Goal: Information Seeking & Learning: Find specific fact

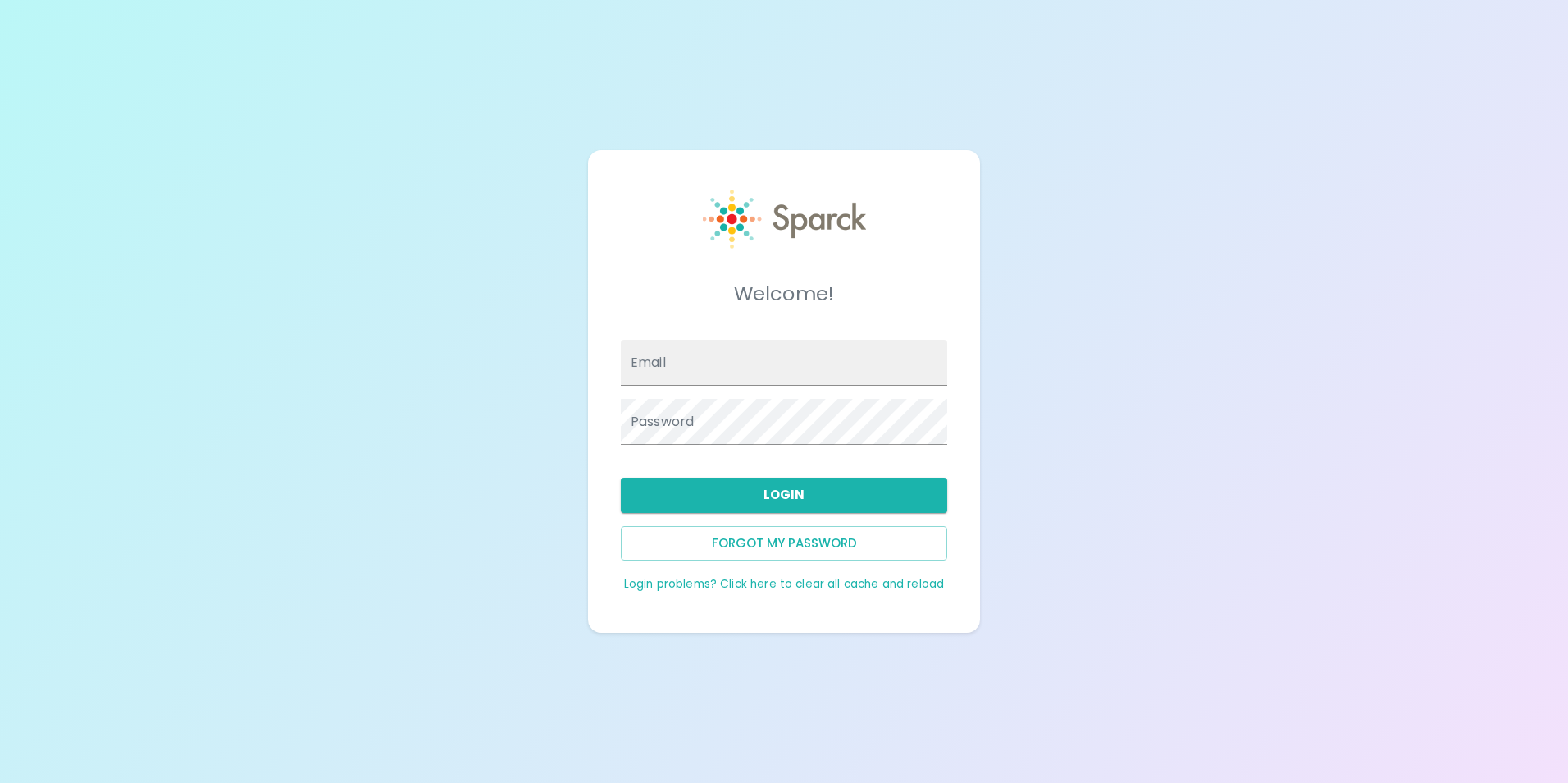
type input "[EMAIL_ADDRESS][DOMAIN_NAME]"
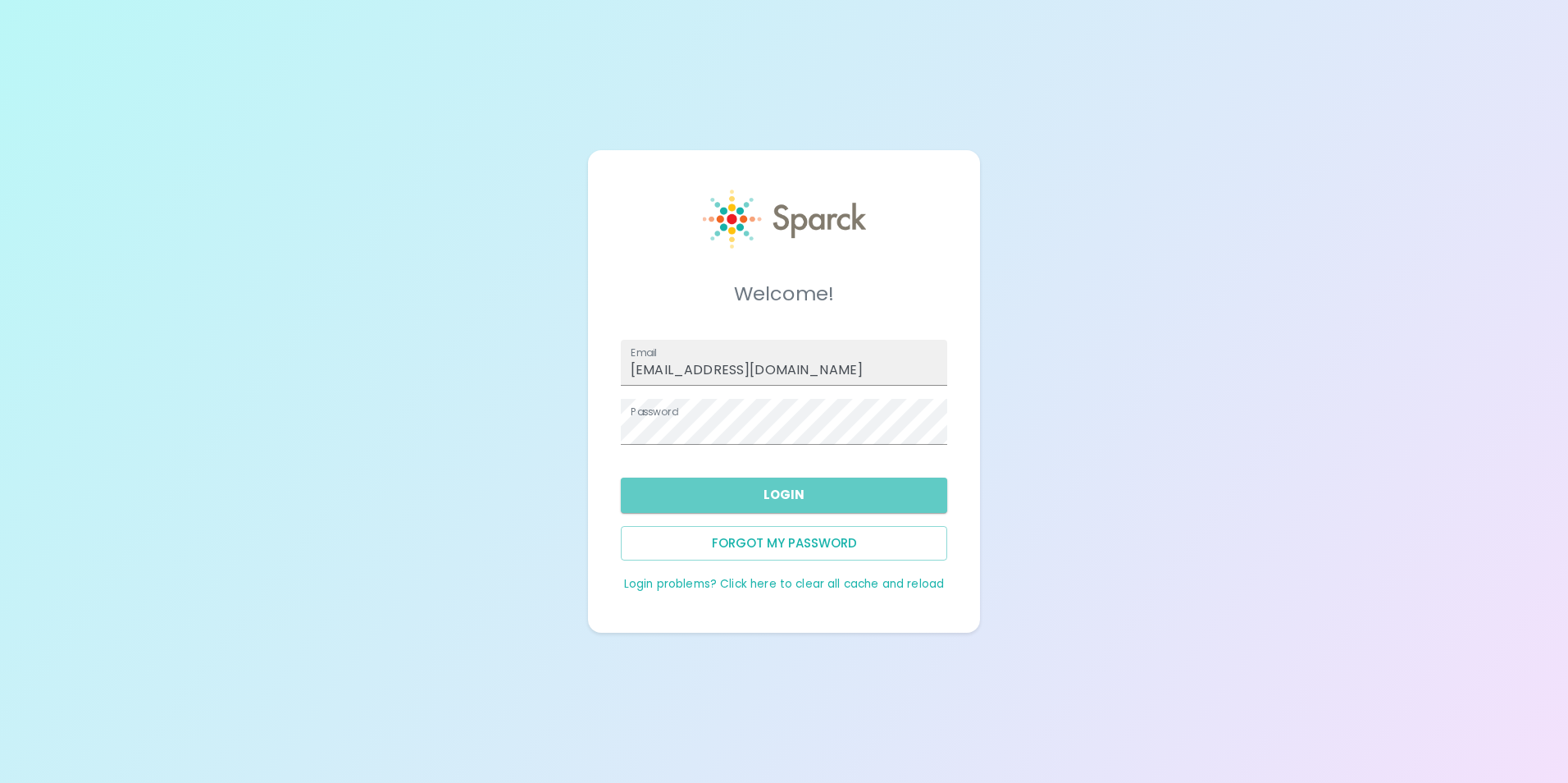
click at [810, 490] on button "Login" at bounding box center [784, 495] width 327 height 34
click at [804, 488] on button "Login" at bounding box center [784, 495] width 327 height 34
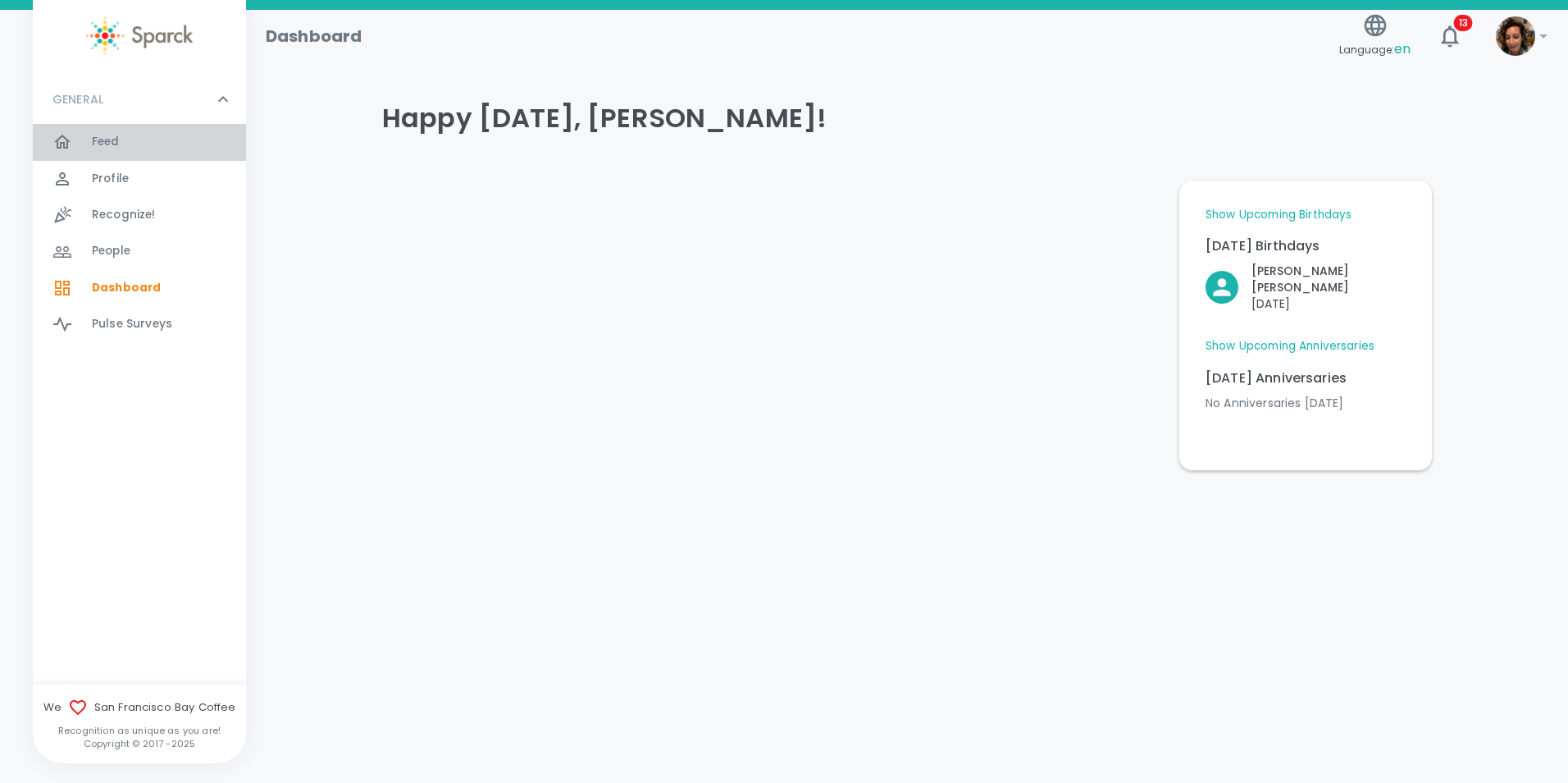
click at [127, 141] on div "Feed 0" at bounding box center [169, 141] width 154 height 23
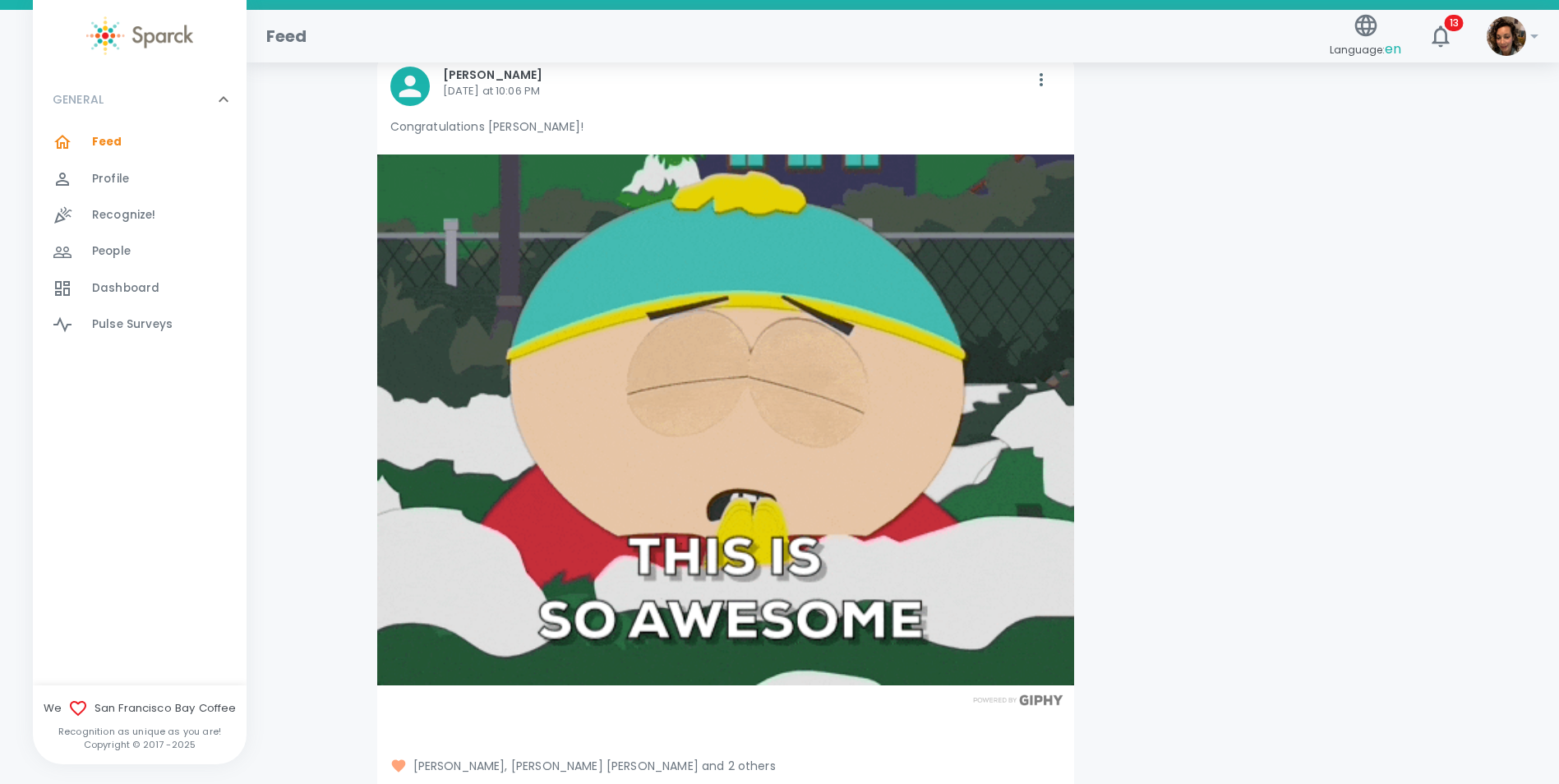
scroll to position [31, 0]
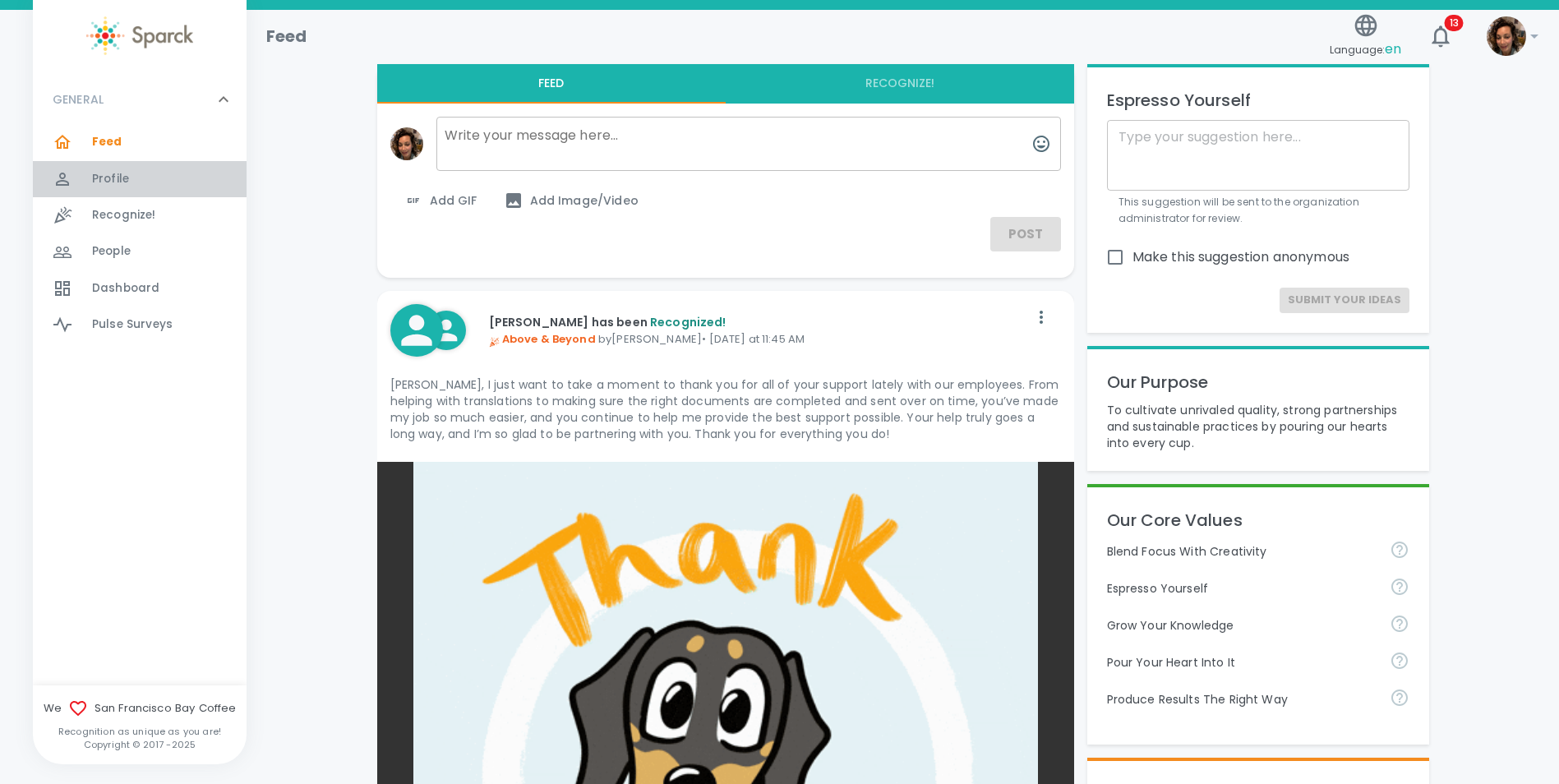
click at [123, 178] on span "Profile" at bounding box center [111, 179] width 37 height 16
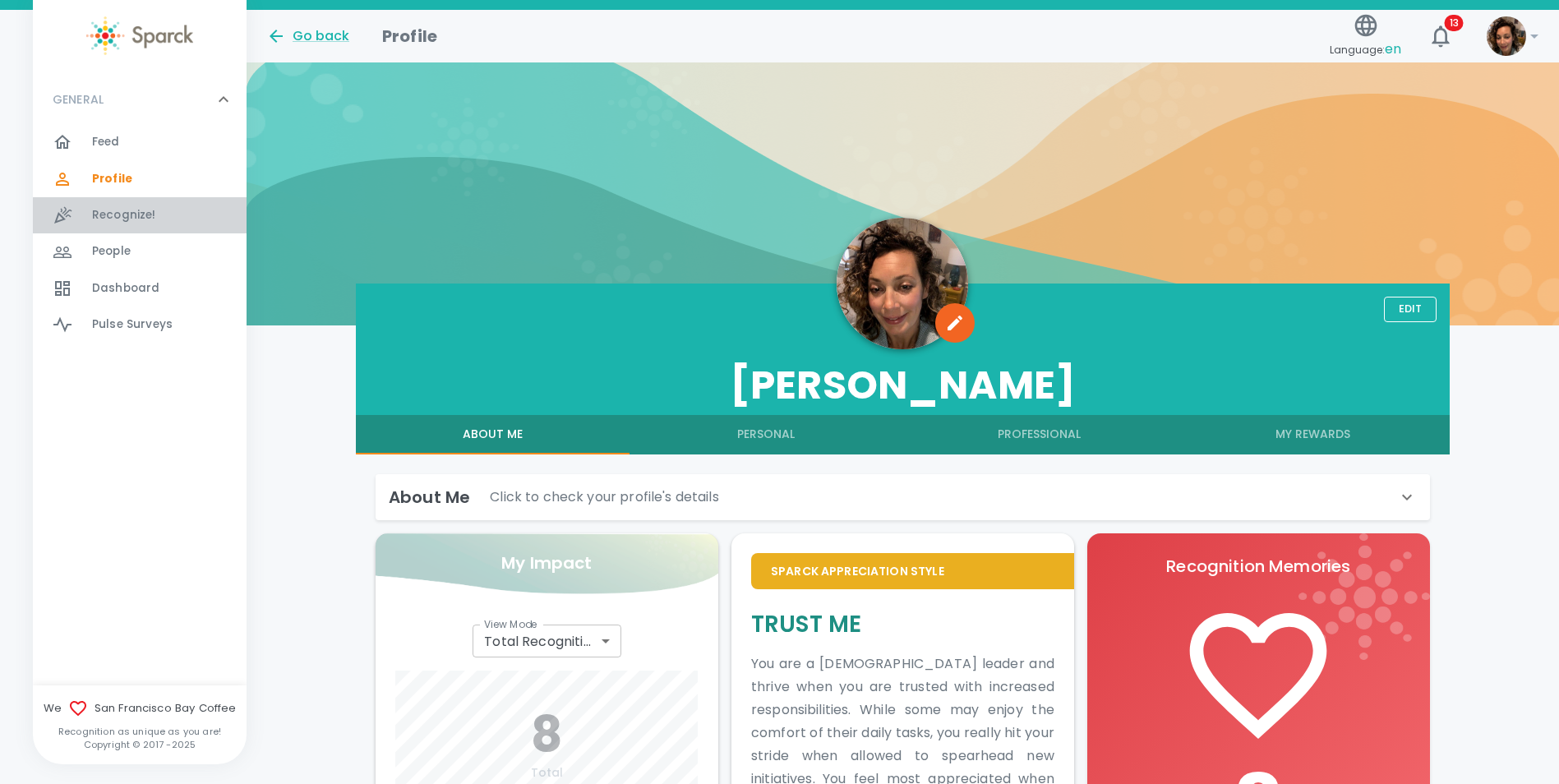
click at [116, 218] on span "Recognize!" at bounding box center [124, 215] width 64 height 16
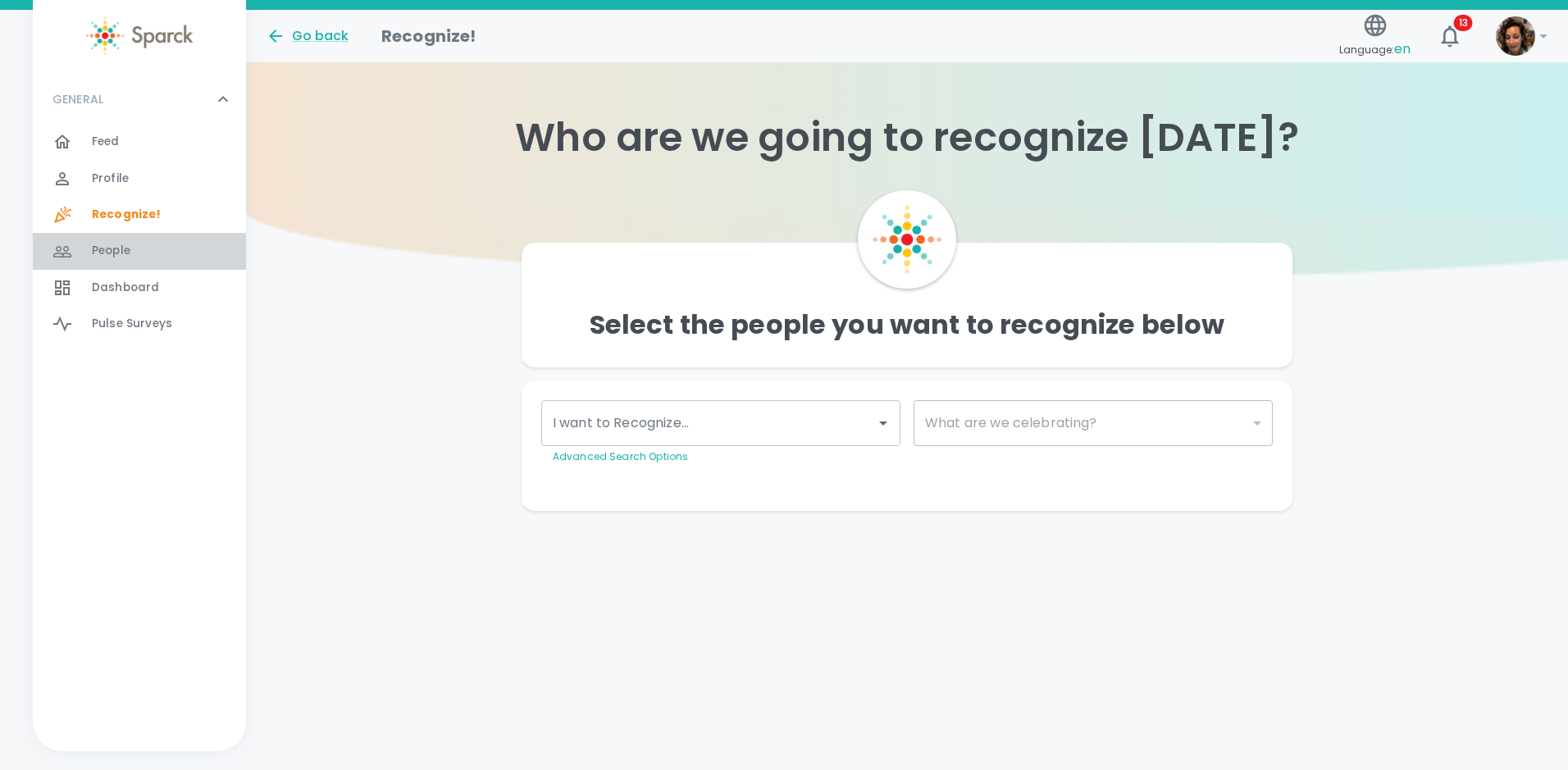
click at [119, 254] on span "People" at bounding box center [111, 251] width 39 height 16
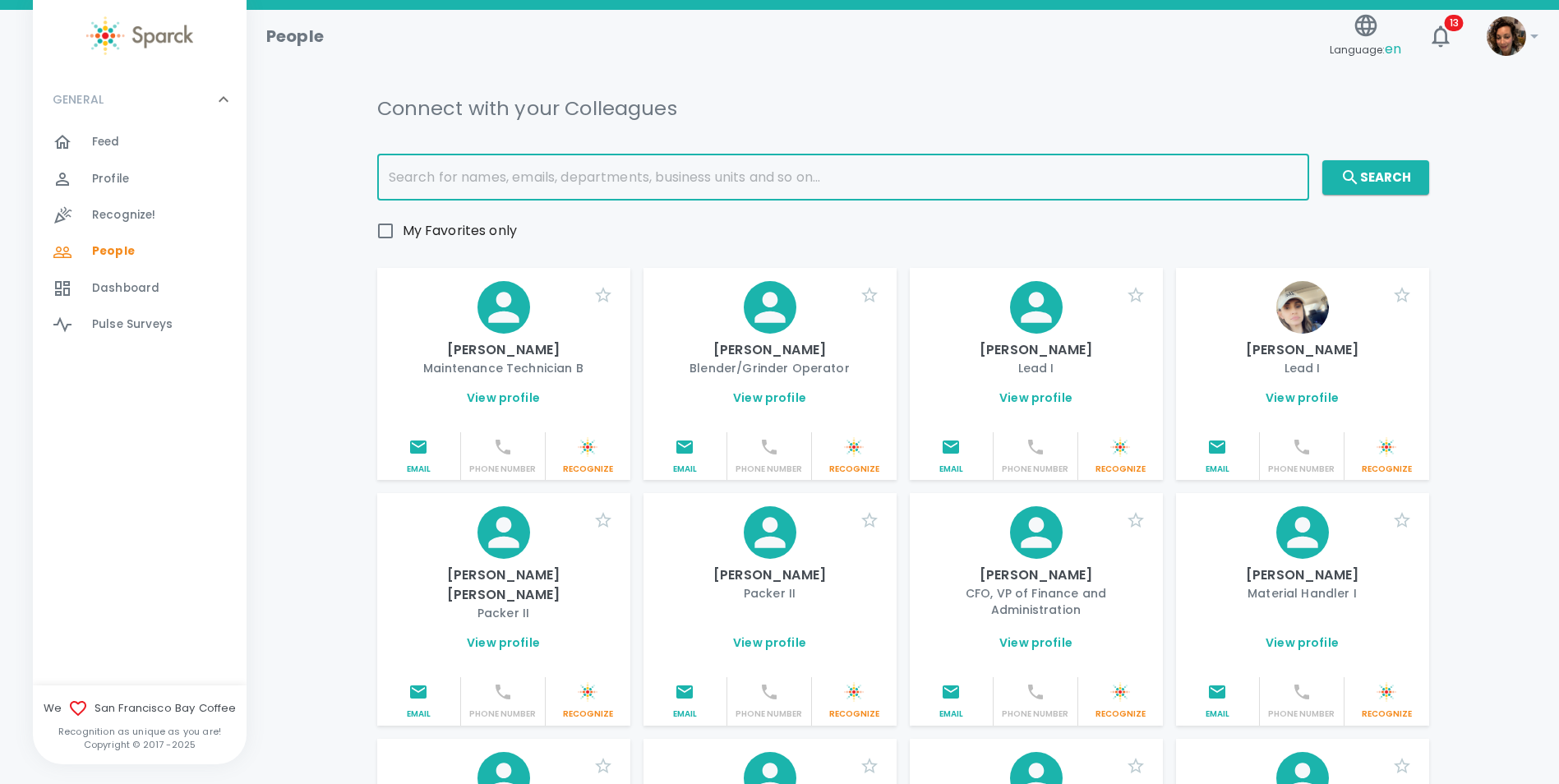
click at [459, 180] on input "text" at bounding box center [843, 177] width 932 height 46
type input "[PERSON_NAME]"
click at [1378, 181] on button "Search" at bounding box center [1376, 178] width 107 height 35
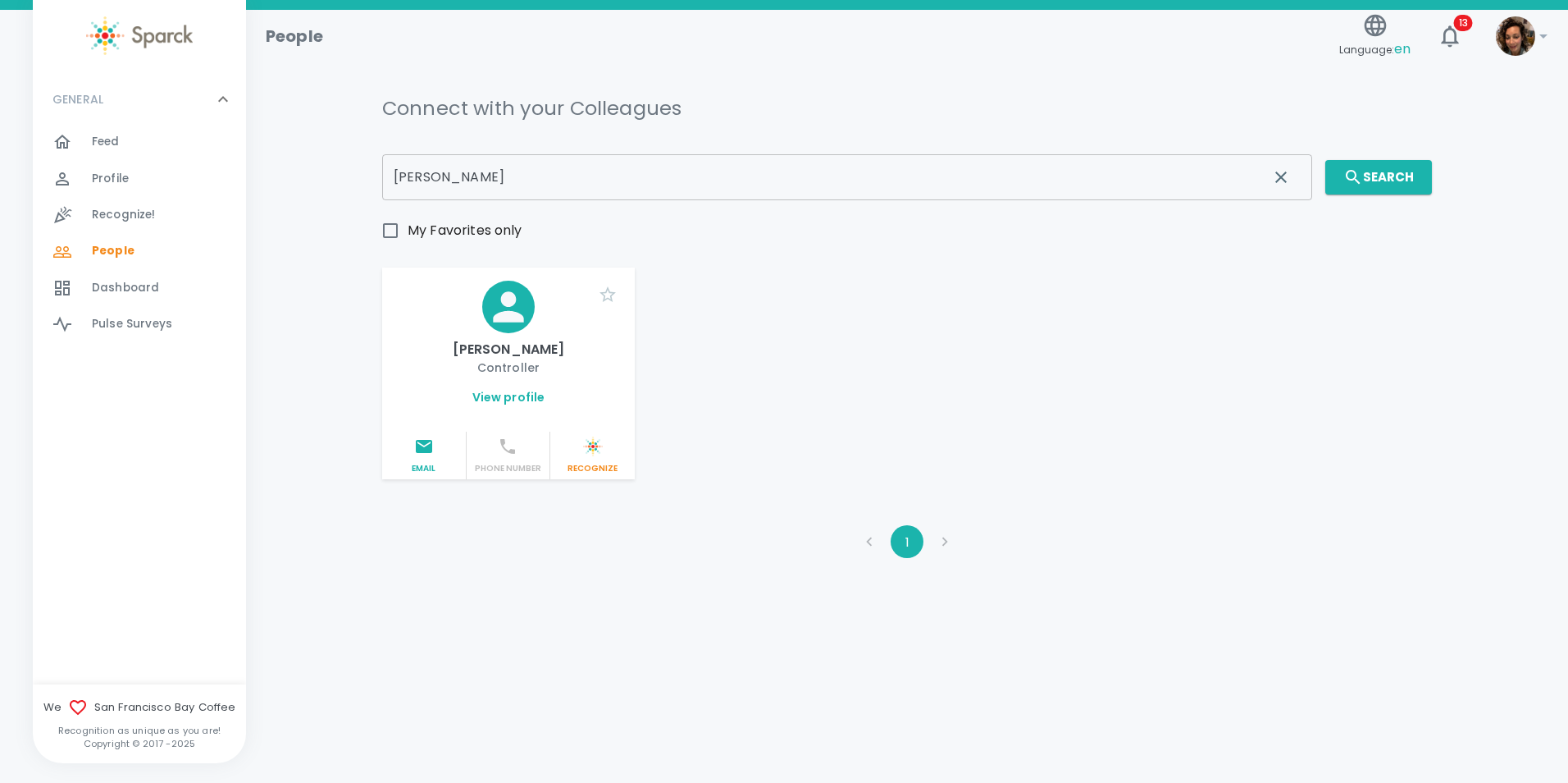
click at [507, 394] on link "View profile" at bounding box center [509, 397] width 73 height 16
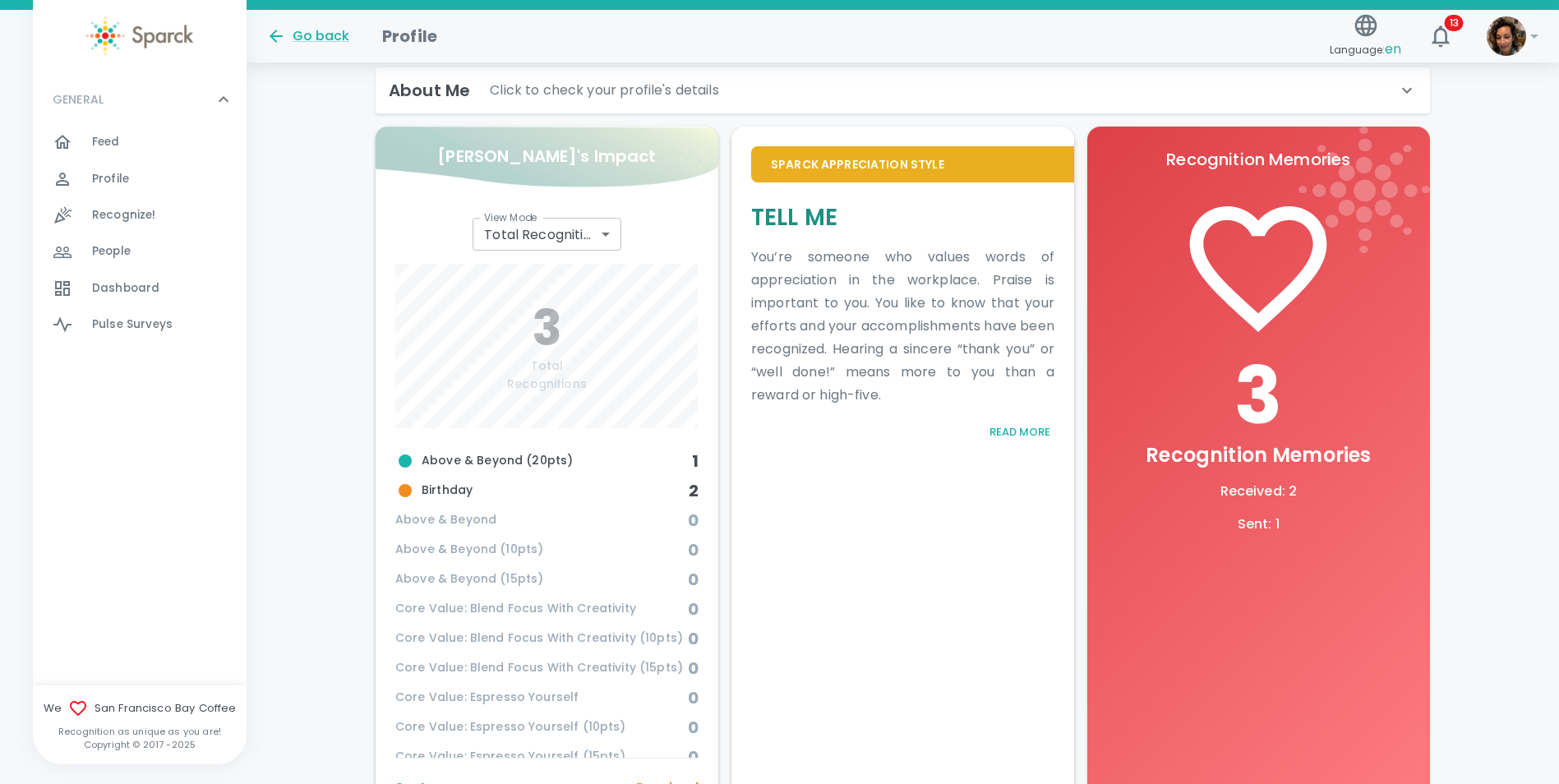
scroll to position [463, 0]
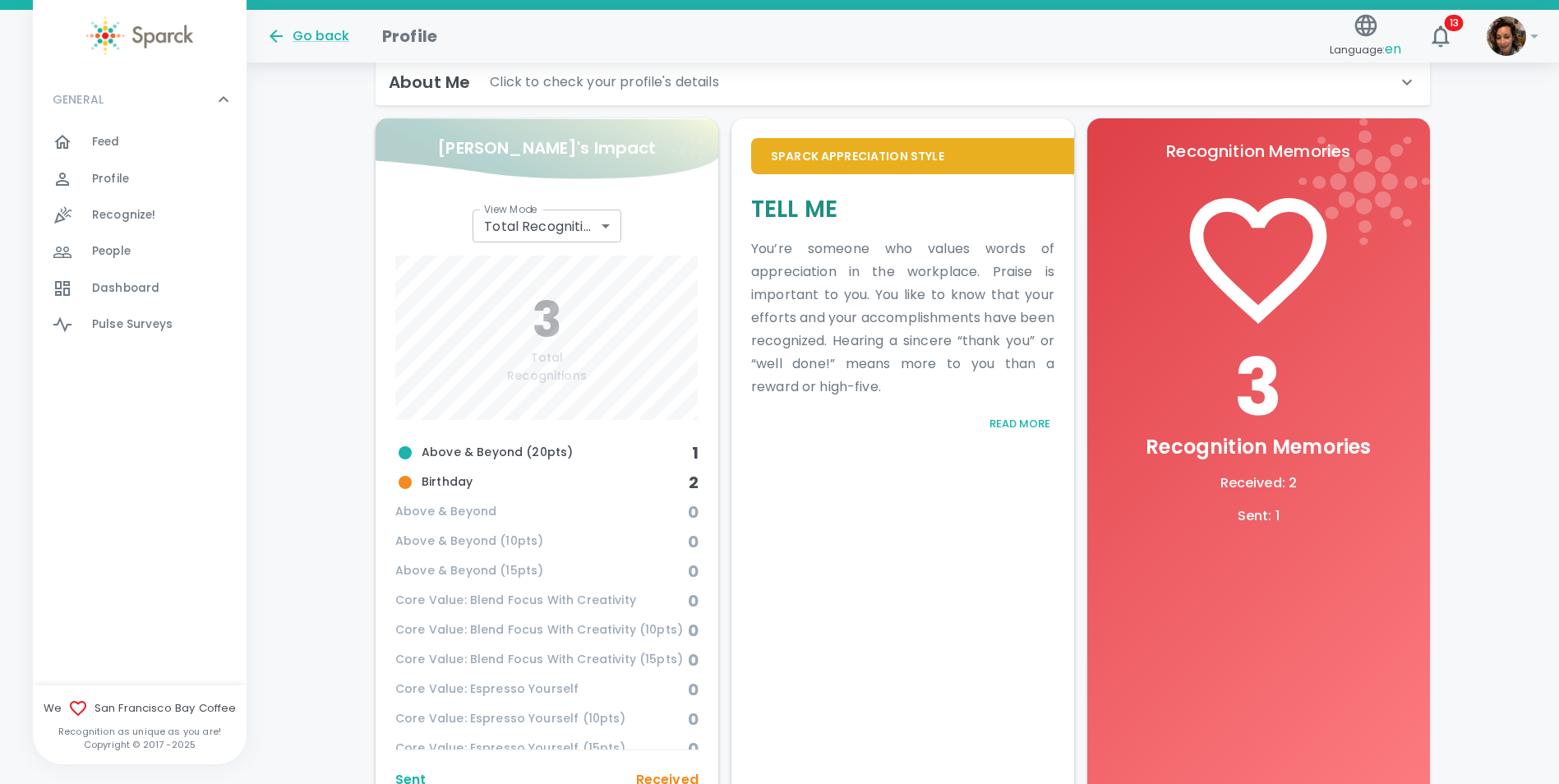
click at [692, 446] on h6 "1" at bounding box center [695, 452] width 7 height 26
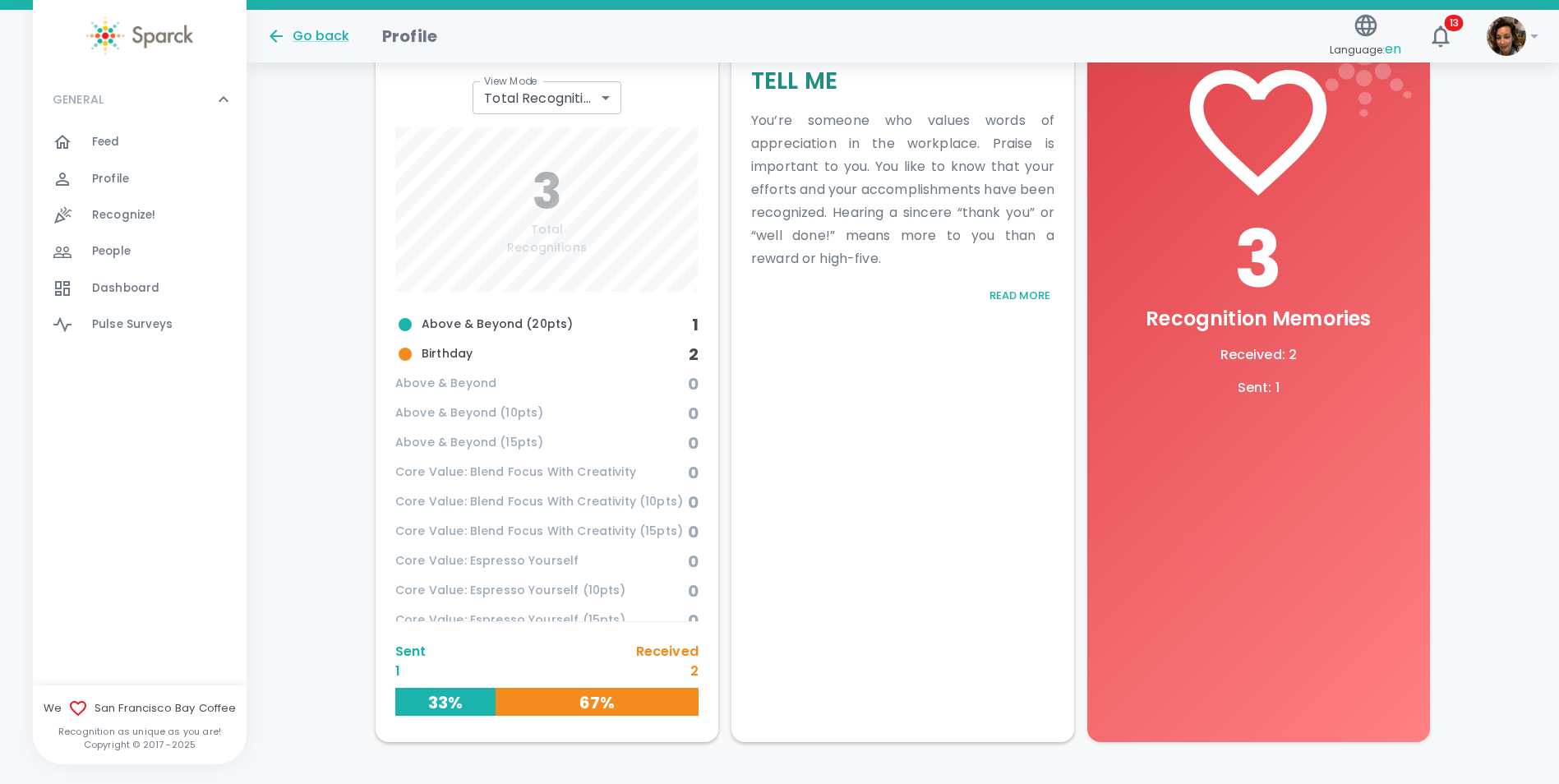
scroll to position [634, 0]
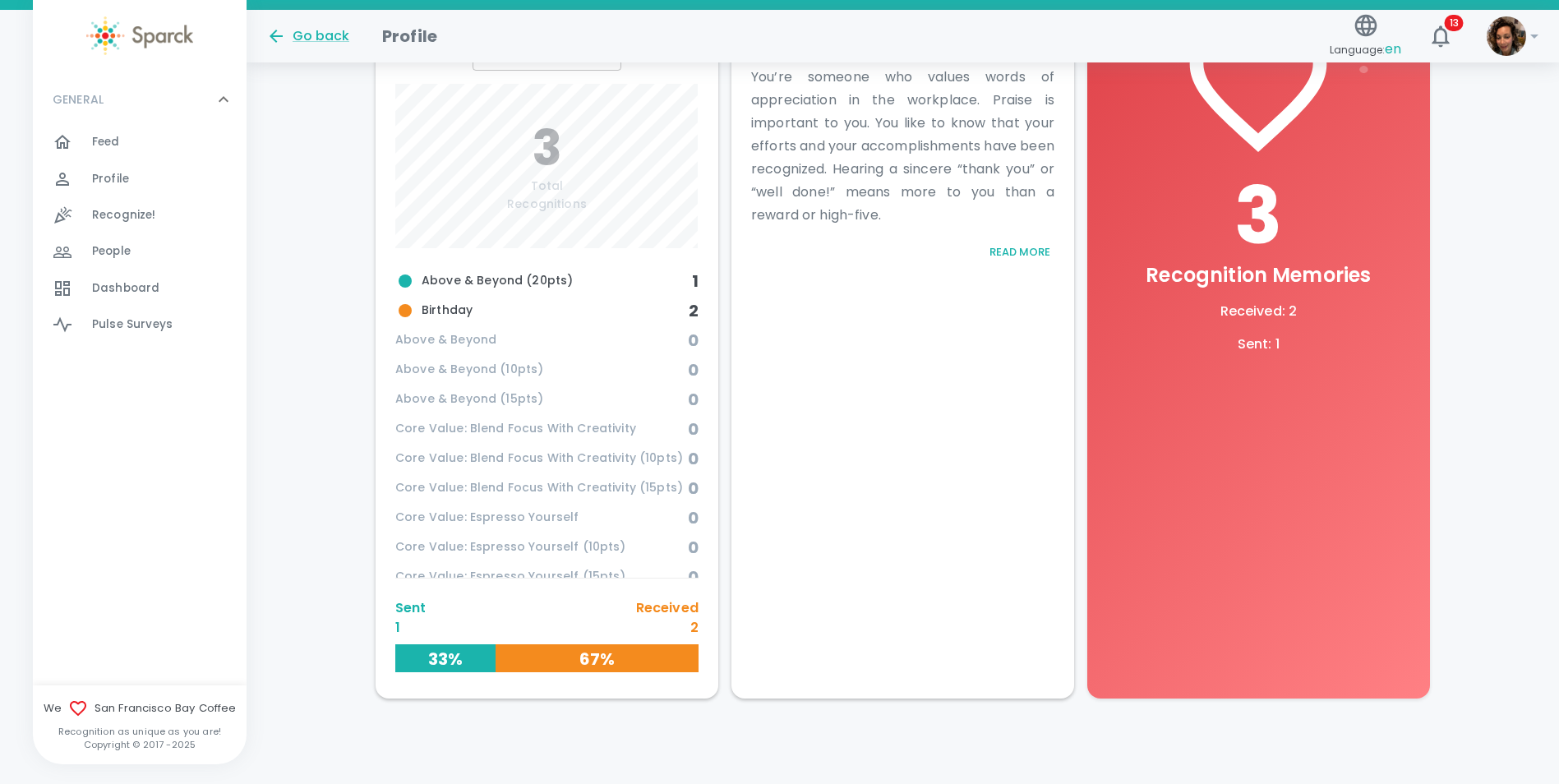
click at [430, 657] on h6 "33%" at bounding box center [446, 659] width 100 height 26
click at [310, 30] on div "Go back" at bounding box center [307, 35] width 83 height 20
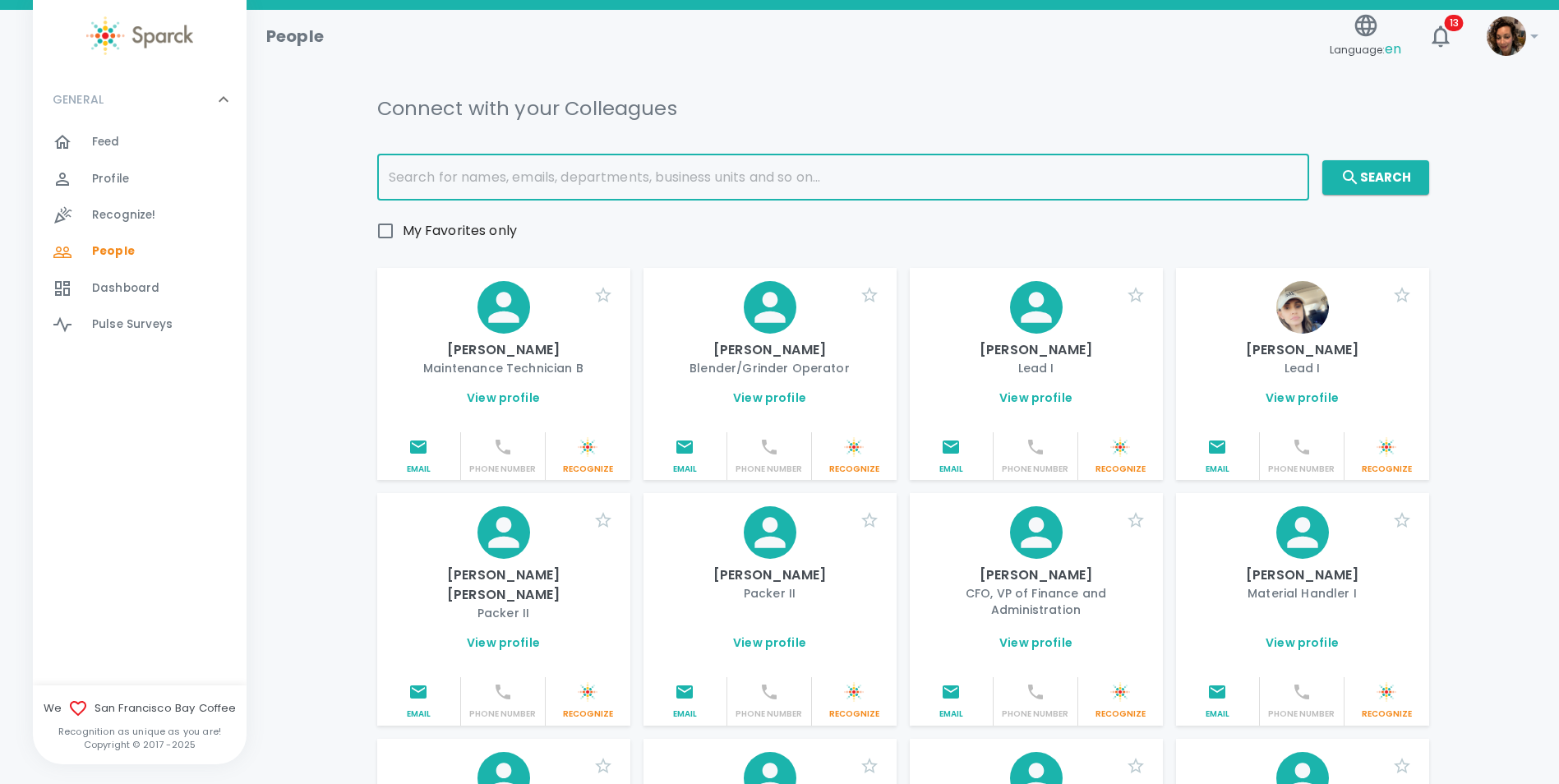
click at [485, 169] on input "text" at bounding box center [843, 177] width 932 height 46
type input "[PERSON_NAME]"
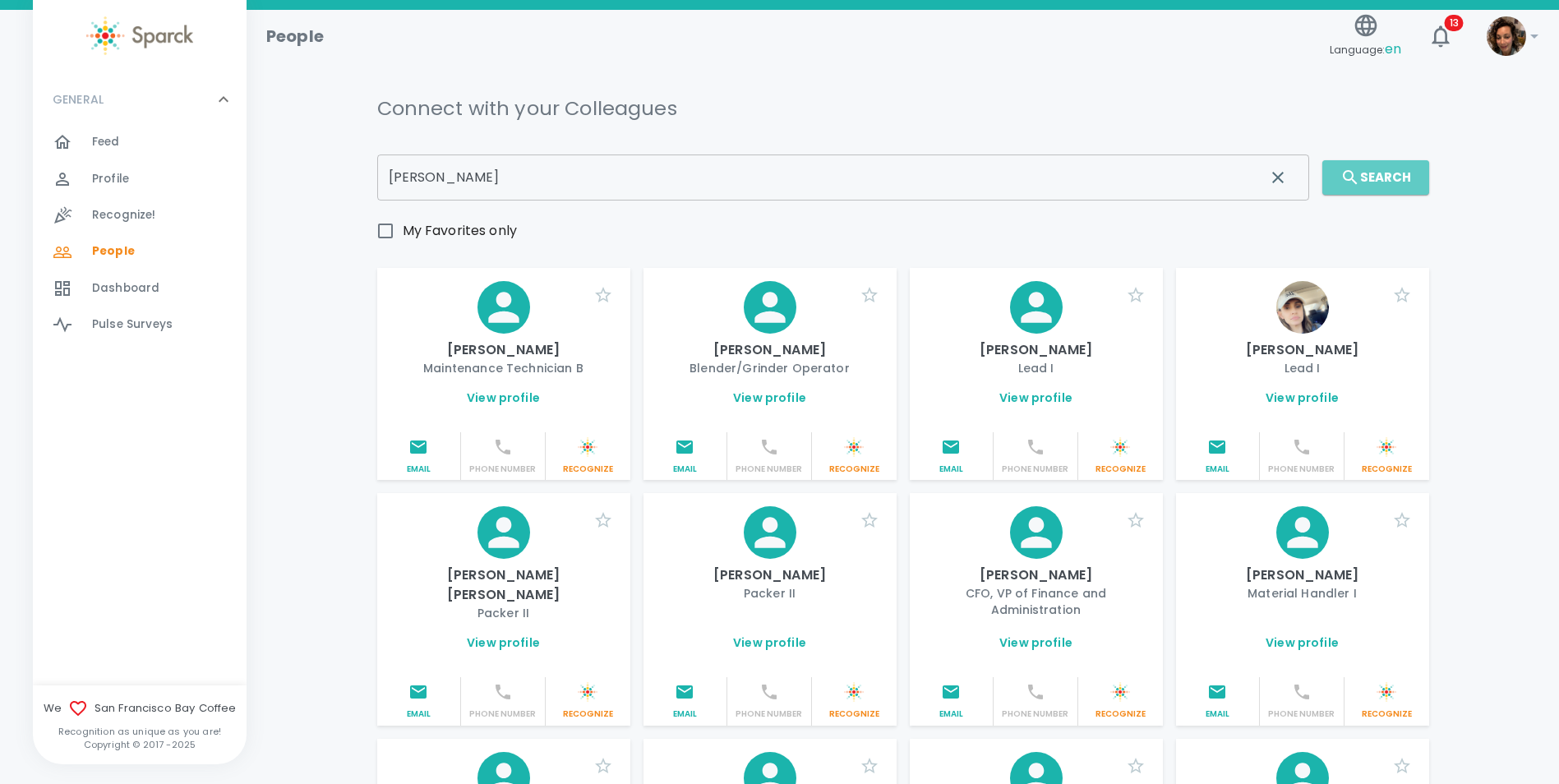
click at [1415, 168] on button "Search" at bounding box center [1376, 178] width 107 height 35
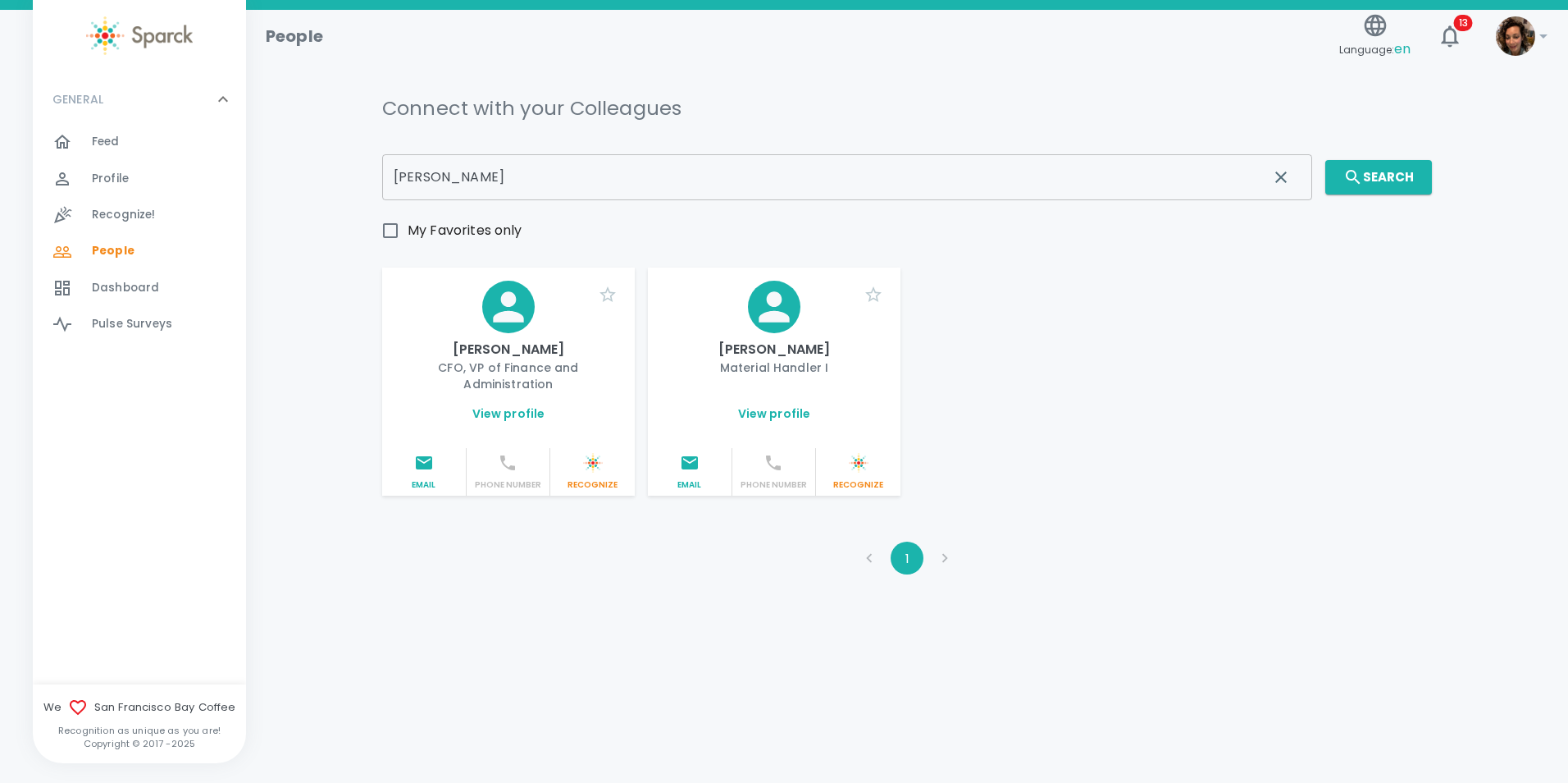
click at [511, 405] on link "View profile" at bounding box center [509, 413] width 73 height 16
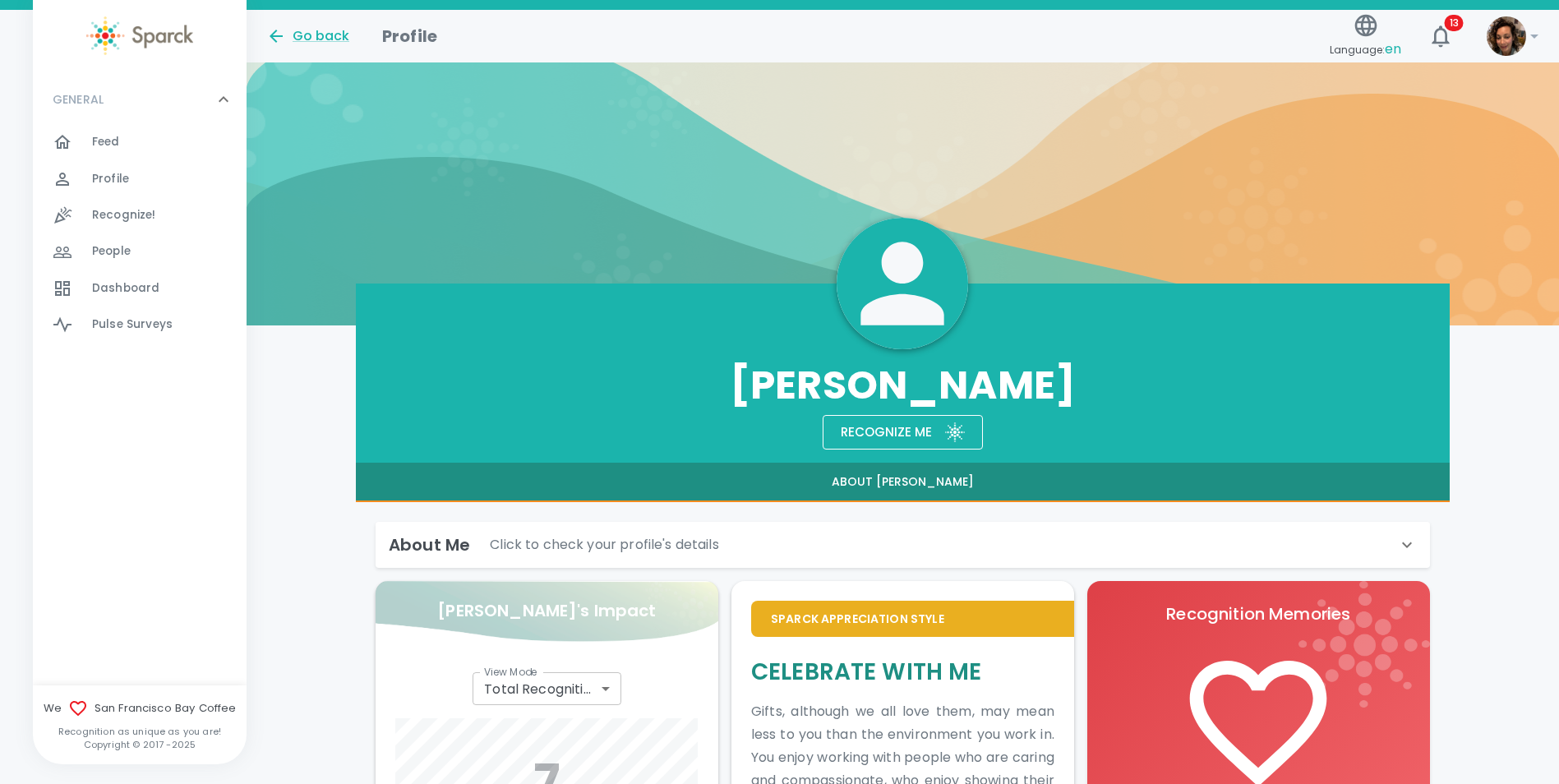
click at [309, 38] on div "Go back" at bounding box center [307, 35] width 83 height 20
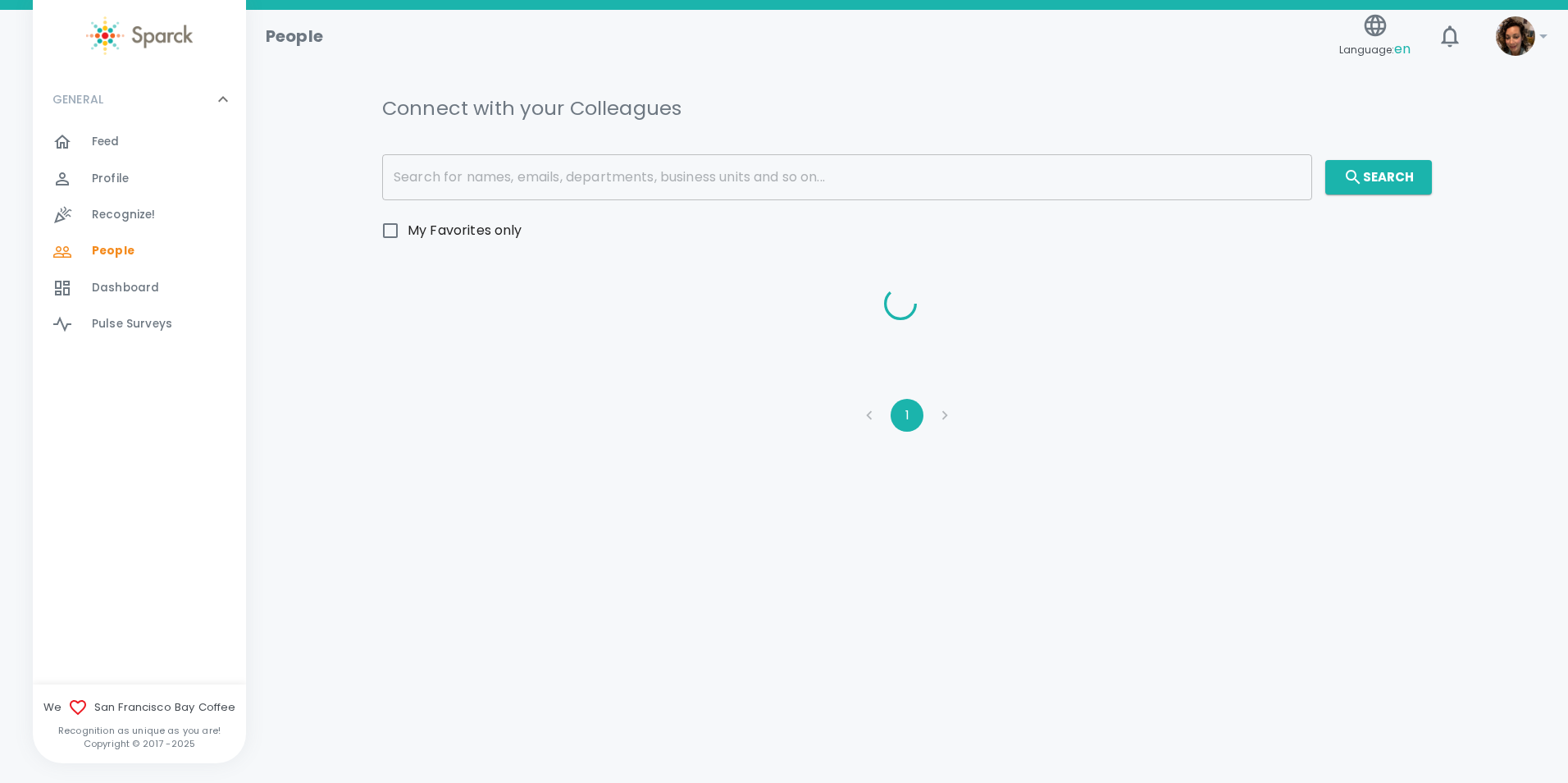
click at [457, 179] on input "text" at bounding box center [846, 177] width 930 height 46
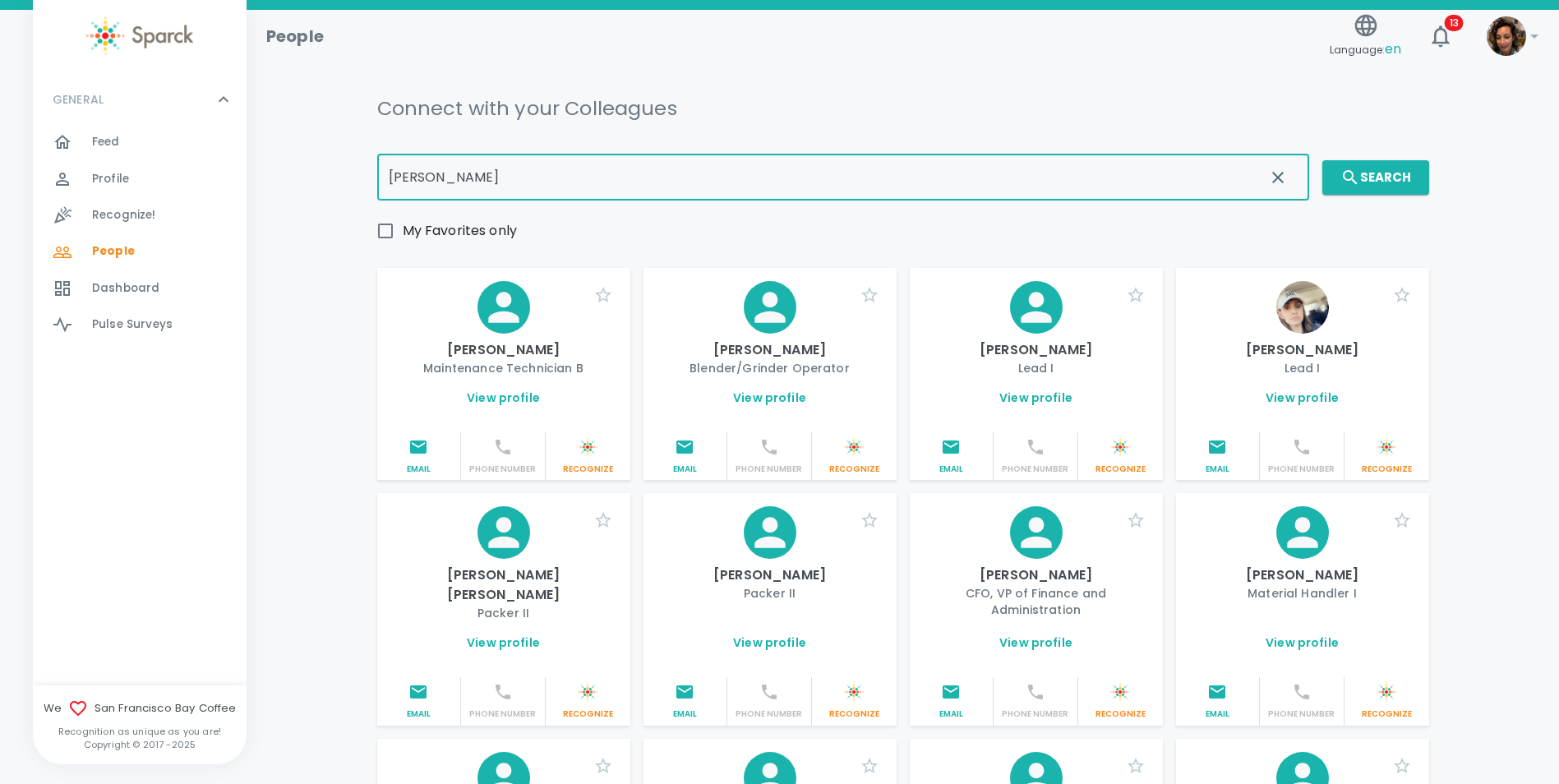
type input "[PERSON_NAME]"
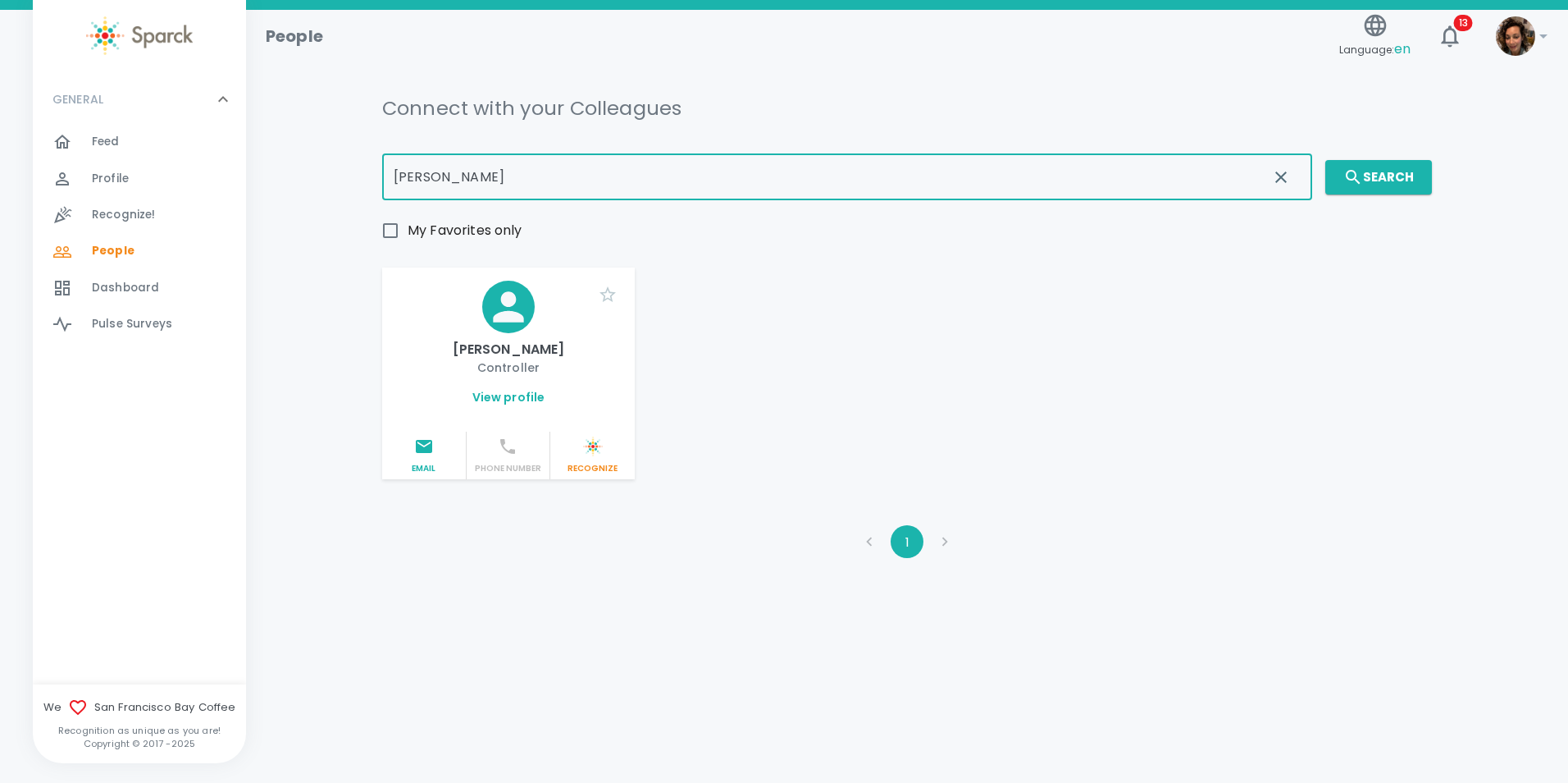
click at [514, 397] on link "View profile" at bounding box center [509, 397] width 73 height 16
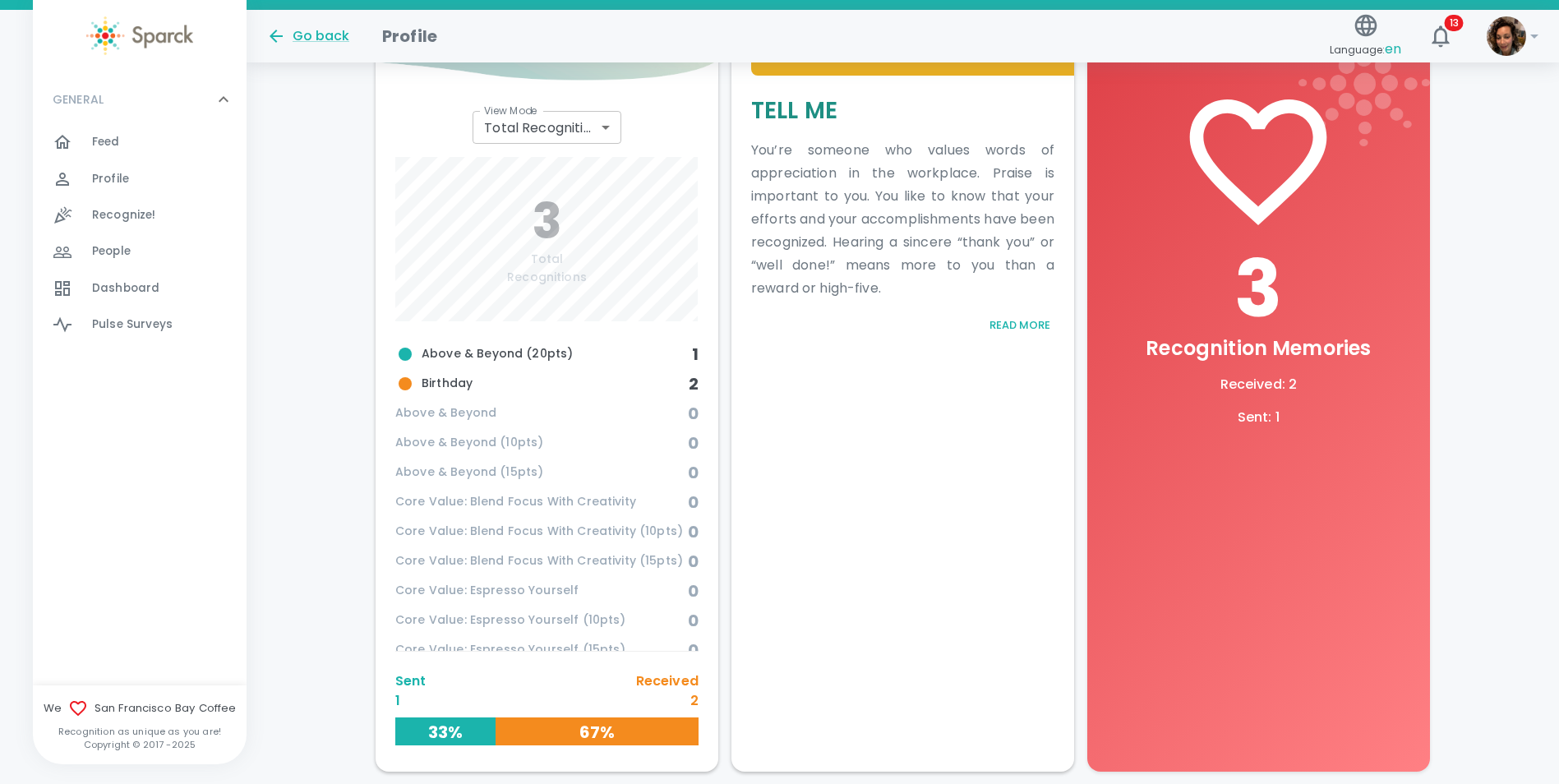
click at [453, 378] on span "Birthday" at bounding box center [542, 383] width 294 height 20
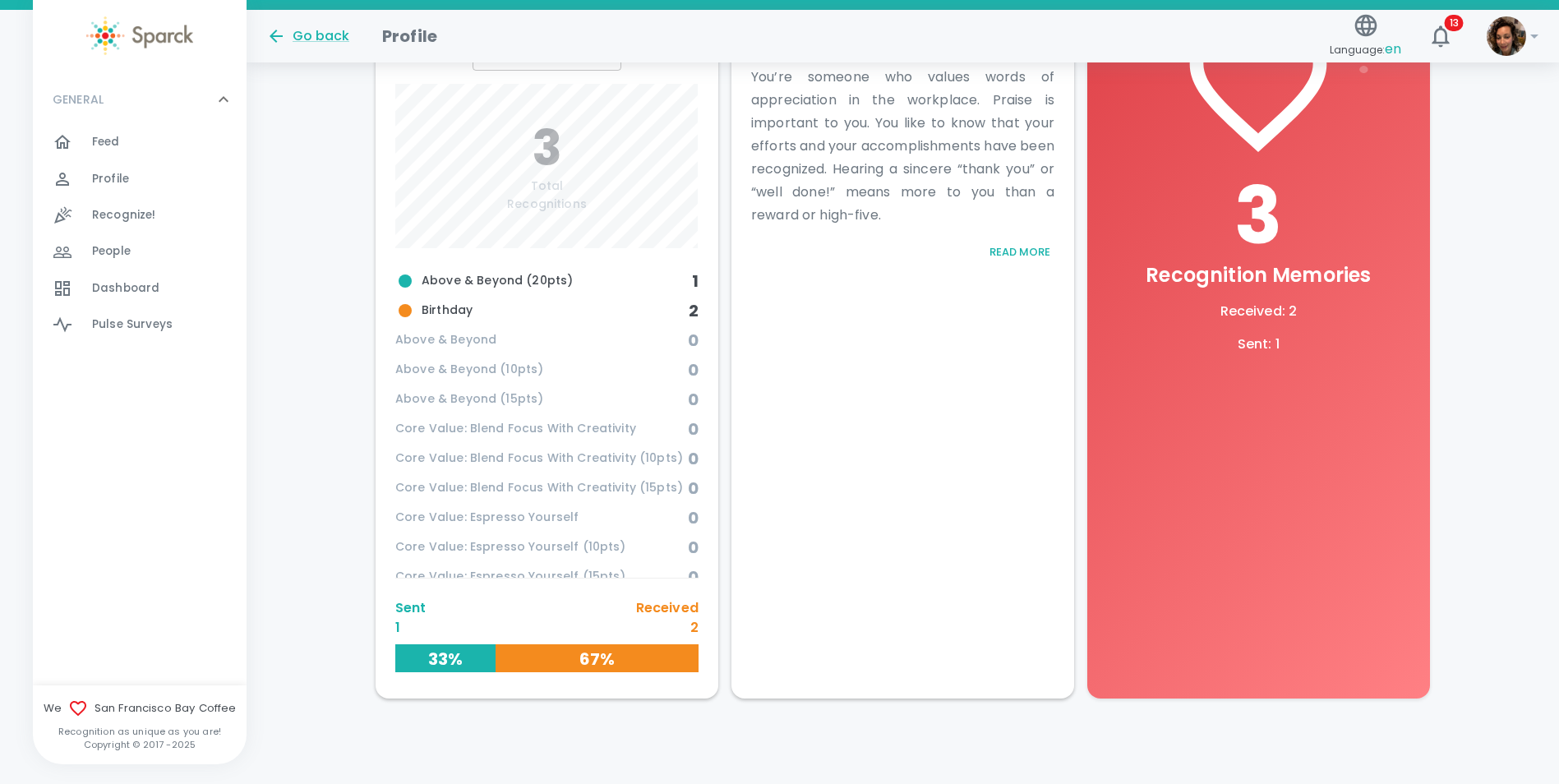
scroll to position [12, 0]
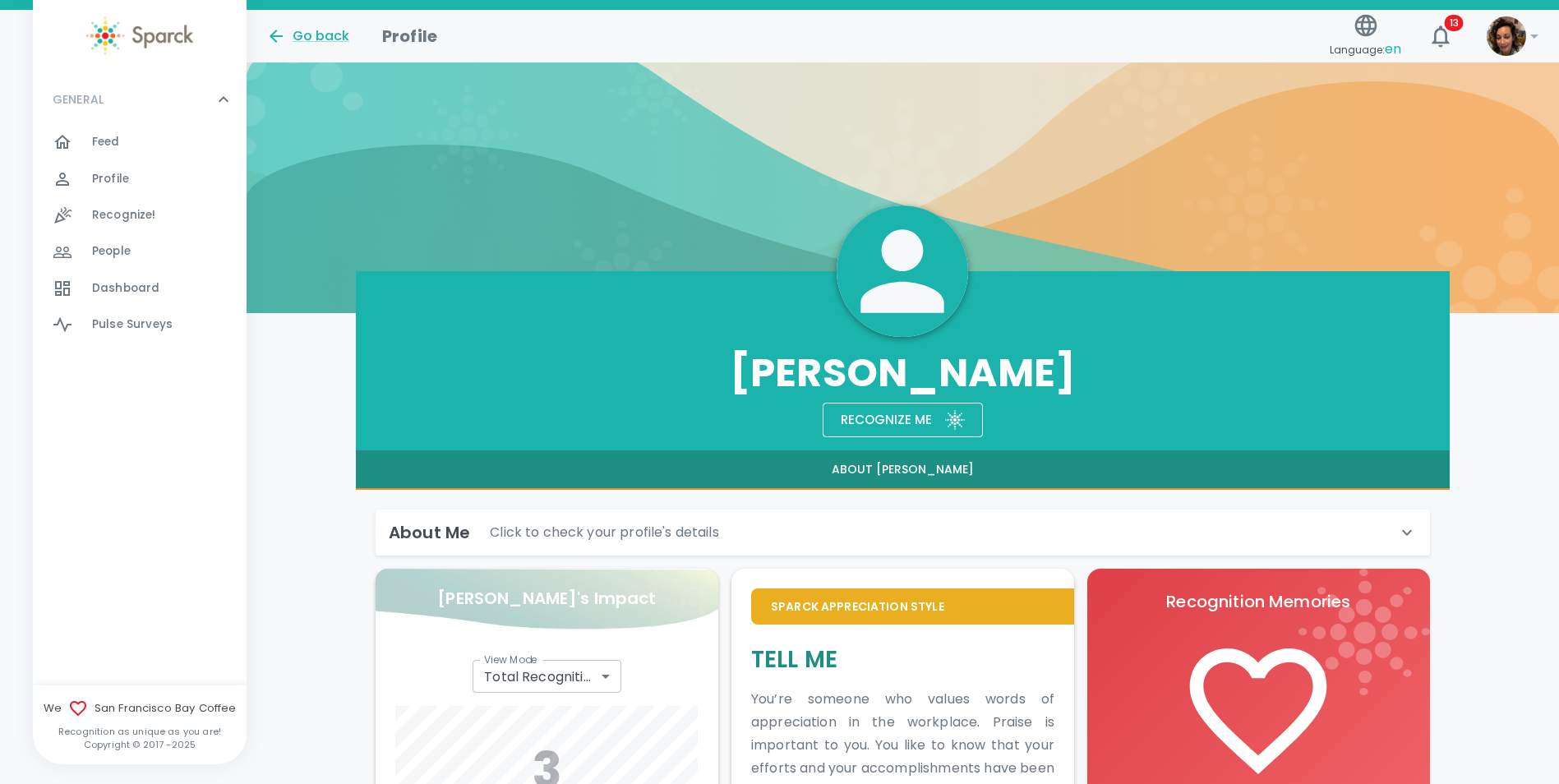
click at [314, 38] on div "Go back" at bounding box center [307, 35] width 83 height 20
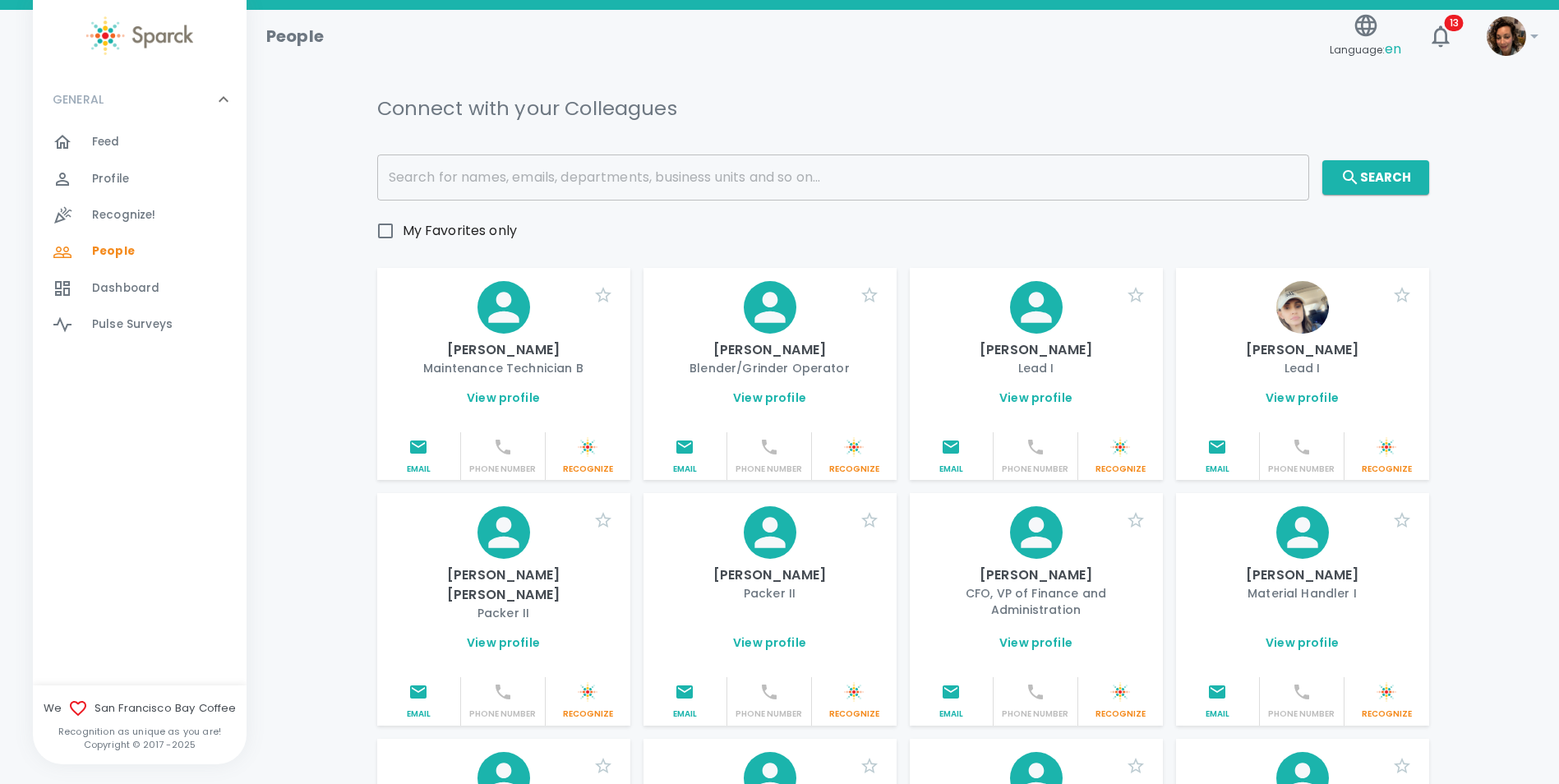
click at [459, 178] on input "text" at bounding box center [843, 177] width 932 height 46
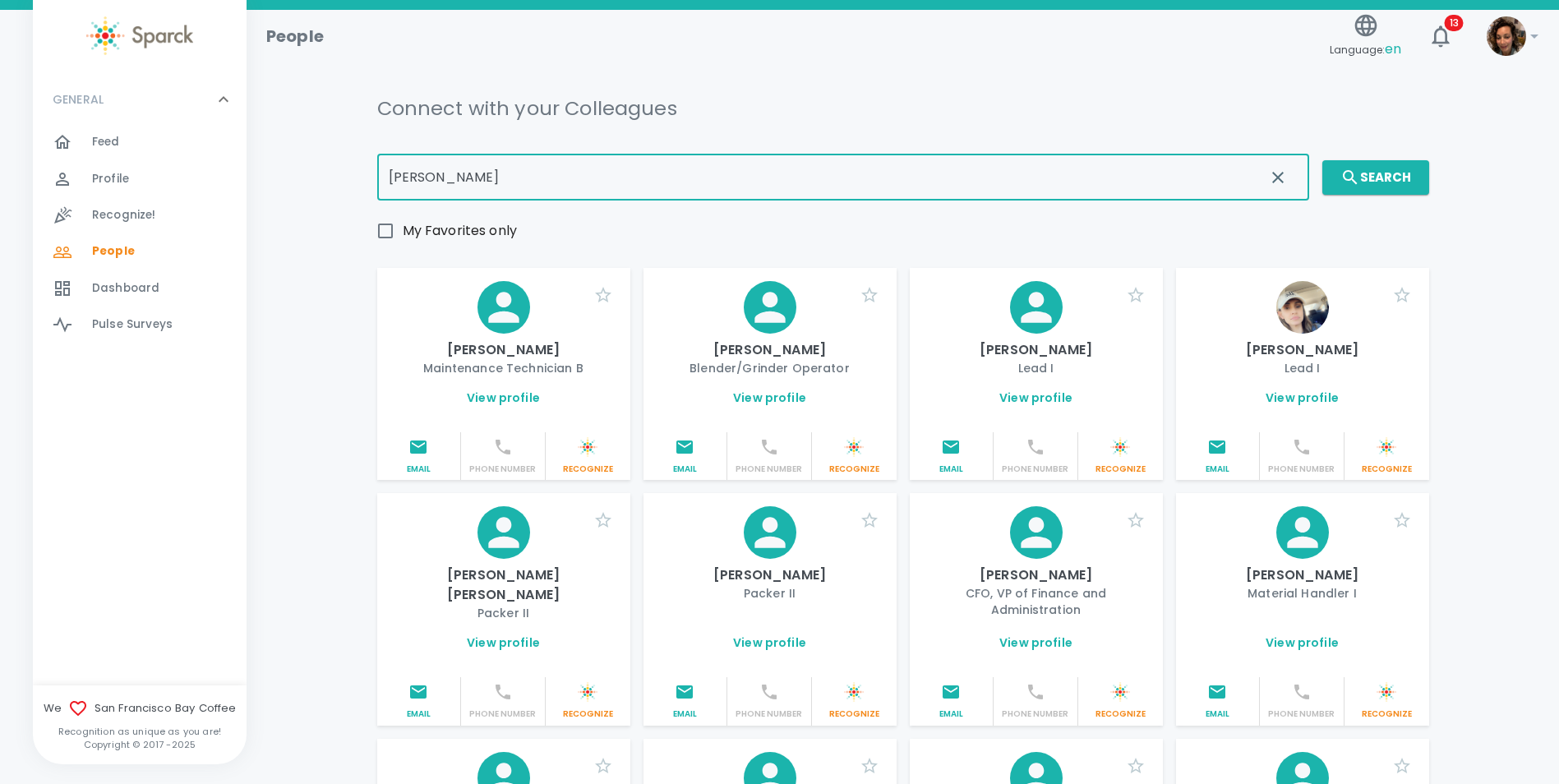
type input "[PERSON_NAME]"
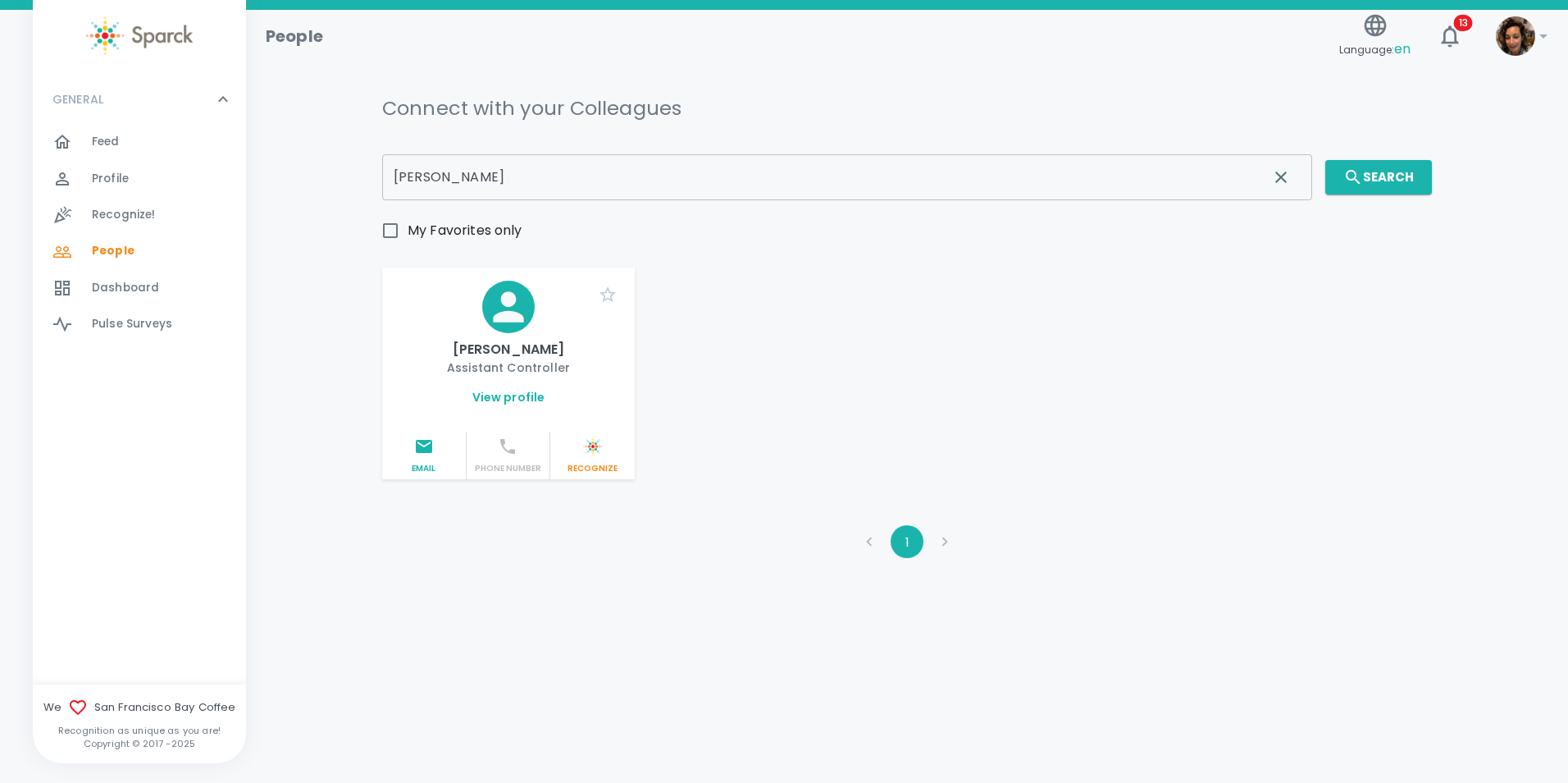
click at [503, 400] on link "View profile" at bounding box center [509, 397] width 73 height 16
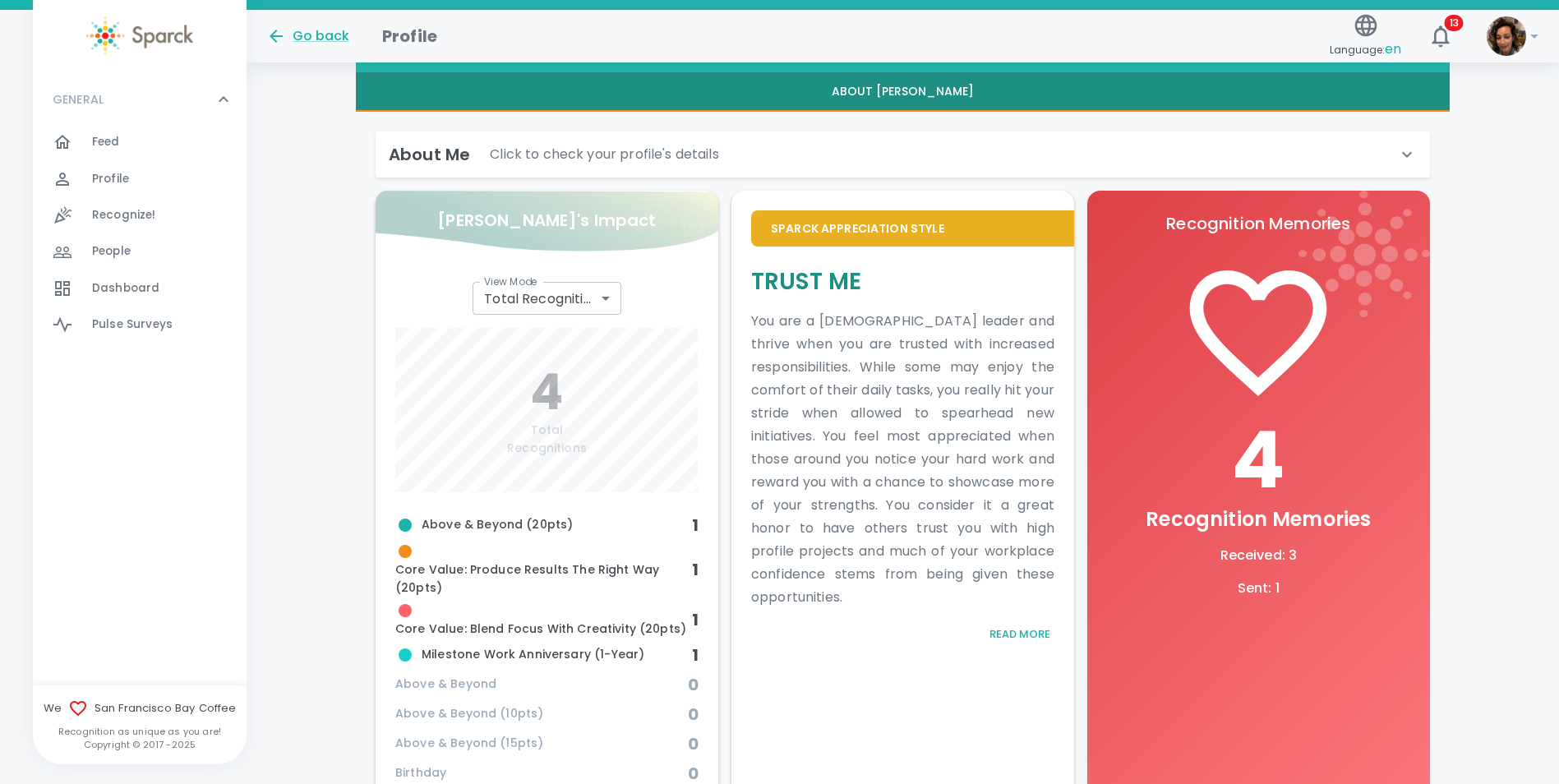
scroll to position [367, 0]
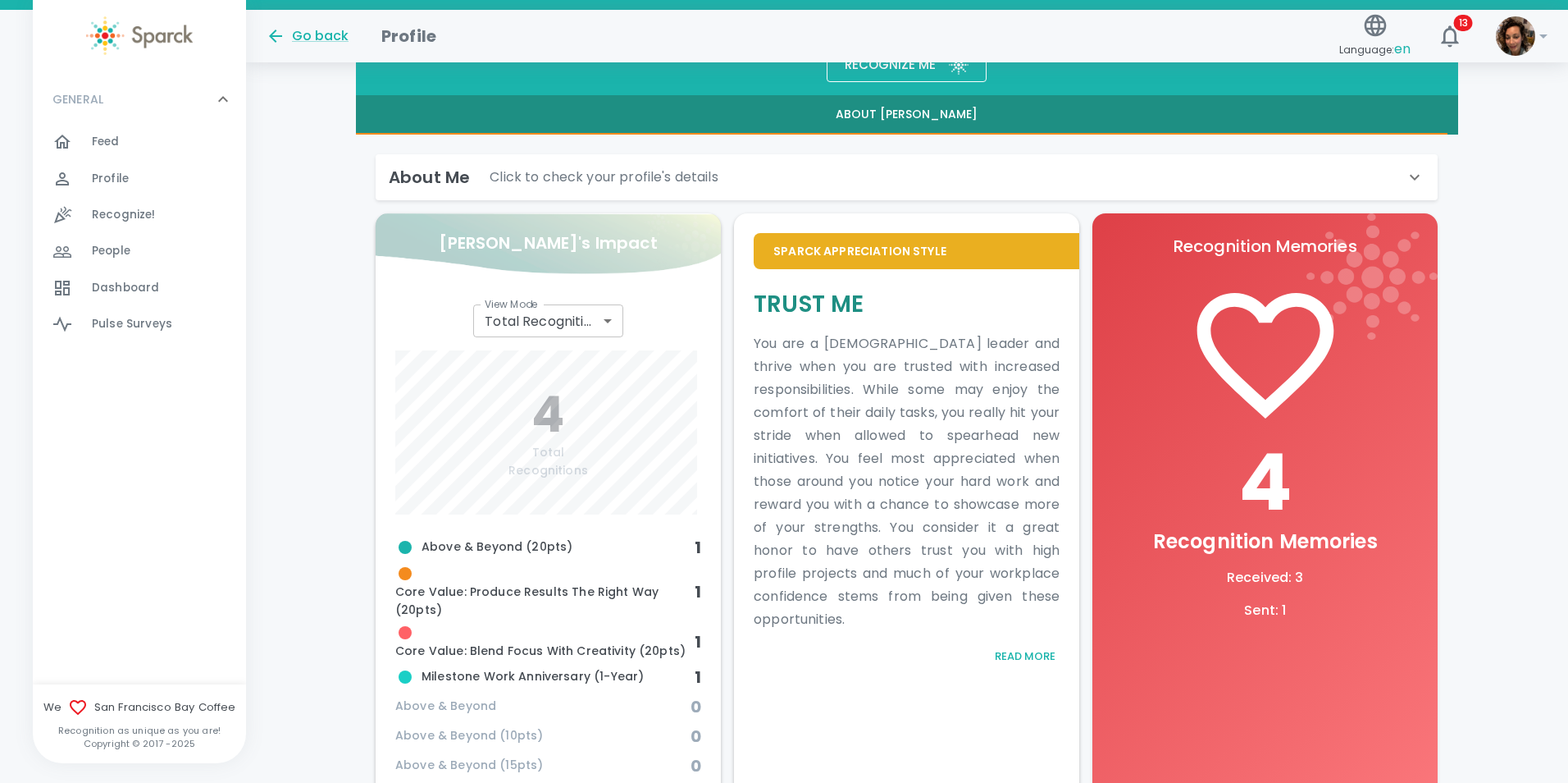
click at [611, 323] on body "Skip Navigation Go back Profile Language: en 13 ! GENERAL 0 Feed 0 Profile 0 Re…" at bounding box center [784, 341] width 1568 height 1416
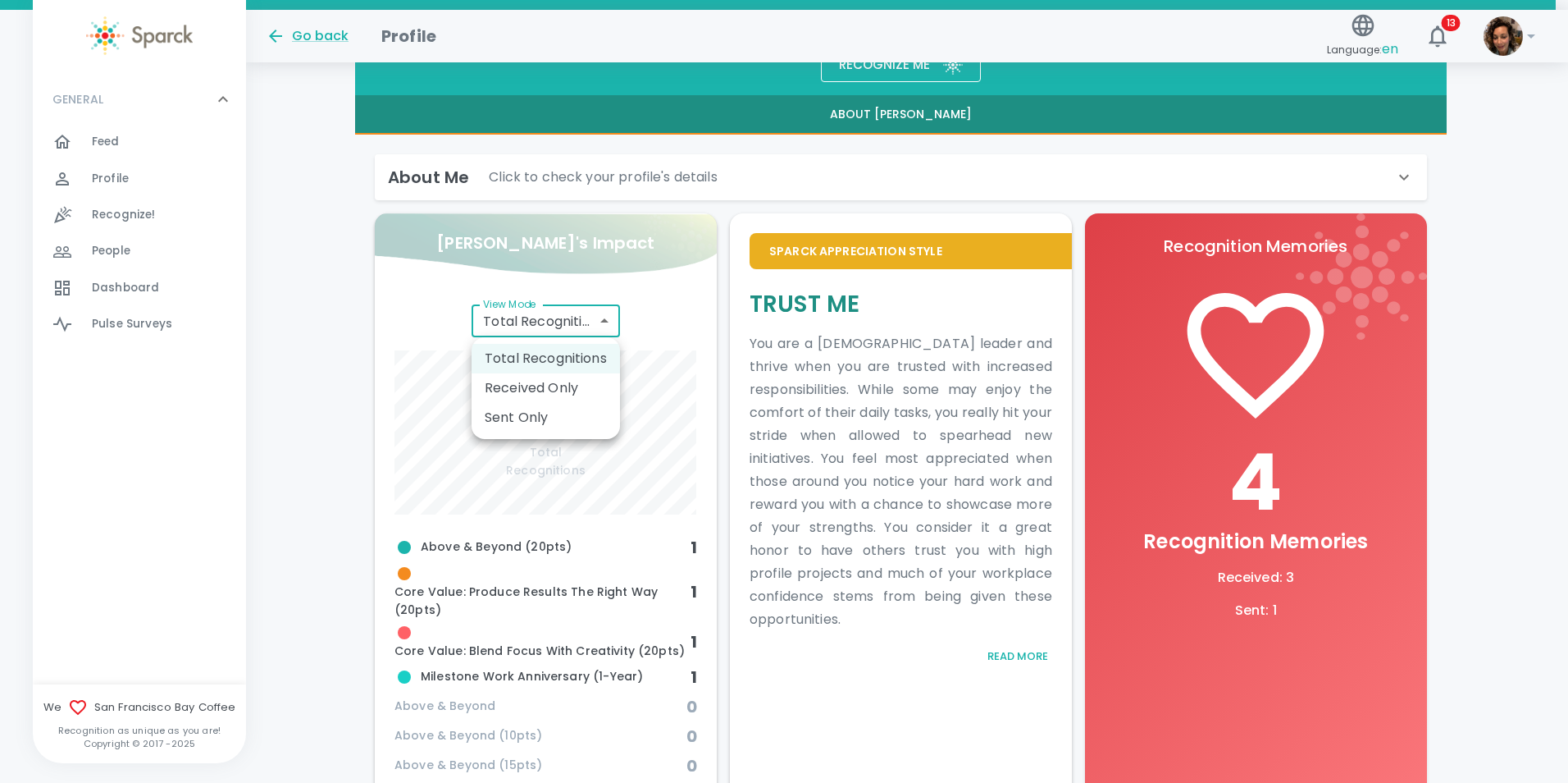
click at [582, 386] on li "Received Only" at bounding box center [546, 388] width 148 height 29
type input "total_received"
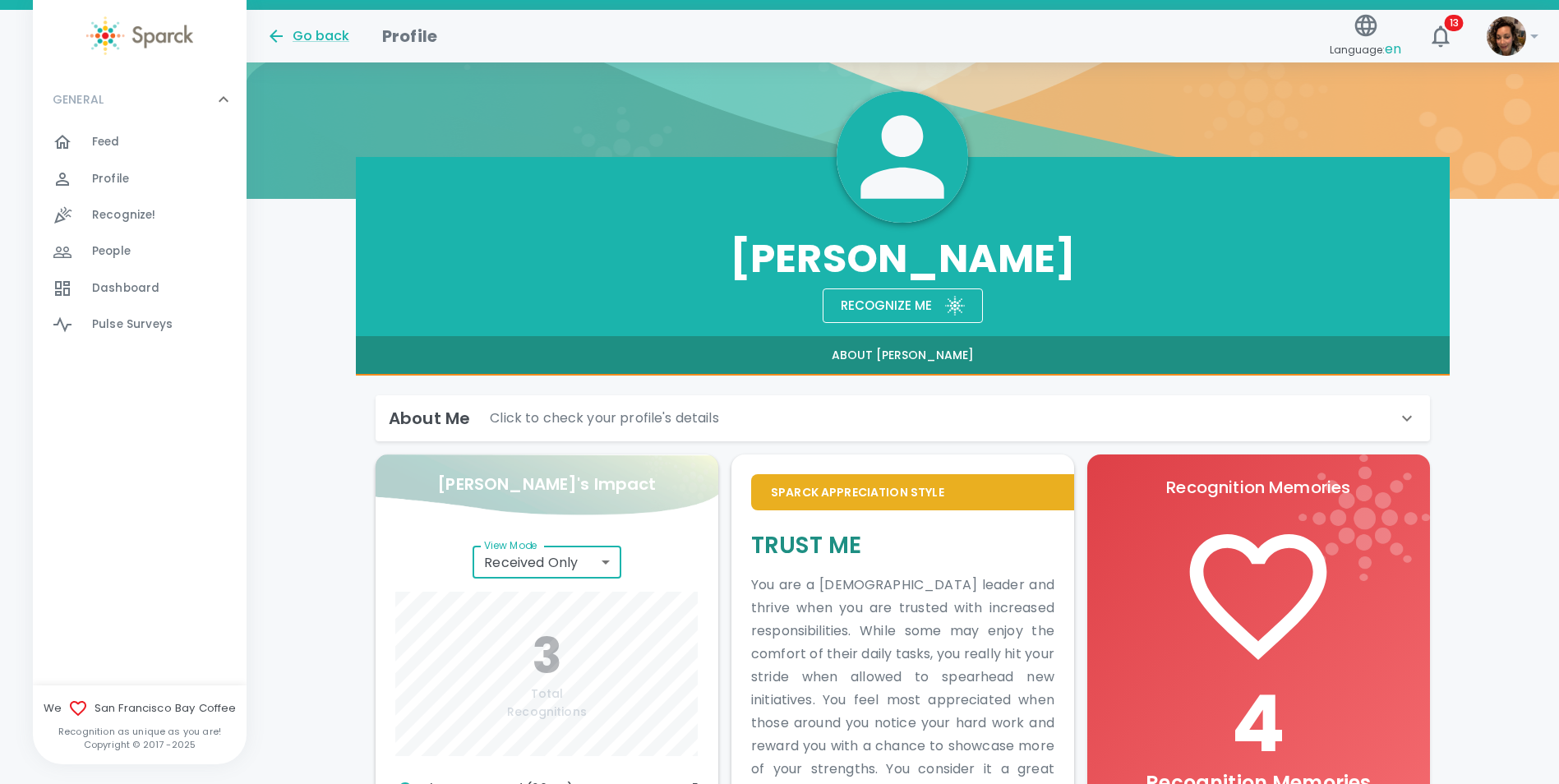
scroll to position [102, 0]
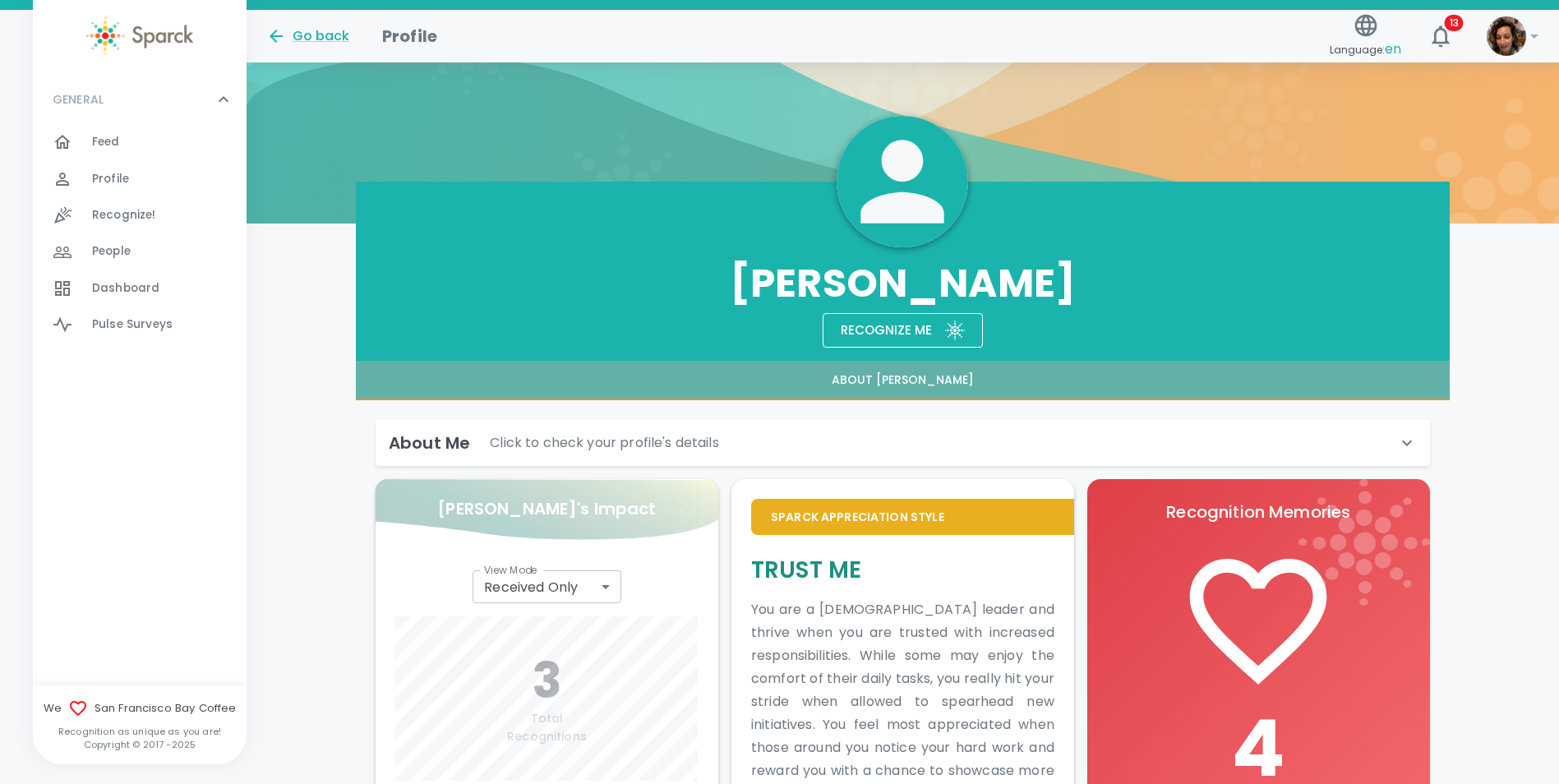
click at [899, 380] on button "About [PERSON_NAME]" at bounding box center [903, 381] width 1093 height 40
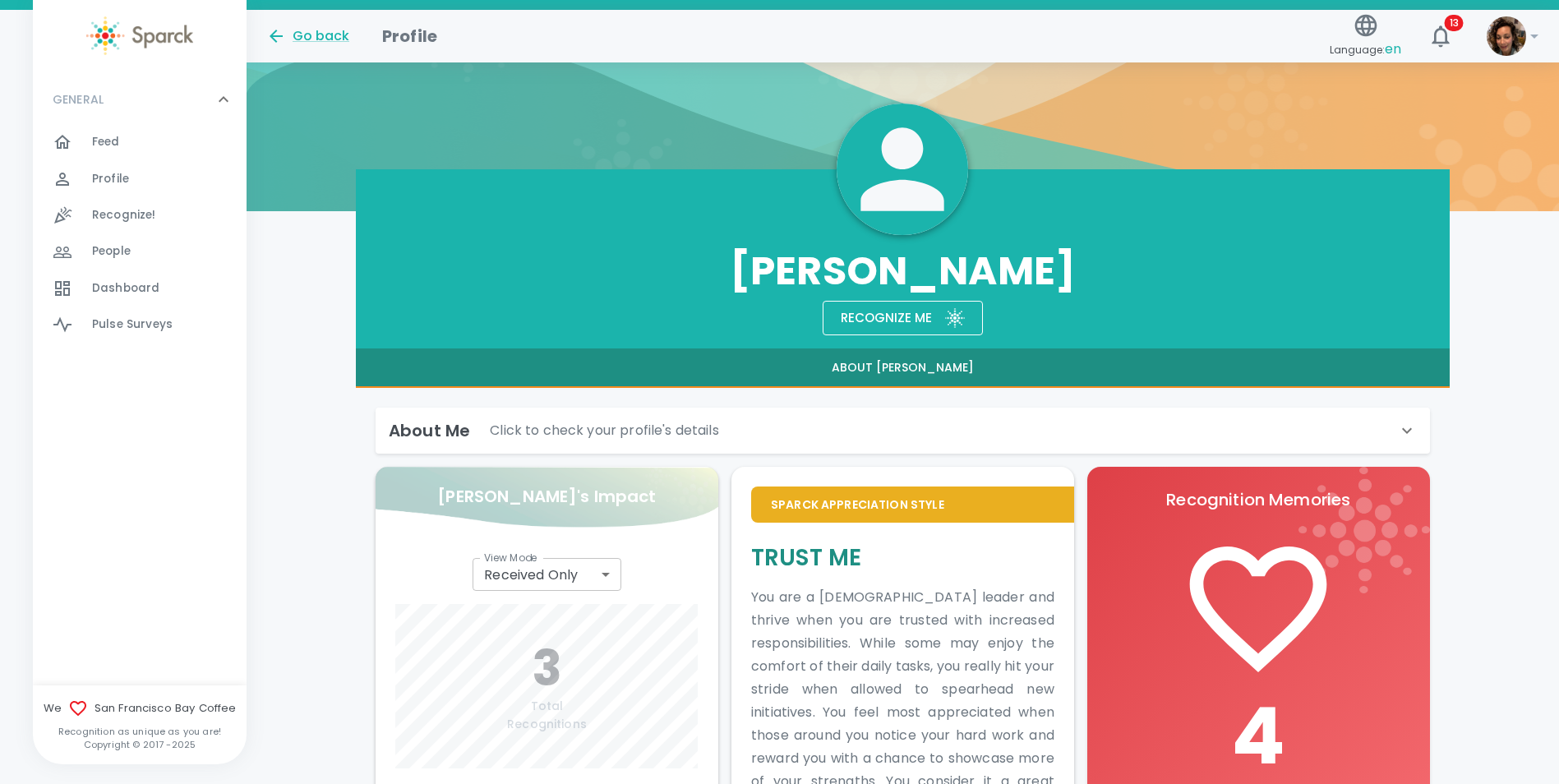
scroll to position [78, 0]
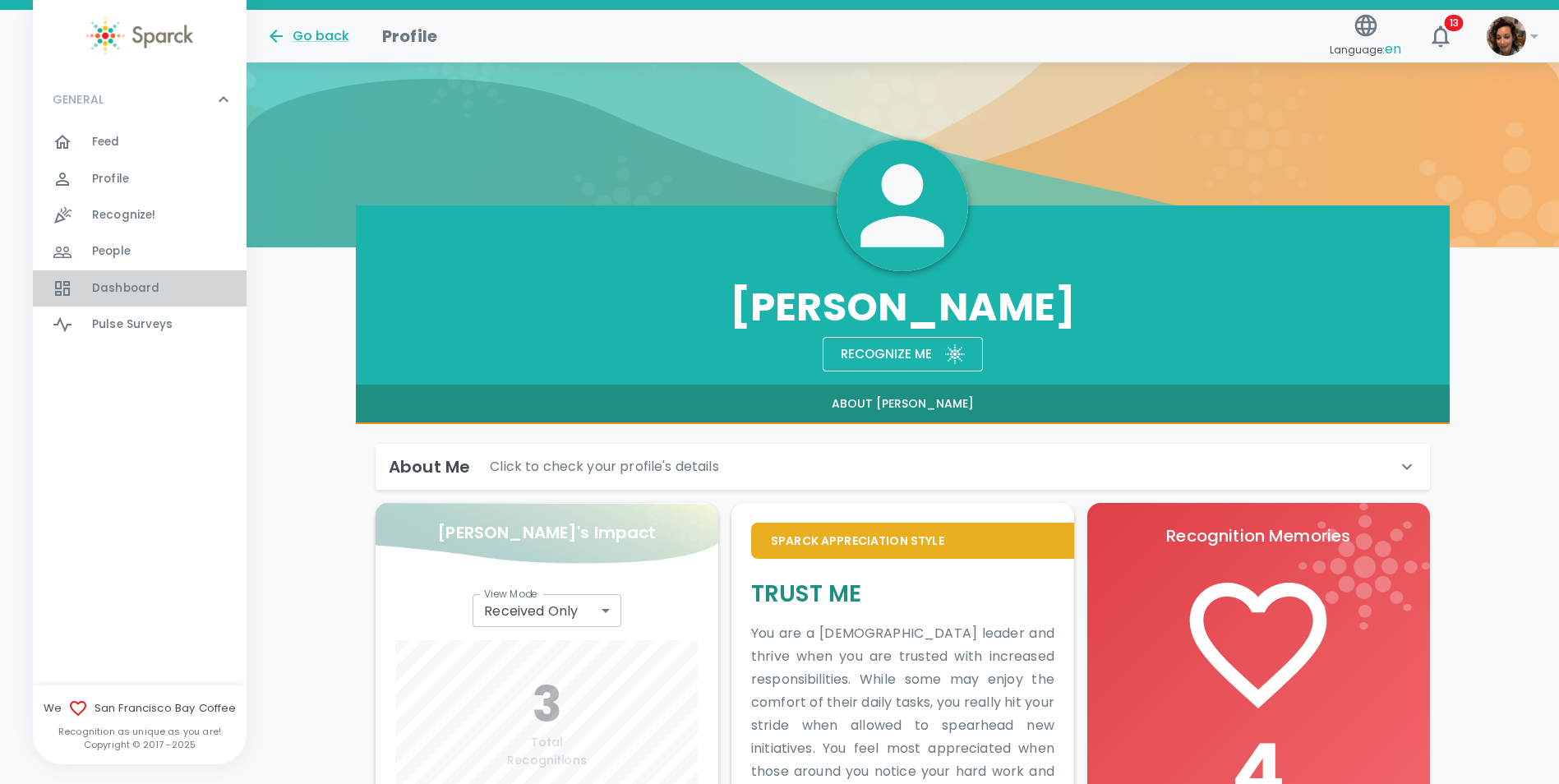
click at [117, 288] on span "Dashboard" at bounding box center [126, 288] width 67 height 16
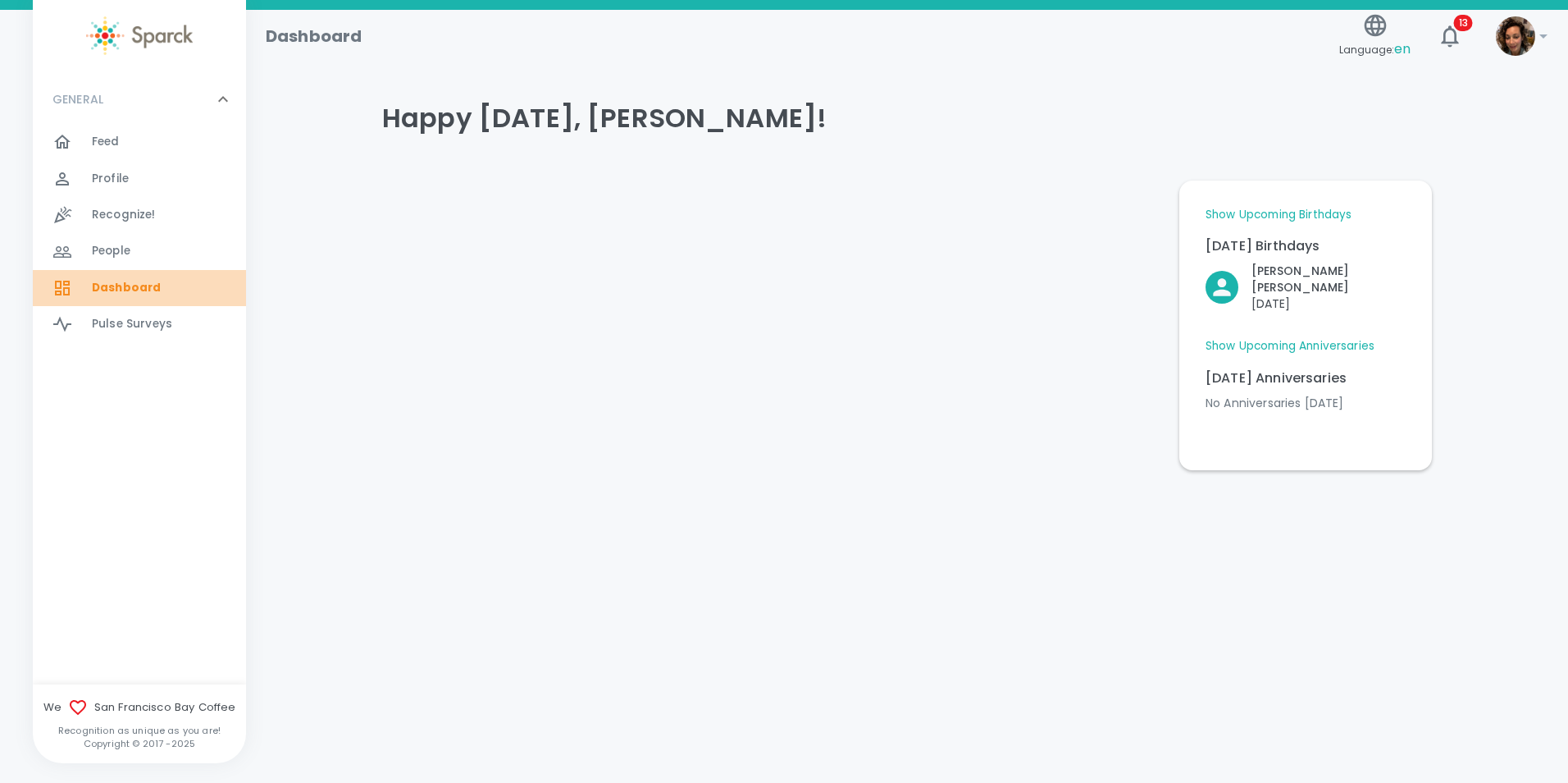
click at [93, 279] on span "Dashboard" at bounding box center [127, 287] width 69 height 16
click at [116, 142] on span "Feed" at bounding box center [106, 141] width 28 height 16
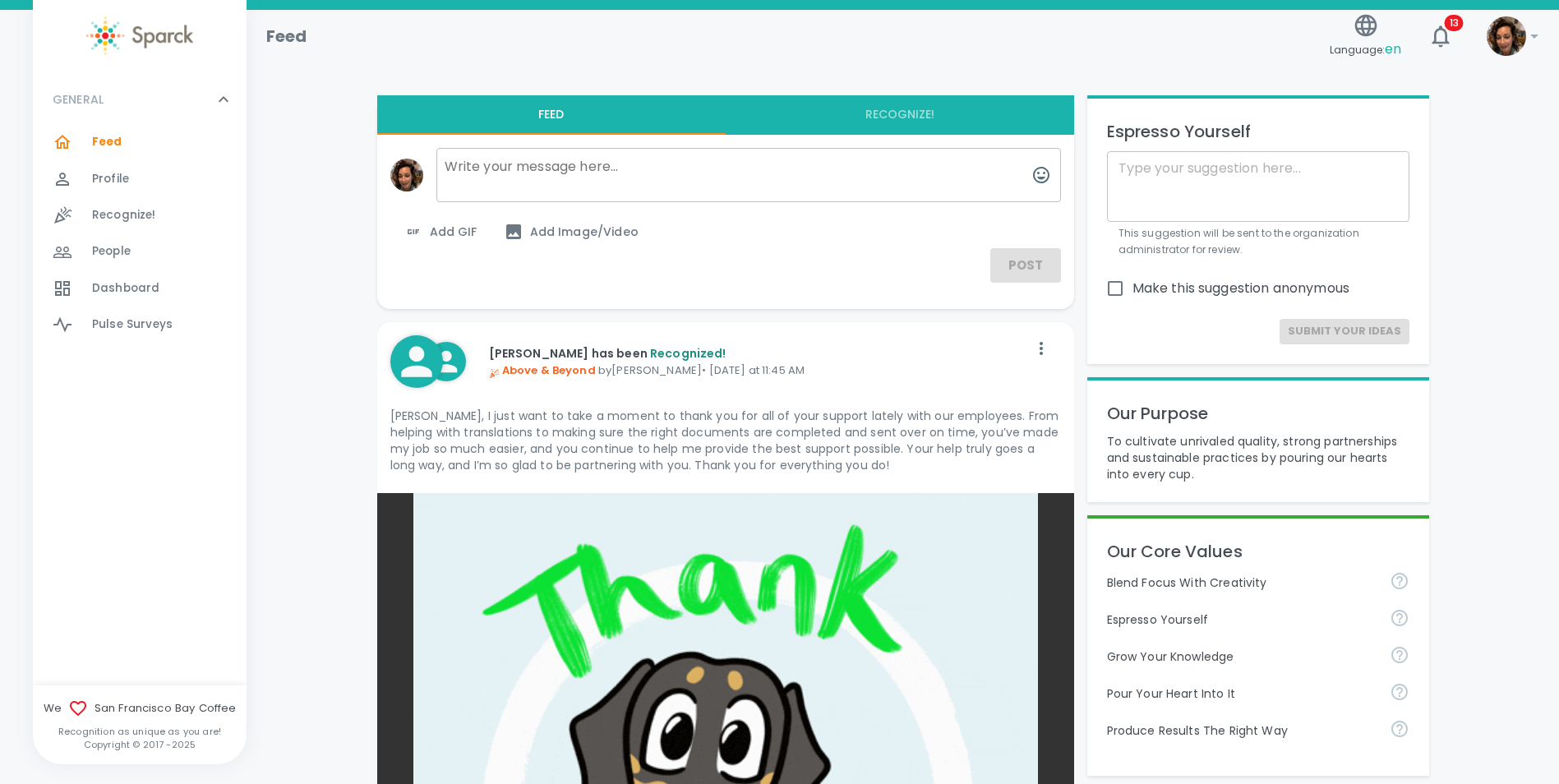
click at [126, 250] on span "People" at bounding box center [111, 251] width 39 height 16
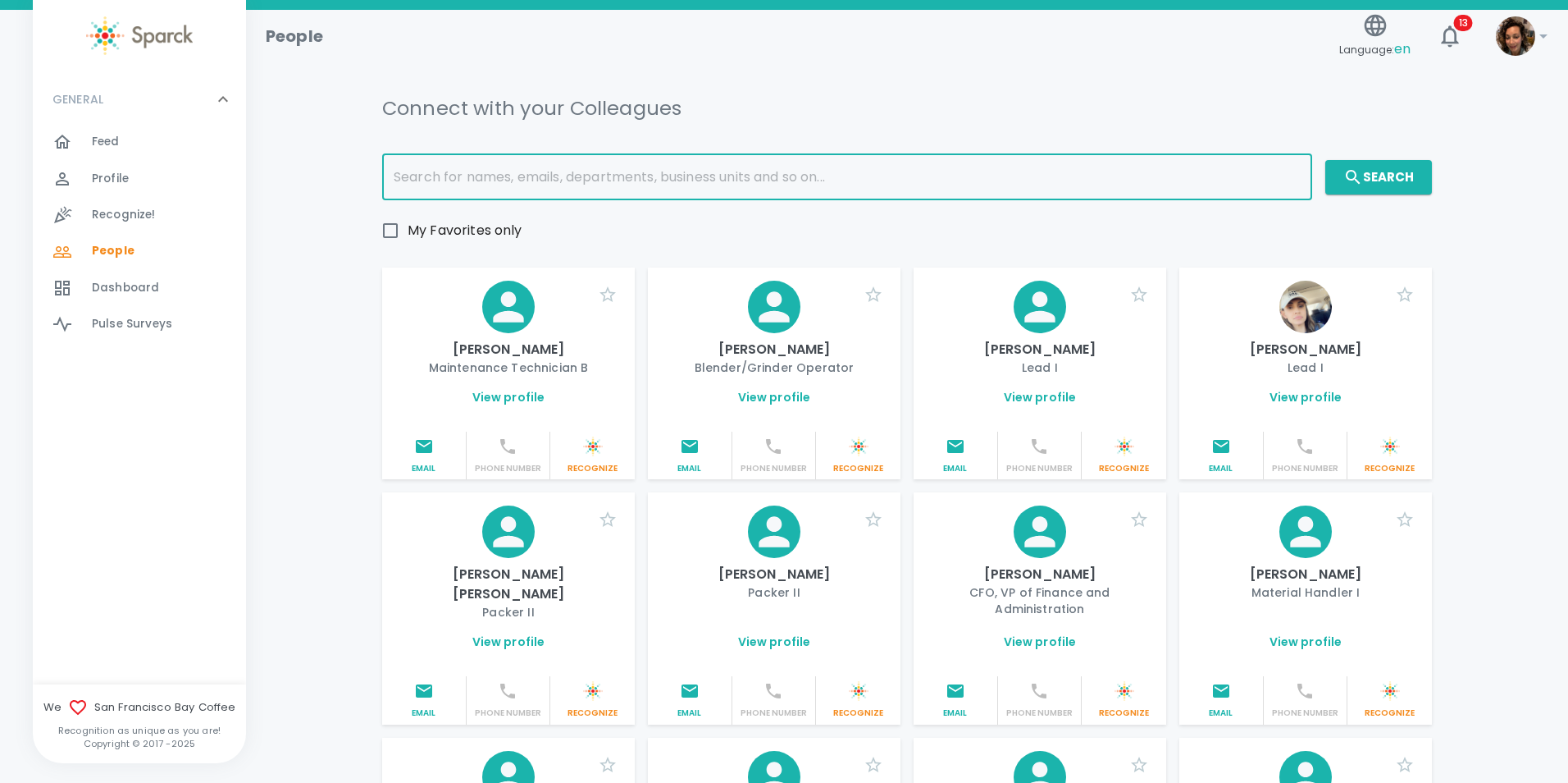
click at [425, 183] on input "text" at bounding box center [846, 177] width 930 height 46
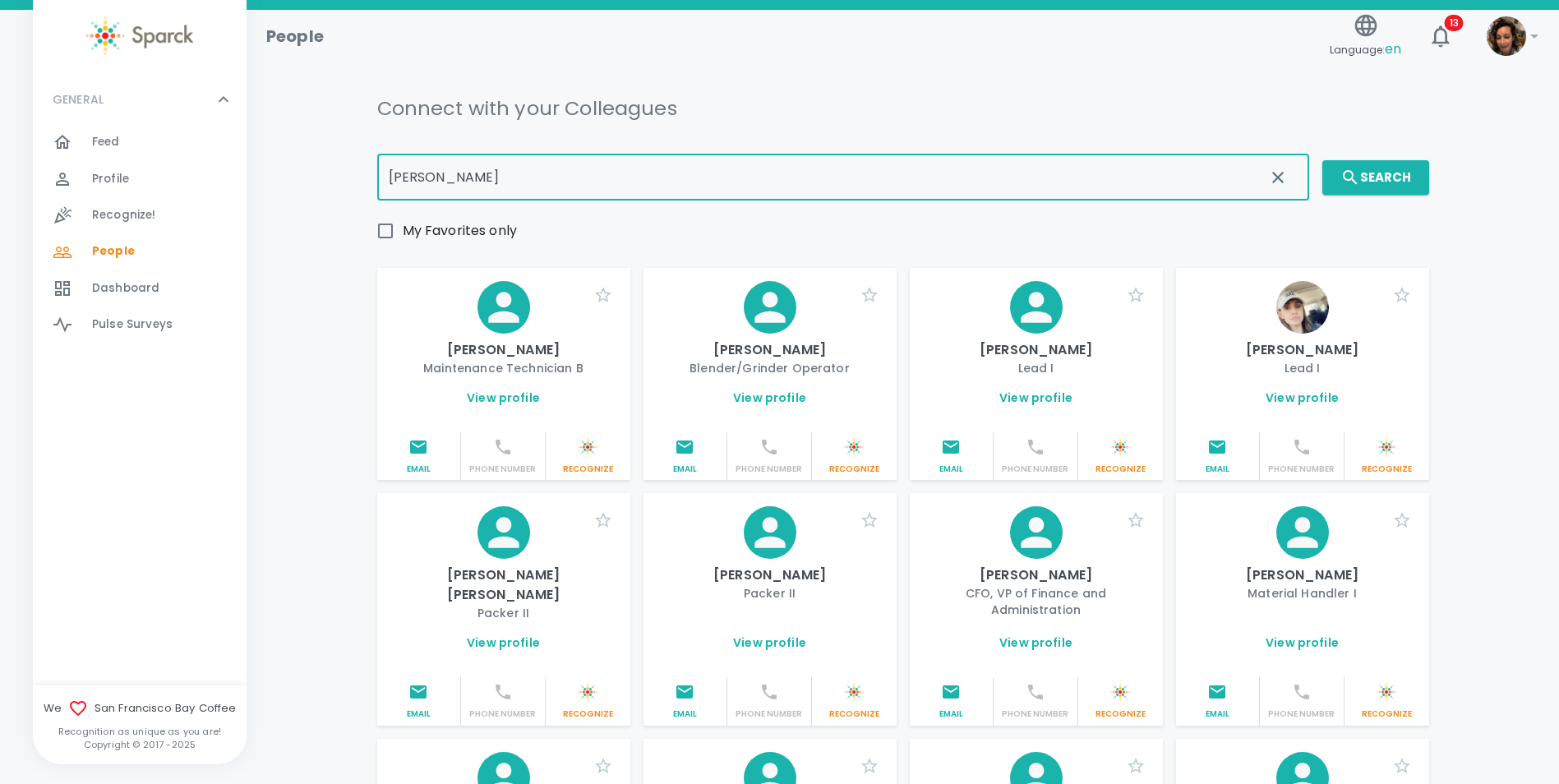
type input "[PERSON_NAME]"
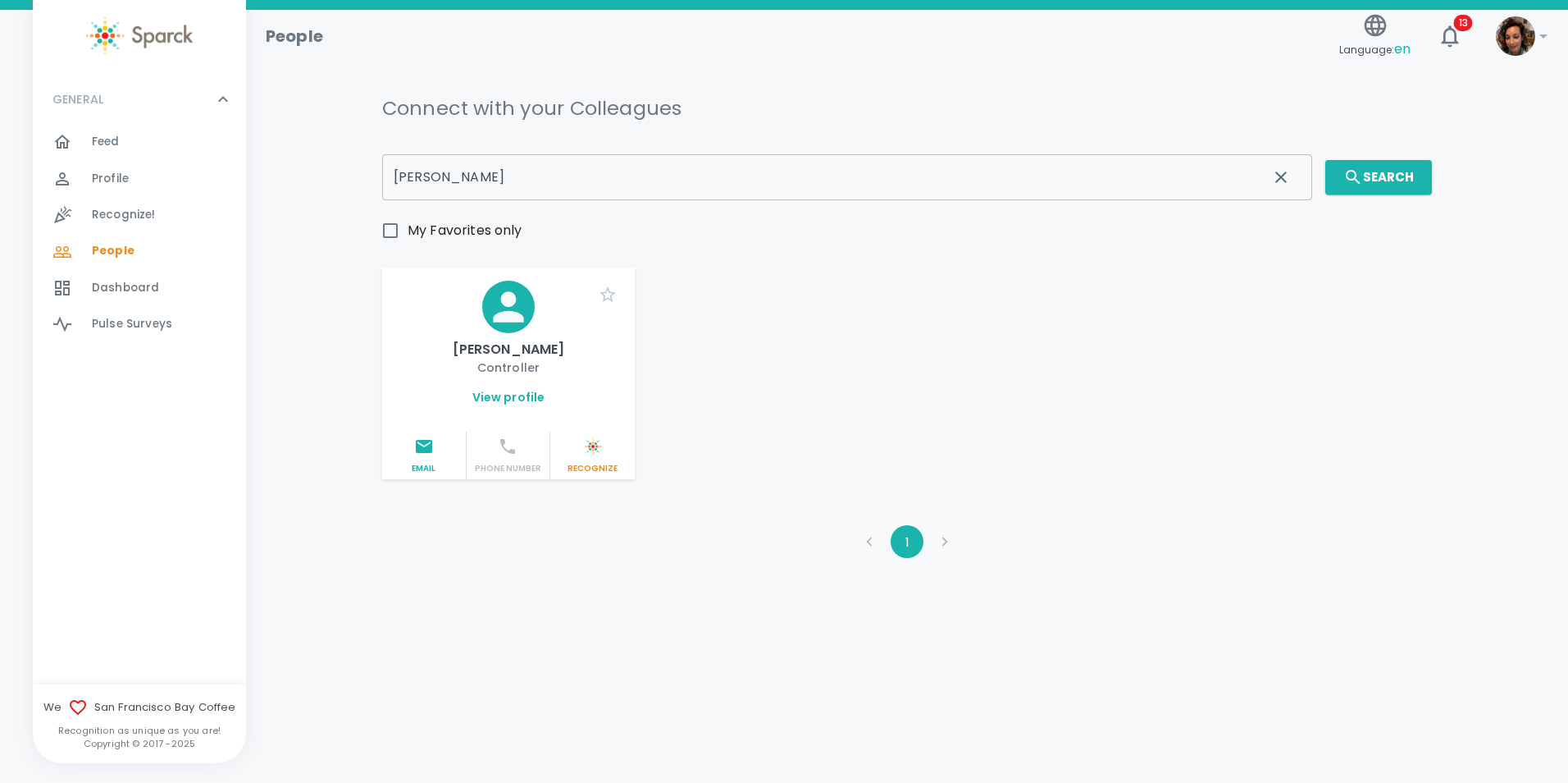
click at [516, 402] on link "View profile" at bounding box center [509, 397] width 73 height 16
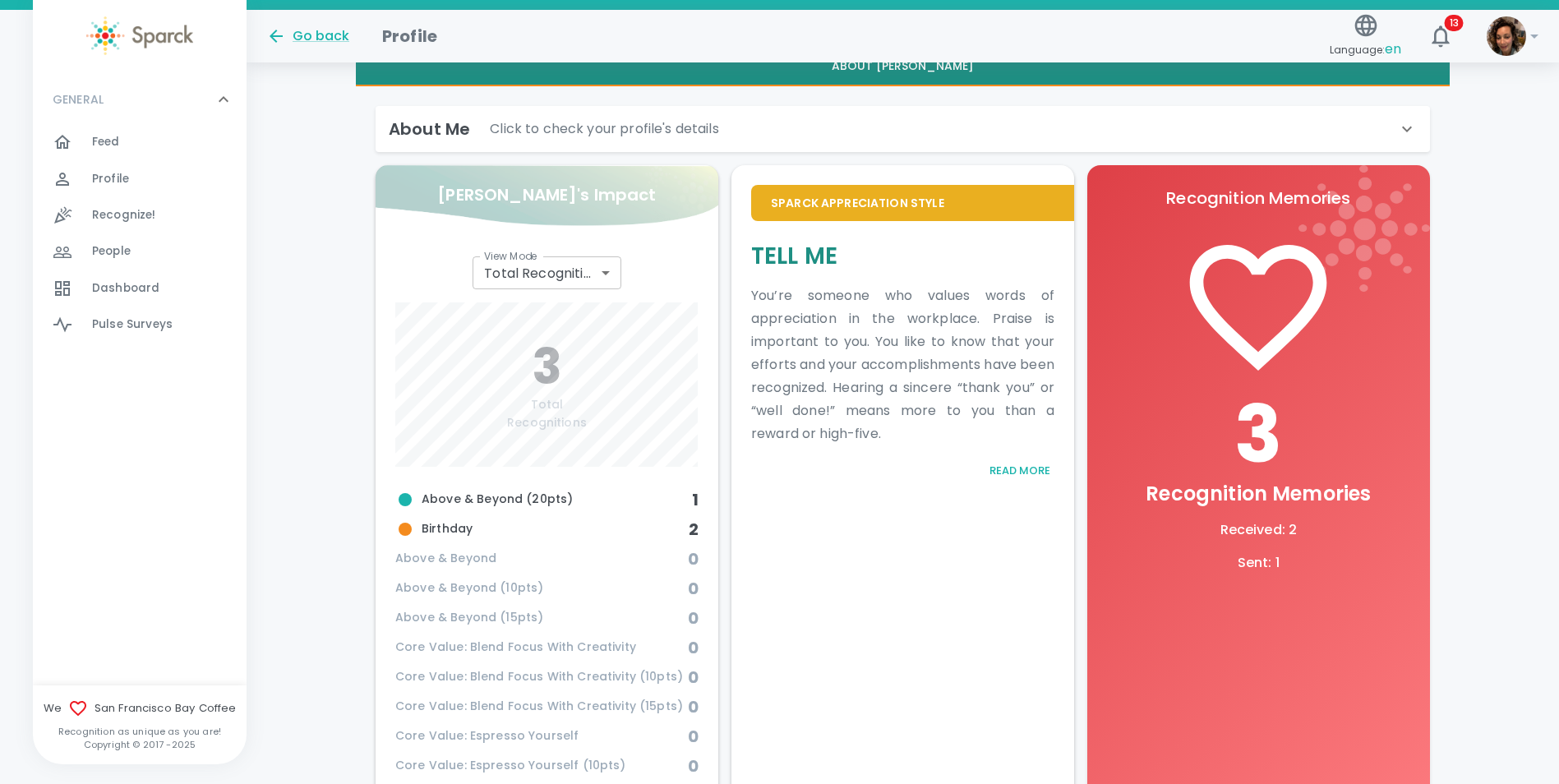
scroll to position [532, 0]
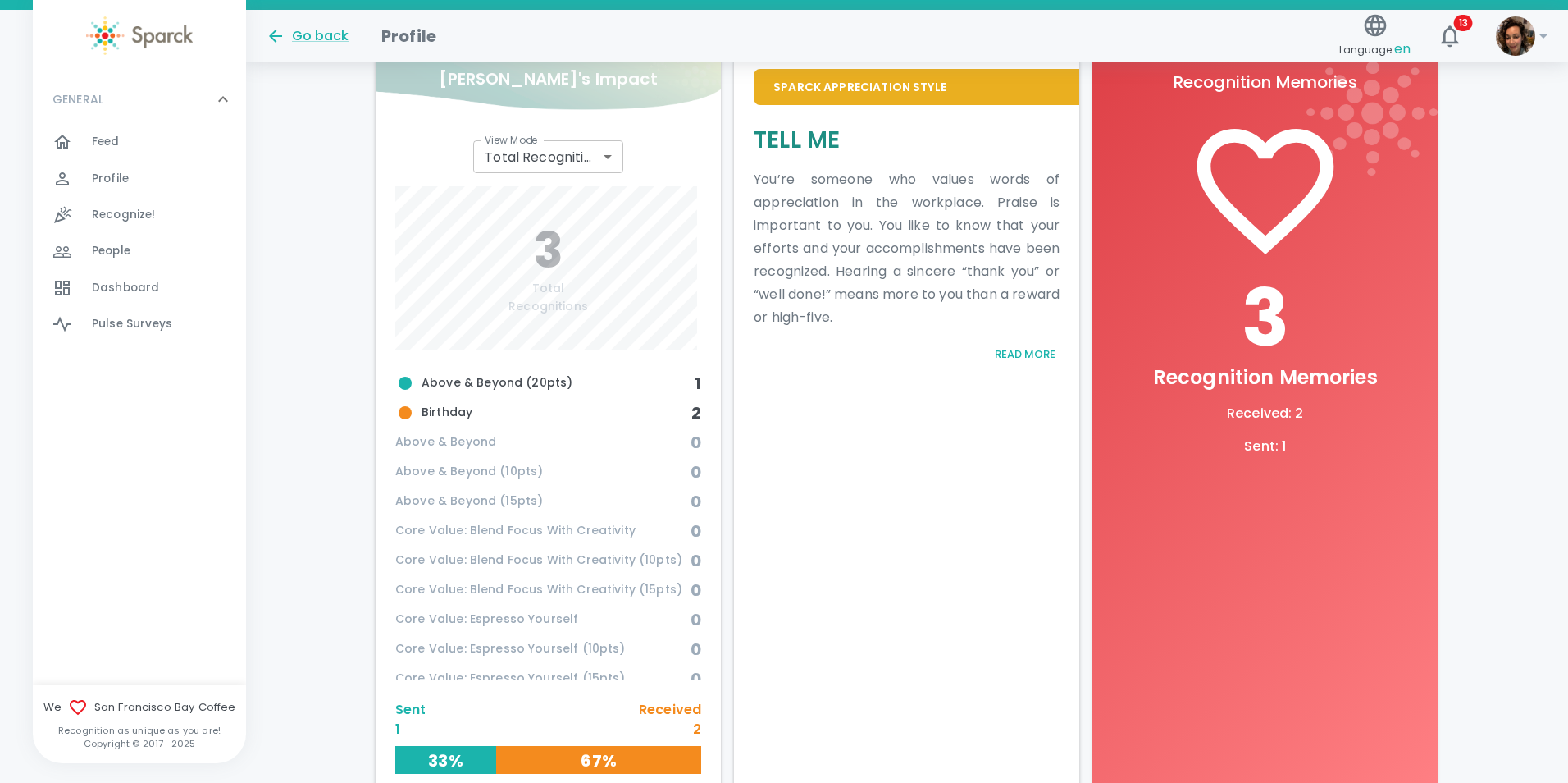
click at [603, 145] on body "Skip Navigation Go back Profile Language: en 13 ! GENERAL 0 Feed 0 Profile 0 Re…" at bounding box center [784, 177] width 1568 height 1416
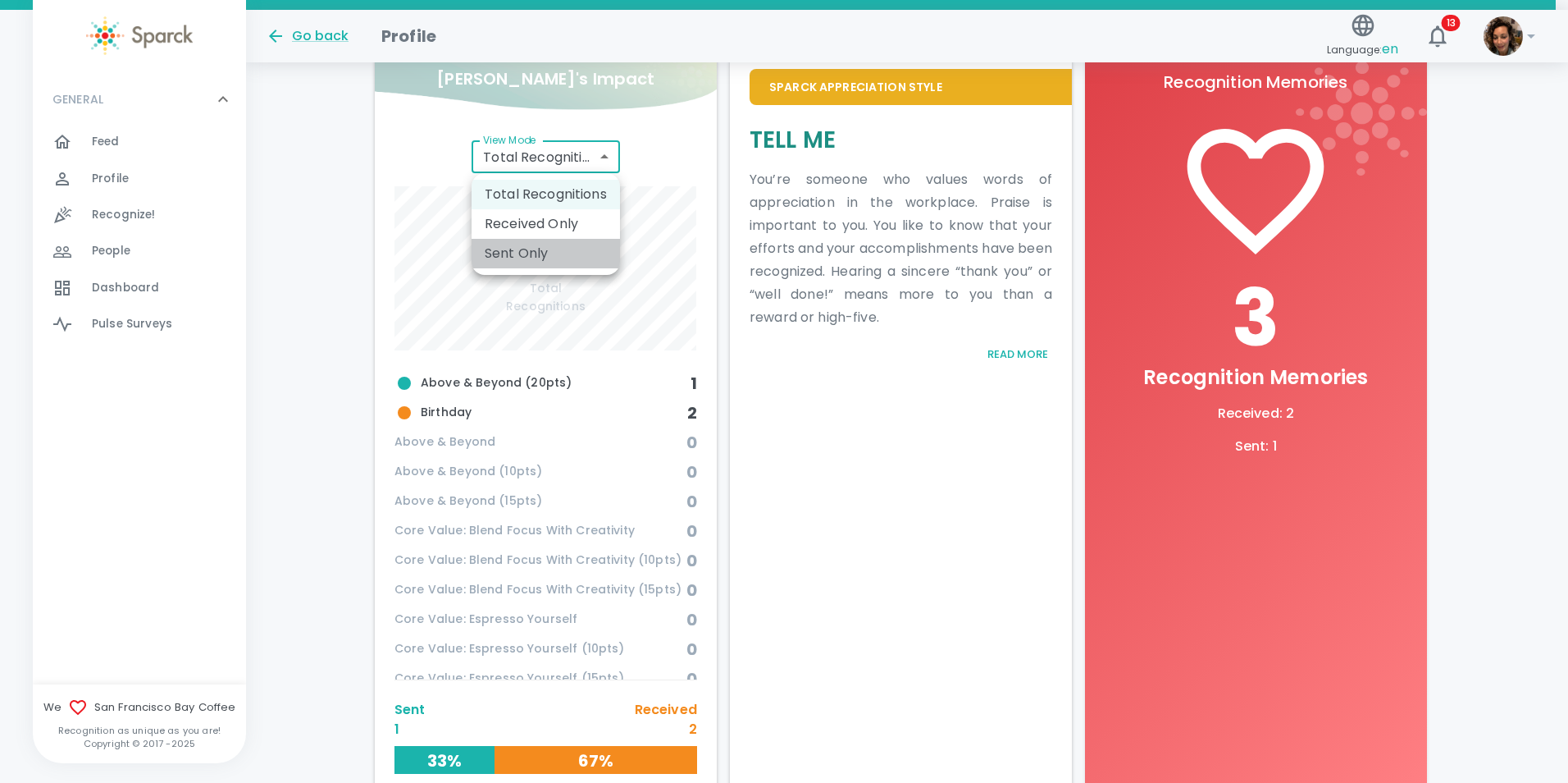
click at [532, 261] on li "Sent Only" at bounding box center [546, 254] width 148 height 29
type input "total_sent"
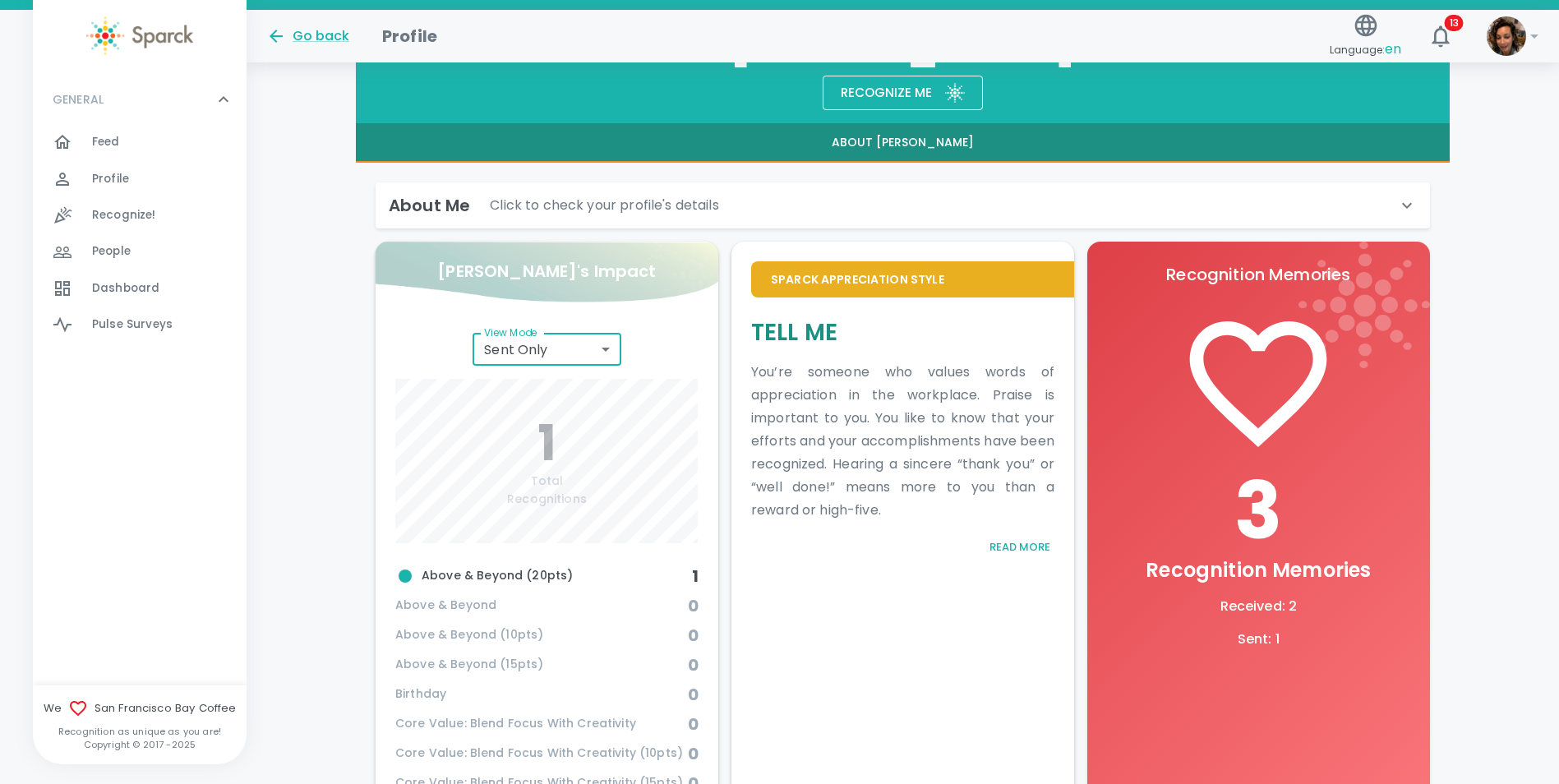
scroll to position [288, 0]
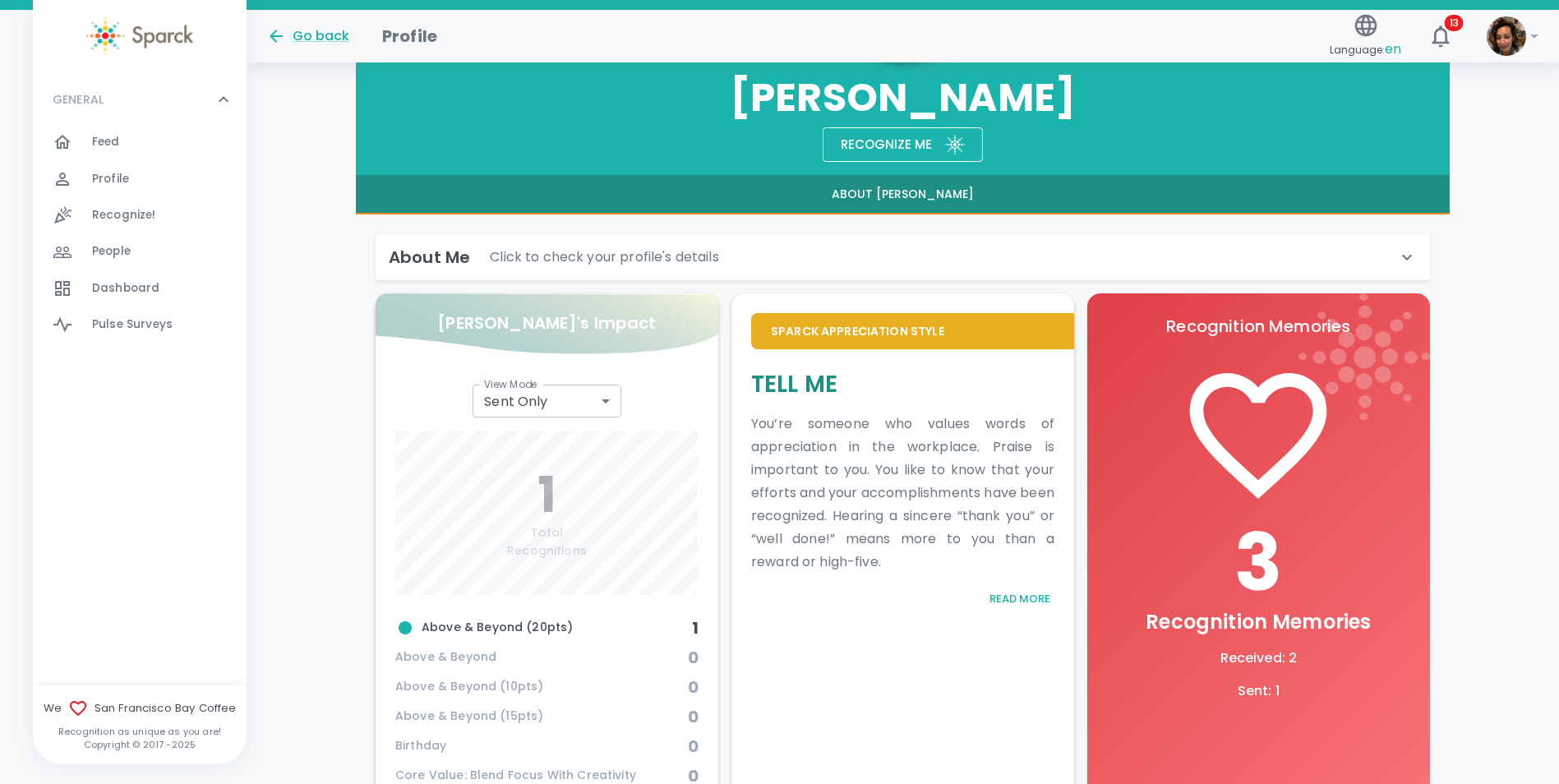
click at [305, 28] on div "Go back" at bounding box center [307, 35] width 83 height 20
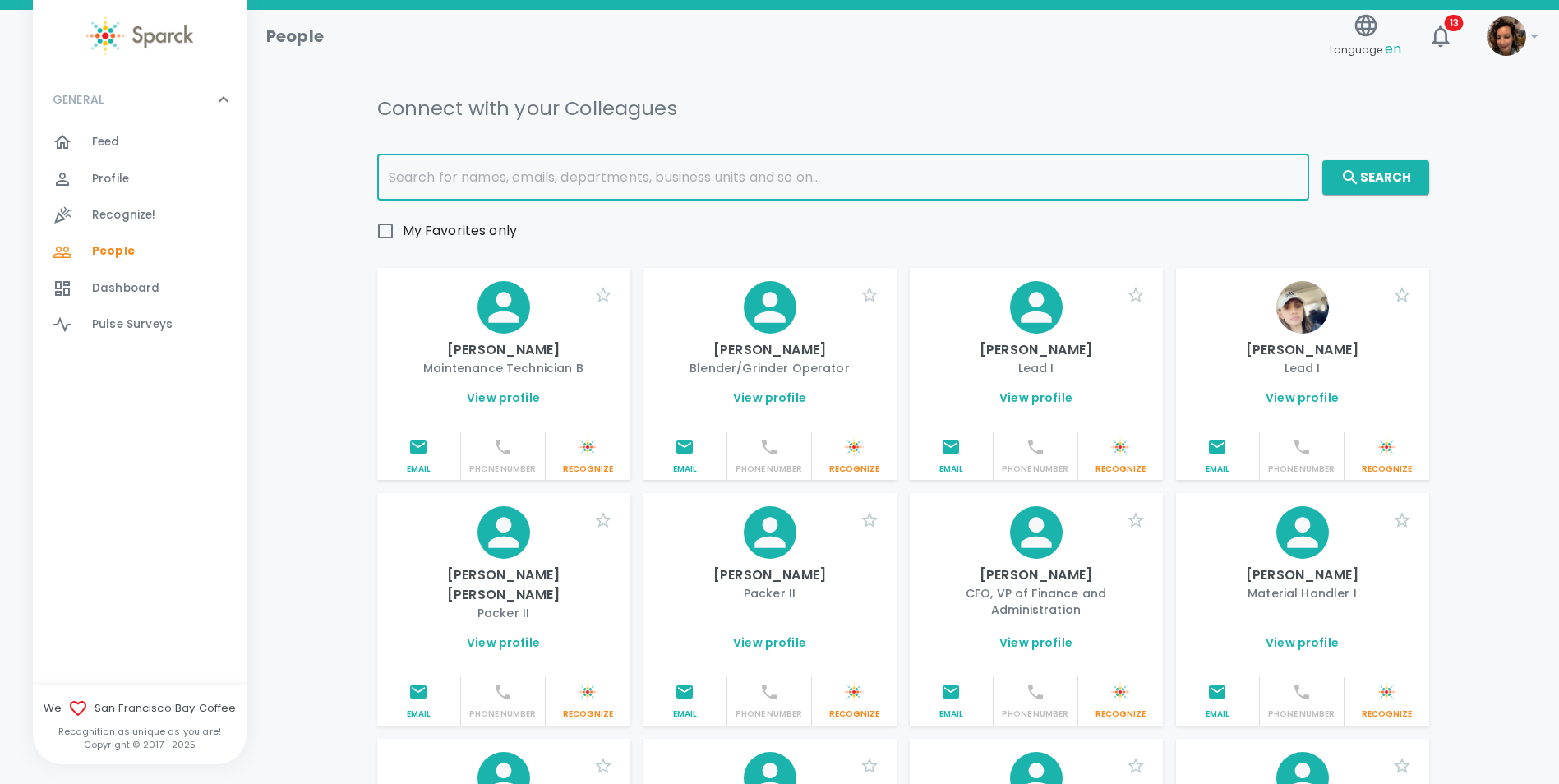
click at [487, 177] on input "text" at bounding box center [843, 177] width 932 height 46
type input "dania"
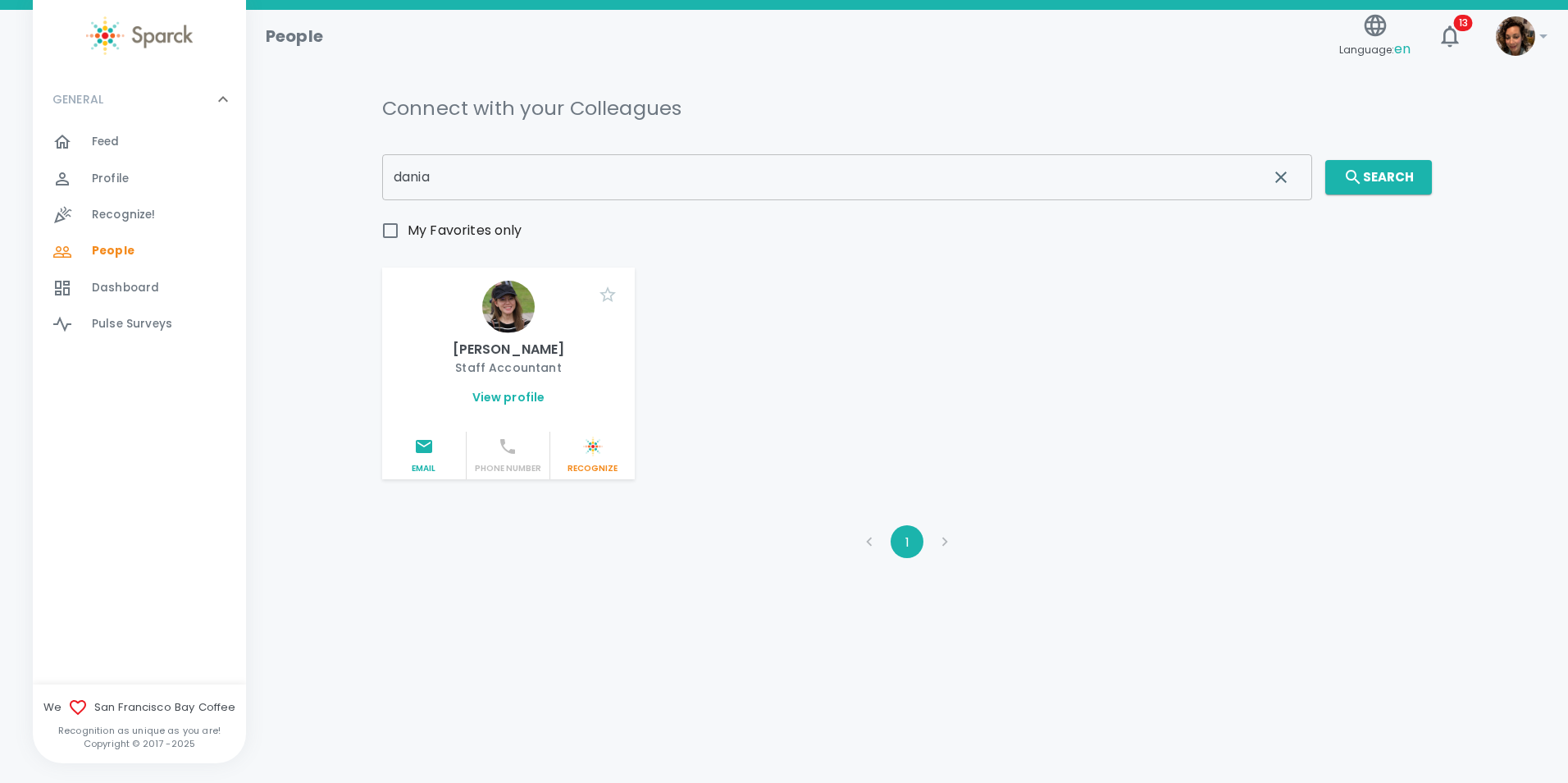
click at [511, 400] on link "View profile" at bounding box center [509, 397] width 73 height 16
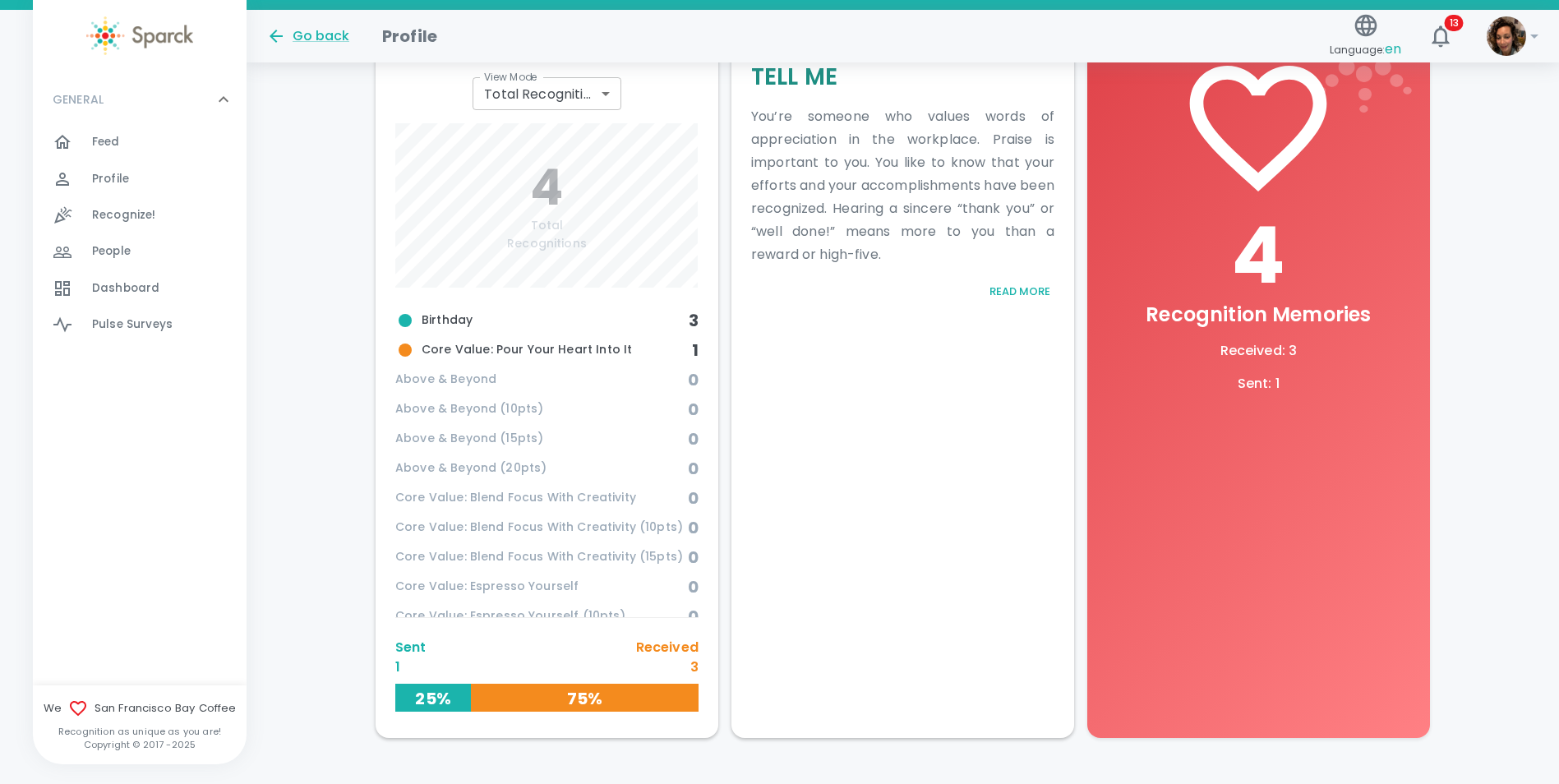
scroll to position [597, 0]
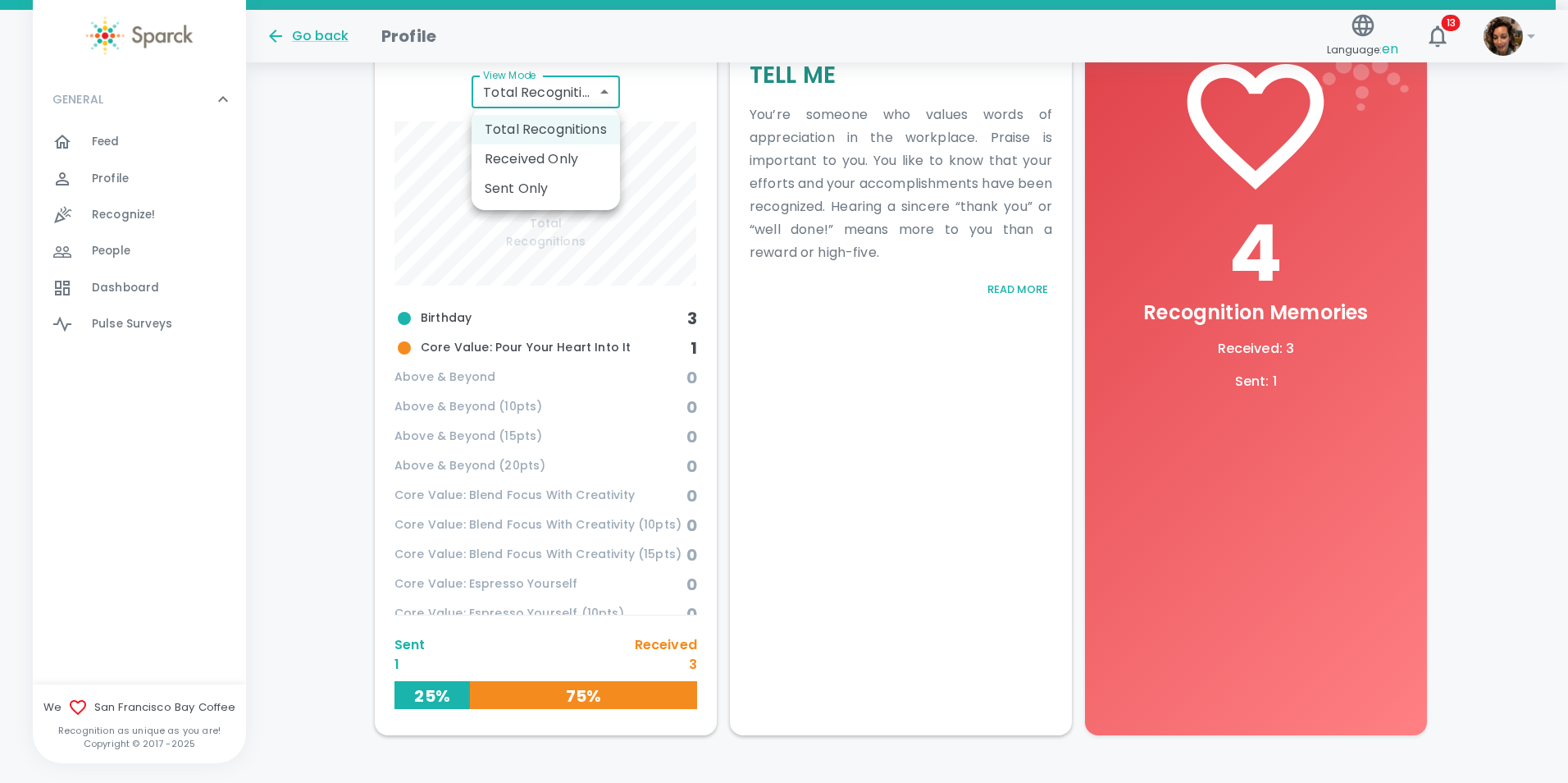
click at [597, 90] on body "Skip Navigation Go back Profile Language: en 13 ! GENERAL 0 Feed 0 Profile 0 Re…" at bounding box center [784, 112] width 1568 height 1416
click at [565, 157] on li "Received Only" at bounding box center [546, 159] width 148 height 29
type input "total_received"
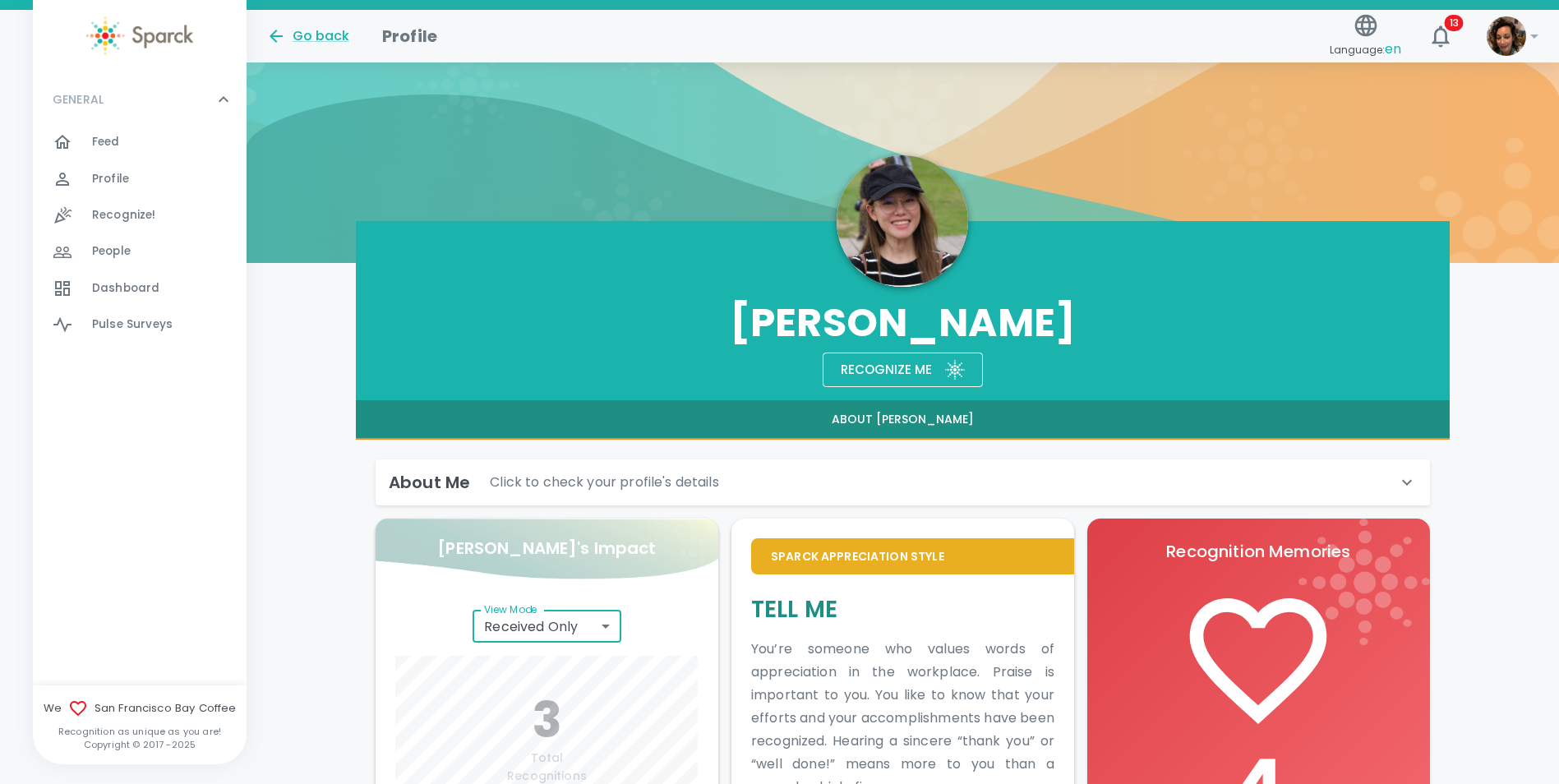
scroll to position [28, 0]
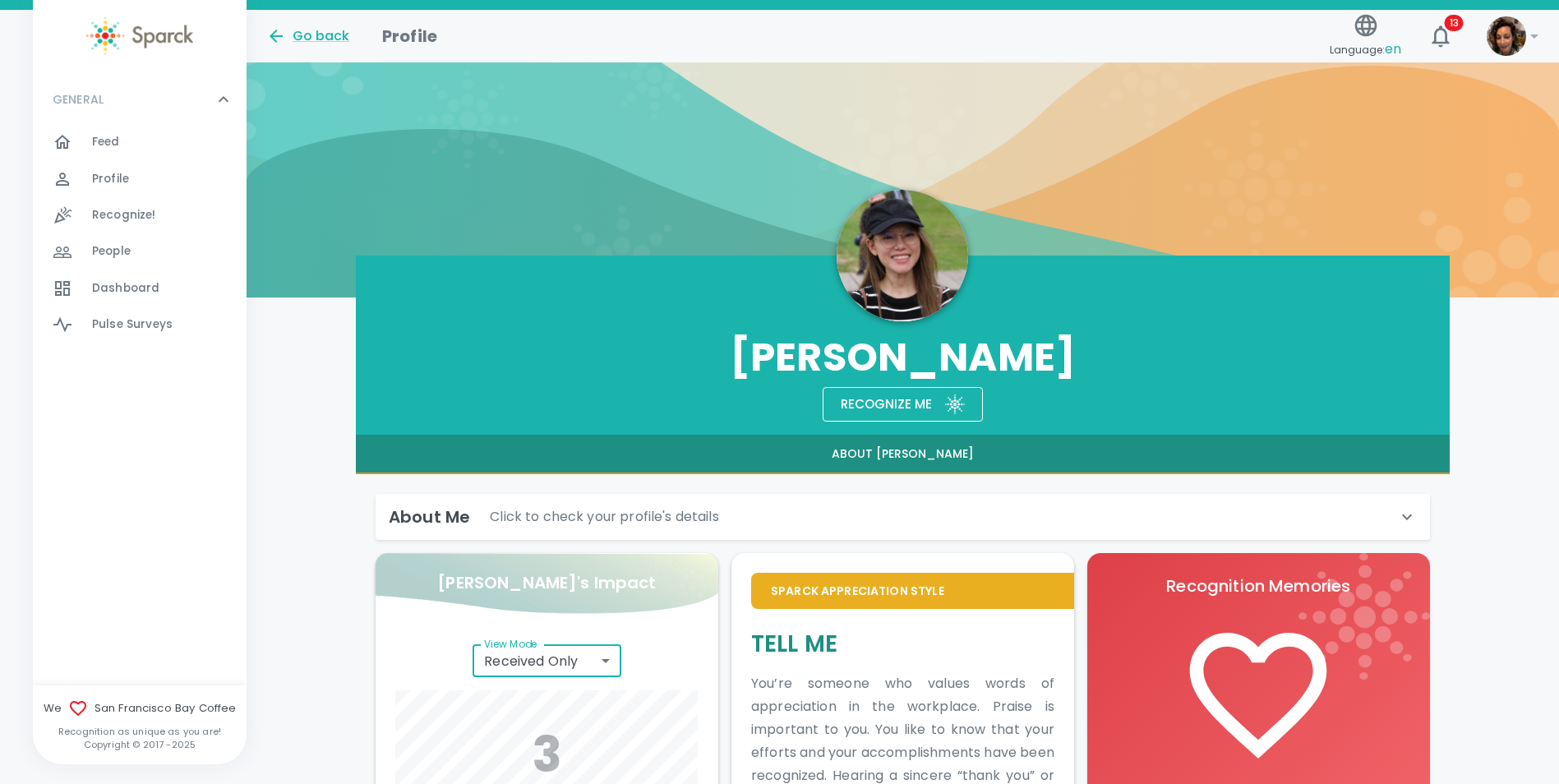
click at [326, 33] on div "Go back" at bounding box center [307, 35] width 83 height 20
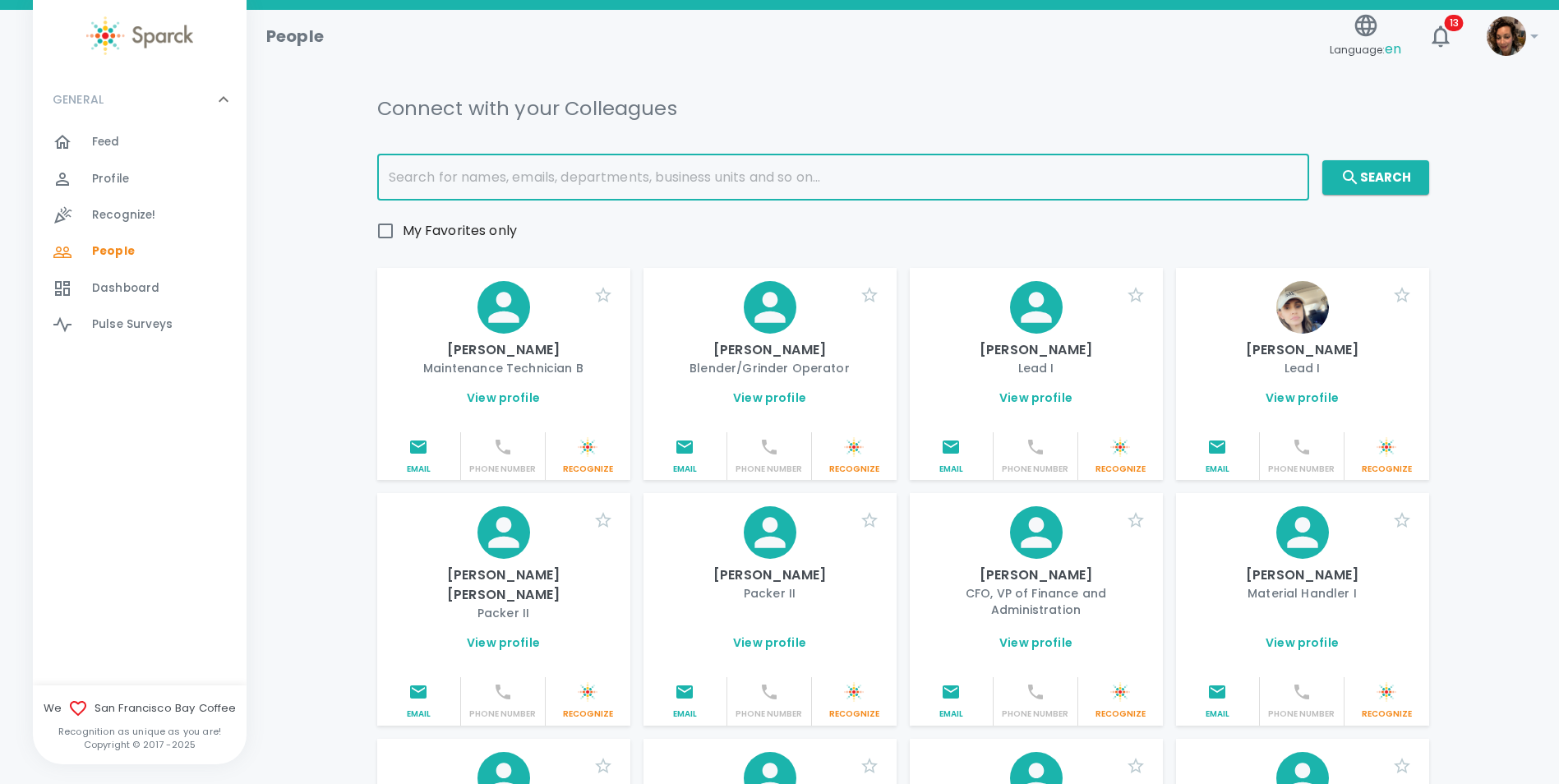
click at [472, 180] on input "text" at bounding box center [843, 177] width 932 height 46
type input "[PERSON_NAME]"
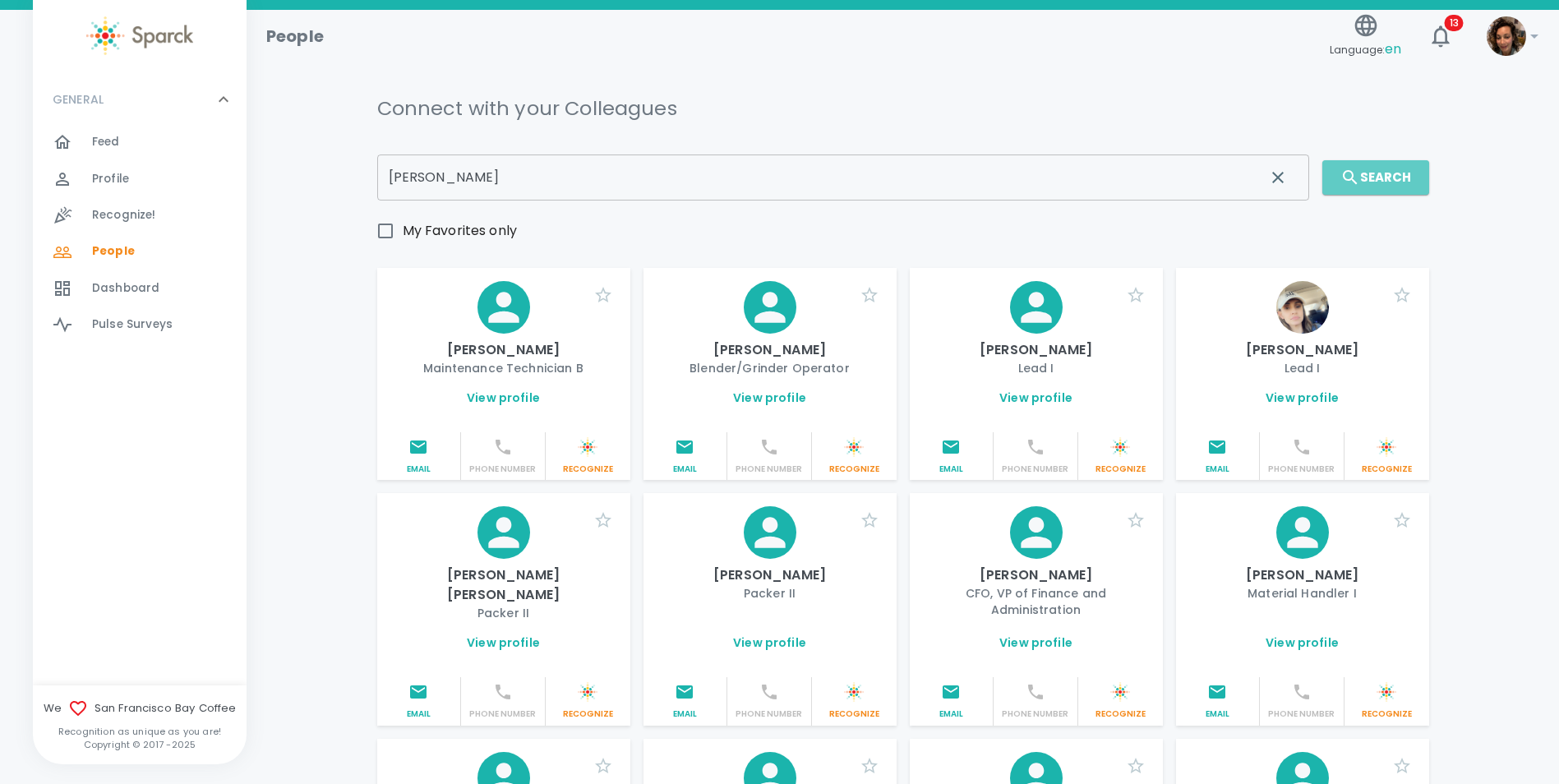
click at [1373, 178] on button "Search" at bounding box center [1376, 178] width 107 height 35
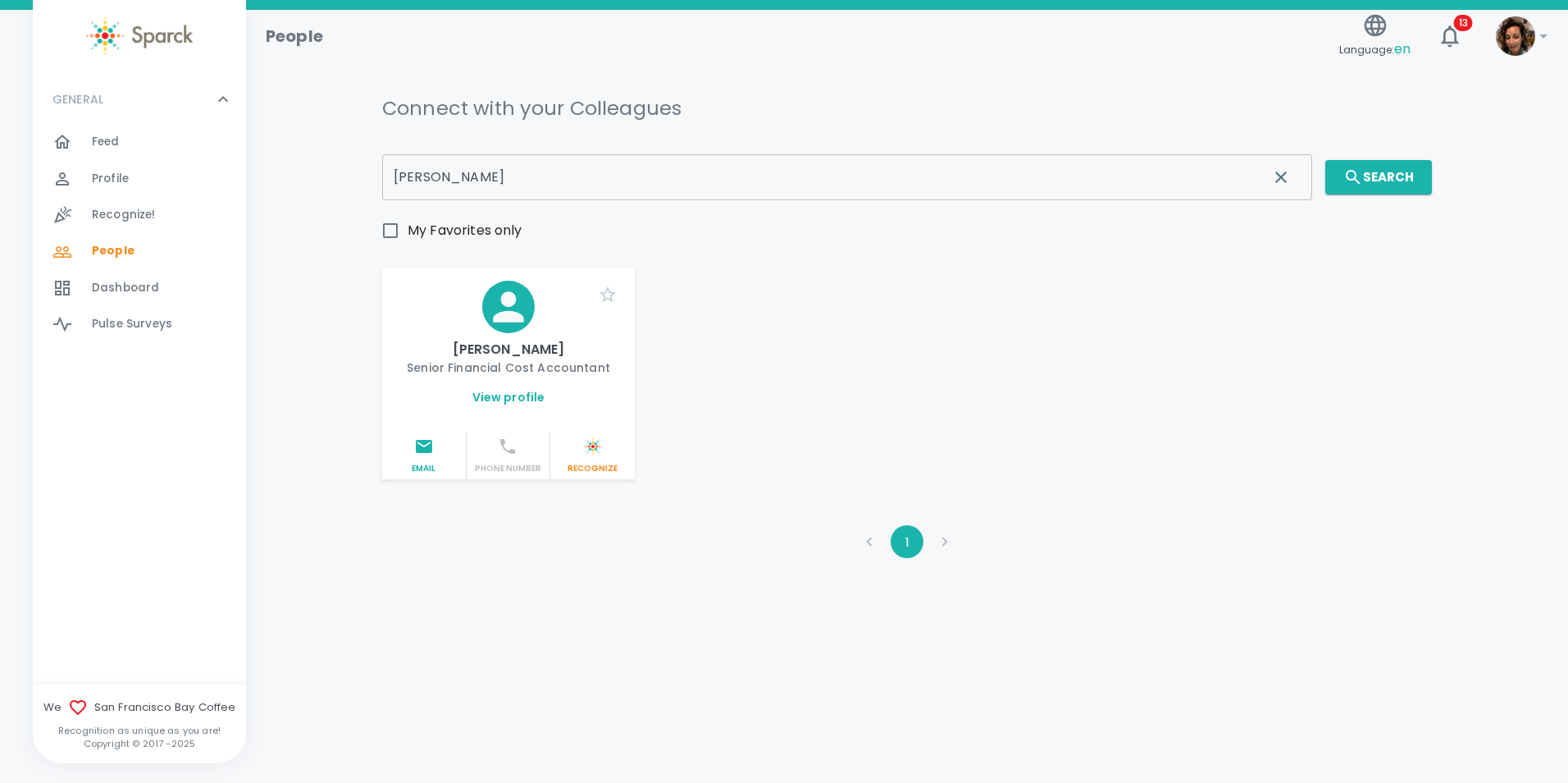
click at [513, 392] on link "View profile" at bounding box center [509, 397] width 73 height 16
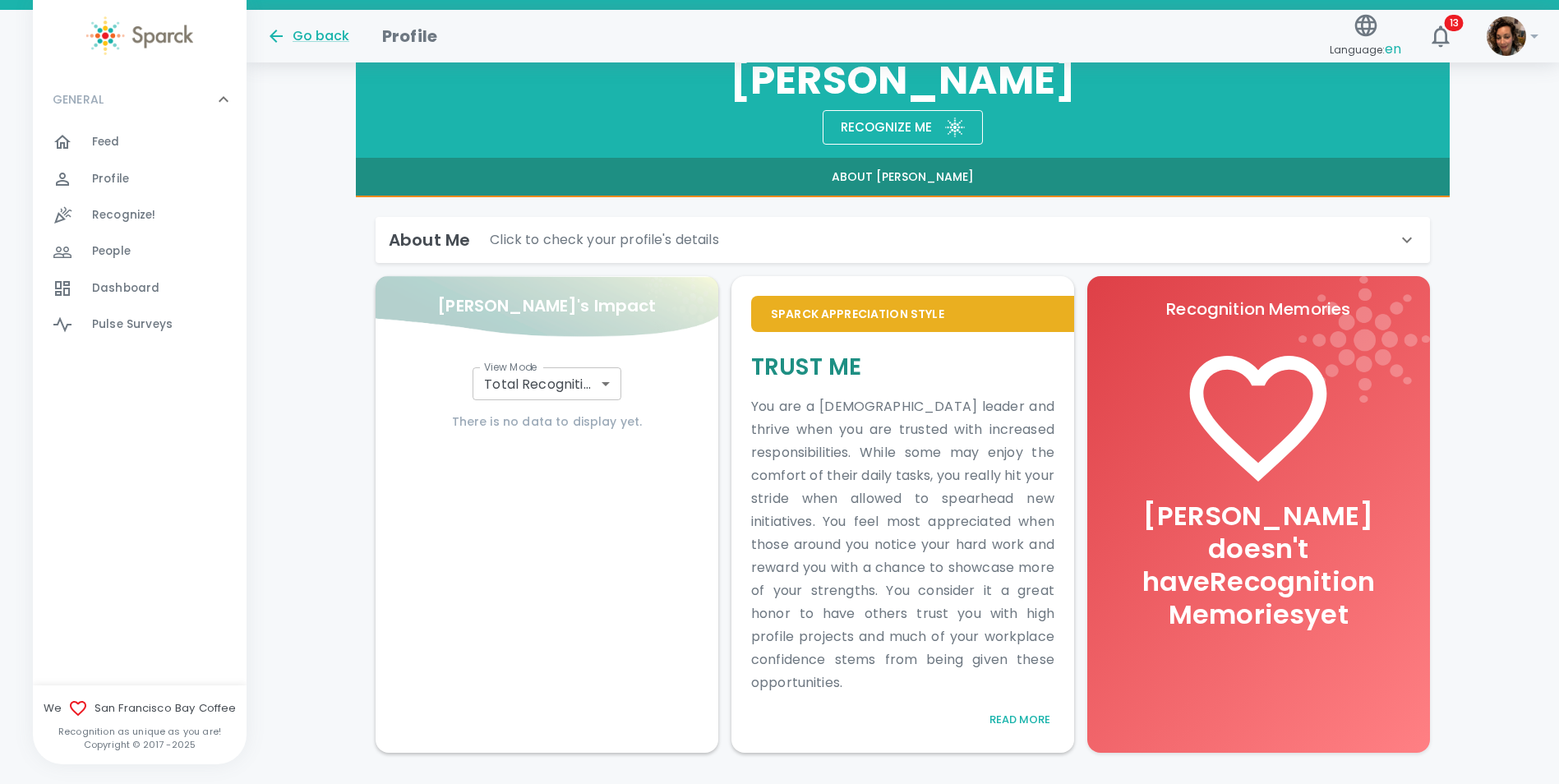
scroll to position [336, 0]
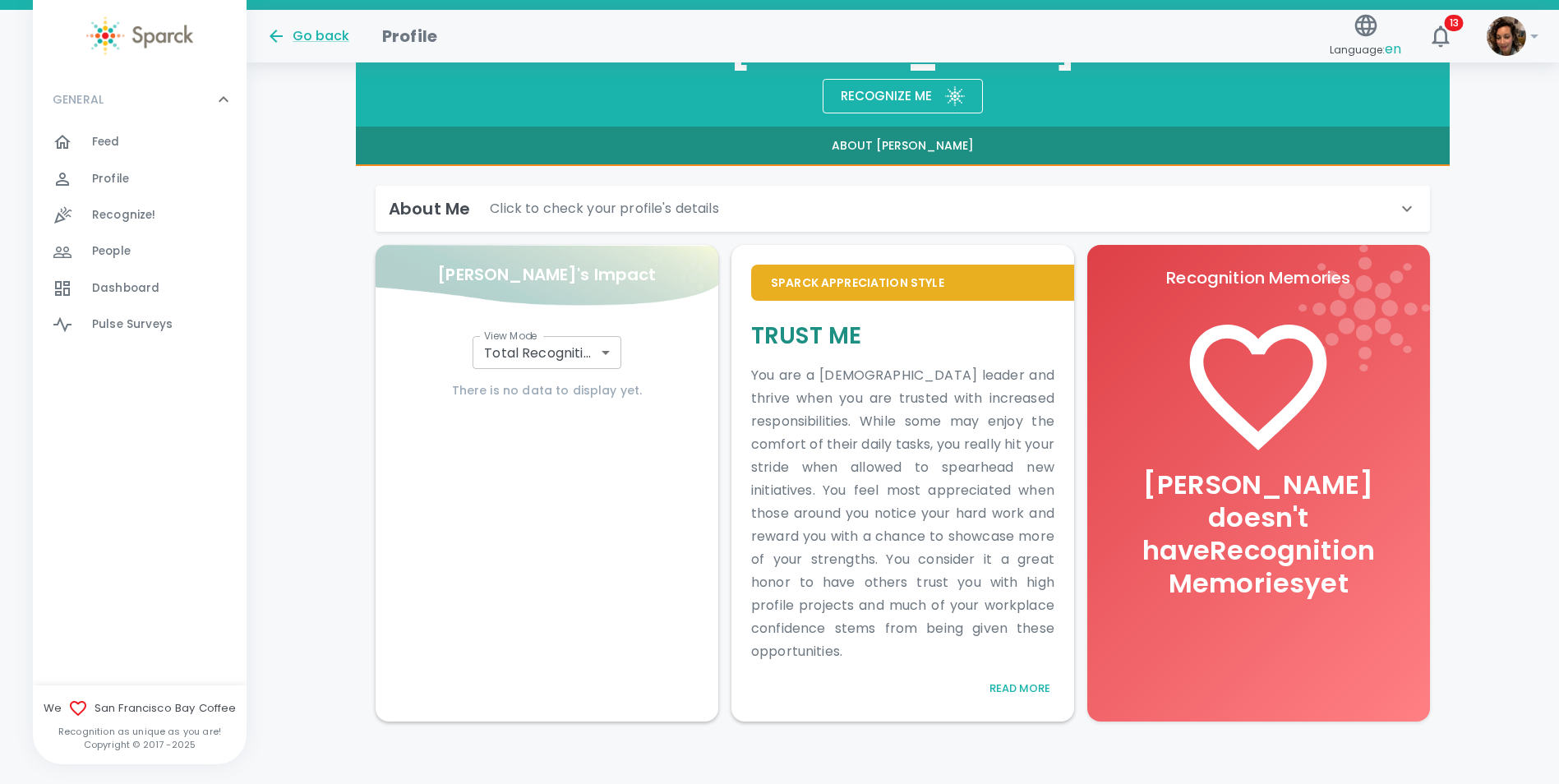
drag, startPoint x: 1558, startPoint y: 437, endPoint x: 1590, endPoint y: 178, distance: 261.0
click at [1559, 178] on html "Skip Navigation Go back Profile Language: en 13 ! GENERAL 0 Feed 0 Profile 0 Re…" at bounding box center [779, 235] width 1559 height 1142
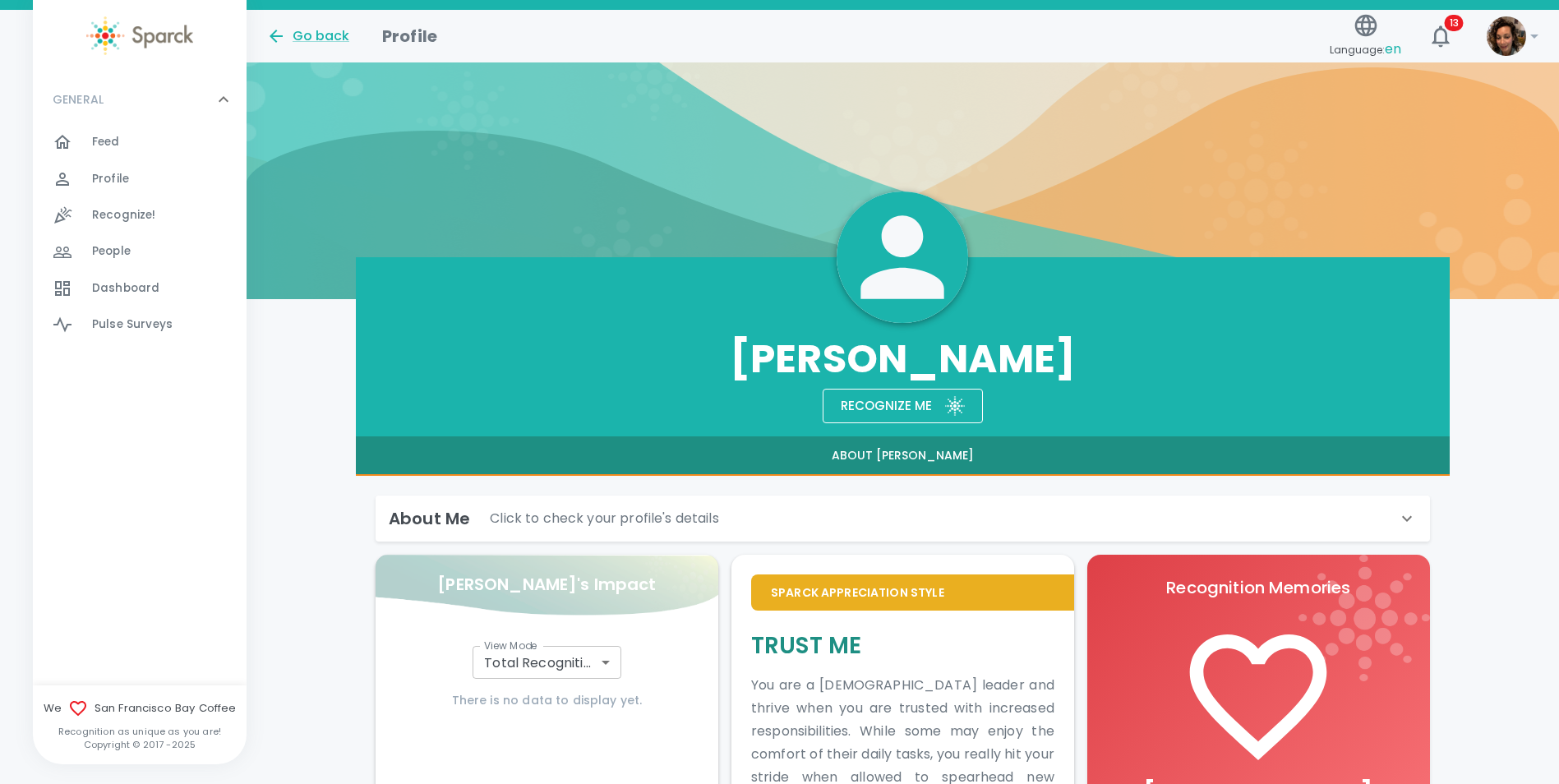
scroll to position [0, 0]
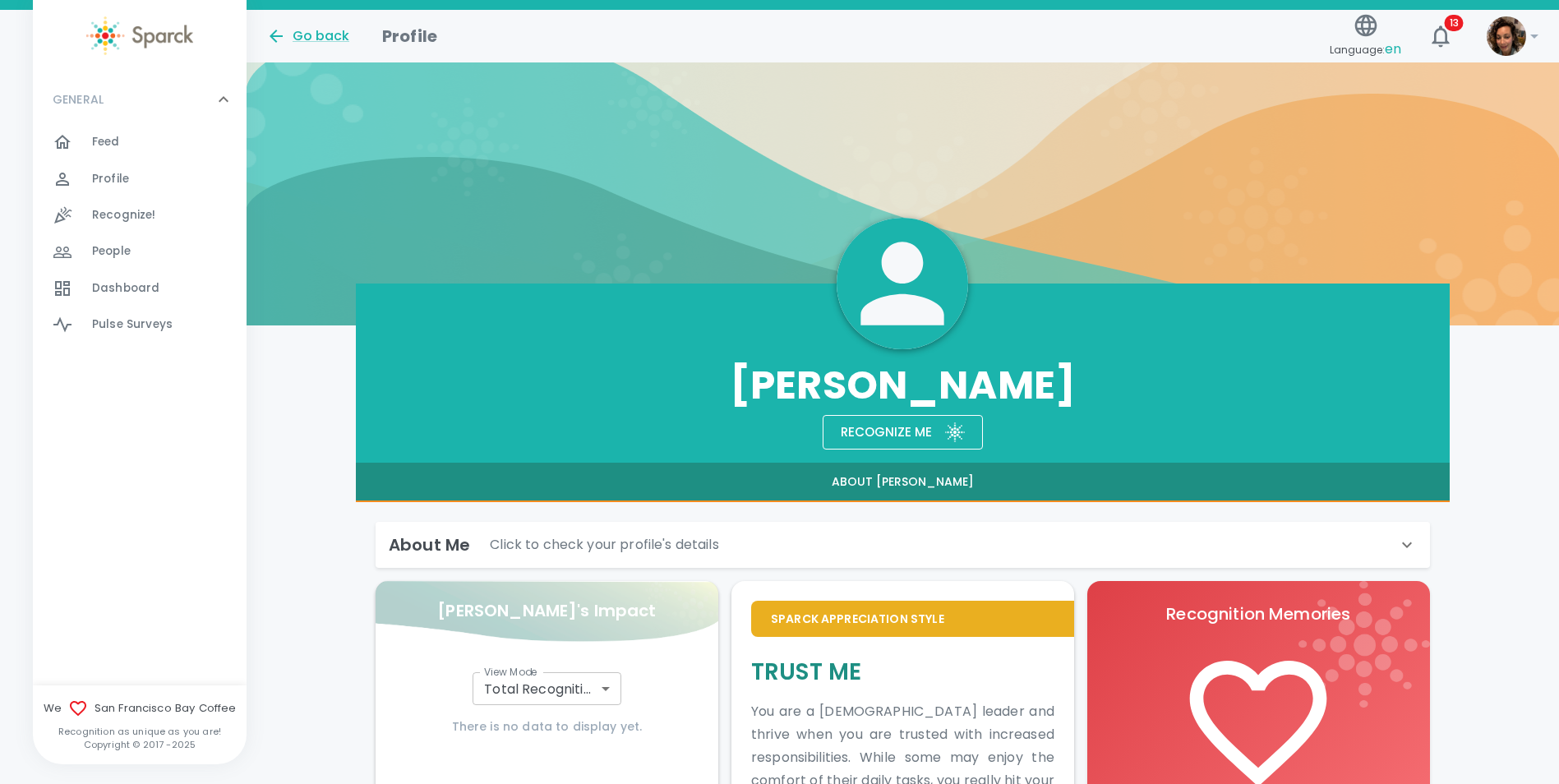
click at [313, 35] on div "Go back" at bounding box center [307, 35] width 83 height 20
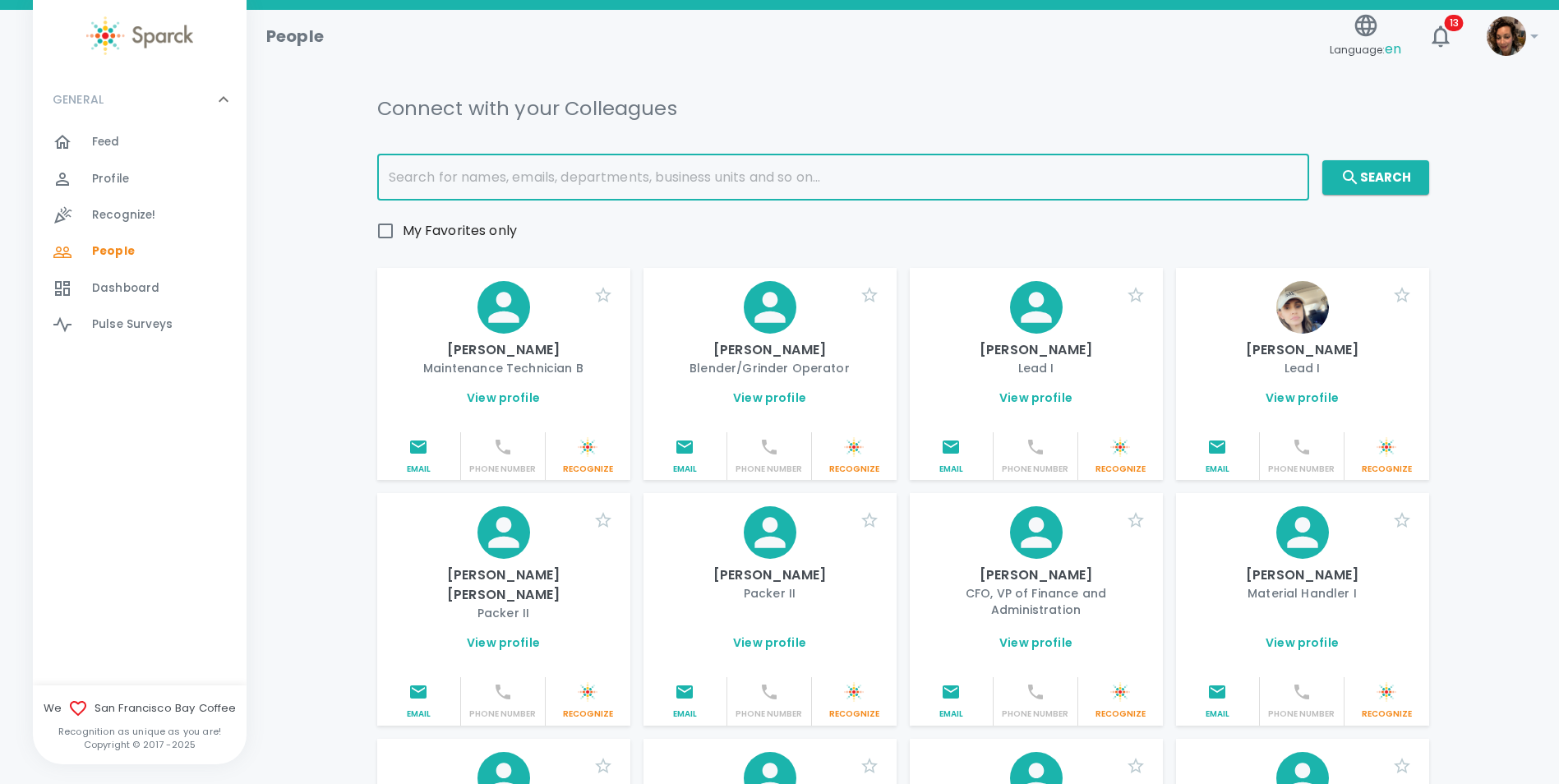
click at [438, 183] on input "text" at bounding box center [843, 177] width 932 height 46
type input "hor"
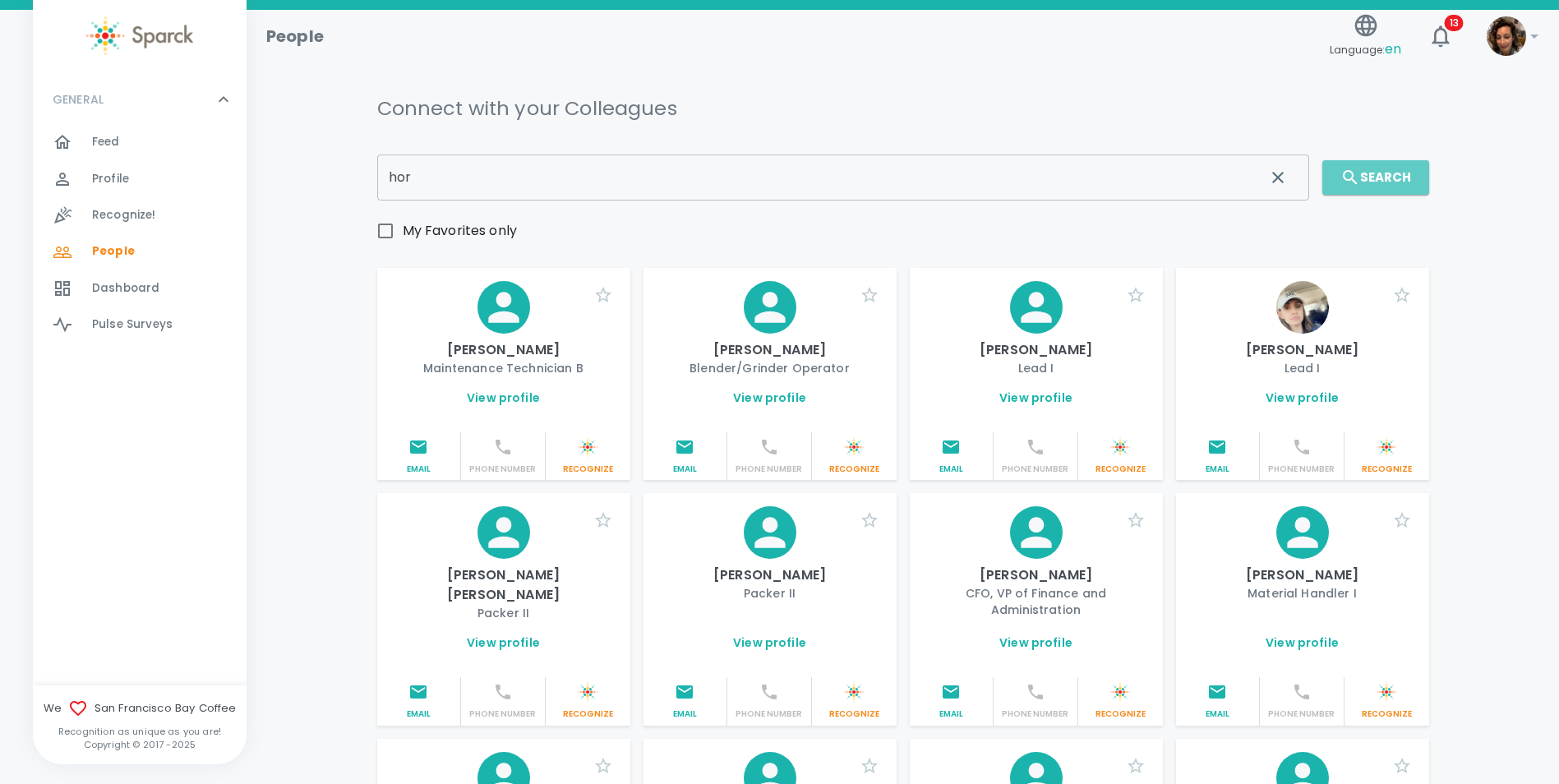
click at [1385, 168] on button "Search" at bounding box center [1376, 178] width 107 height 35
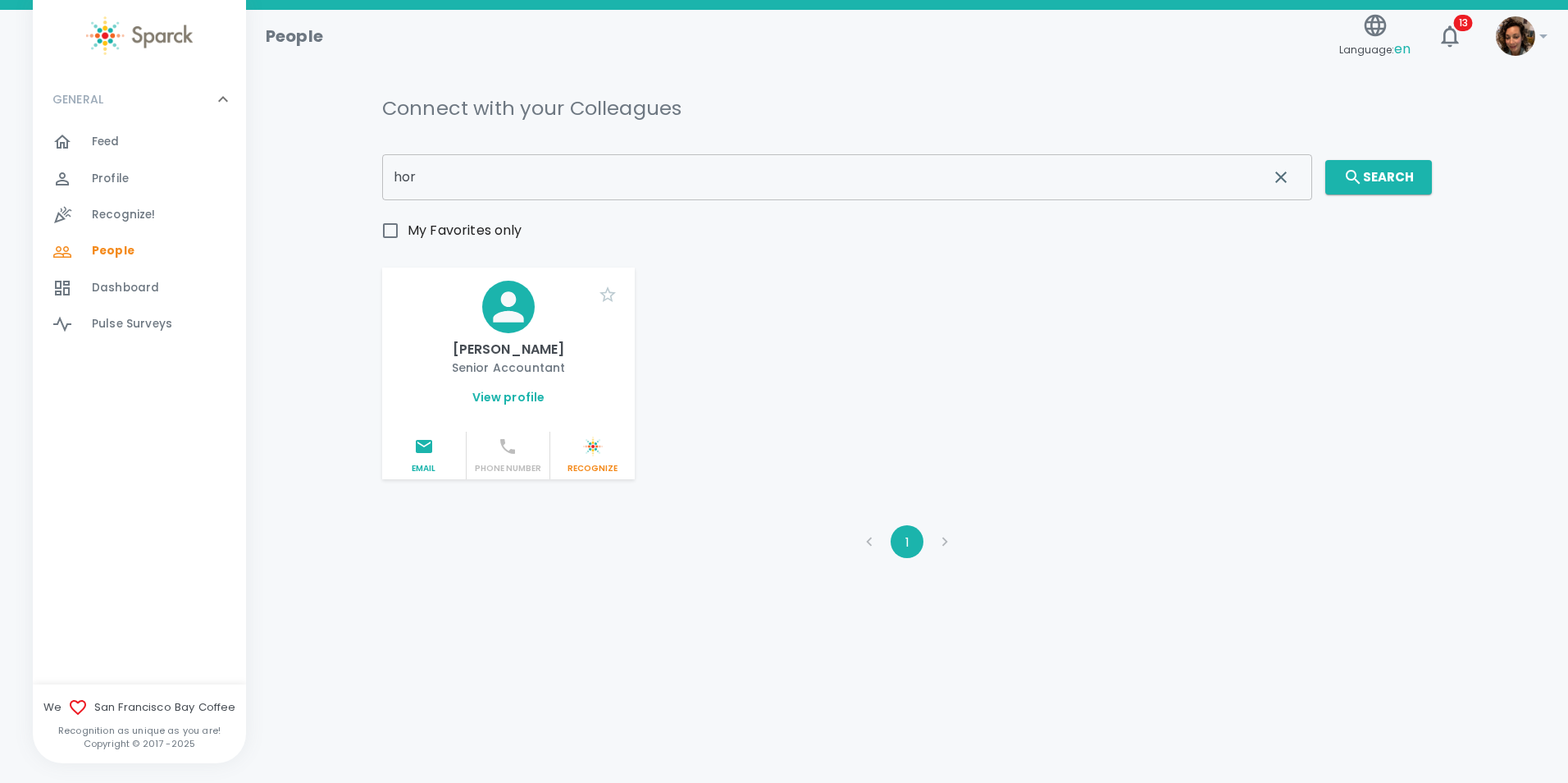
click at [498, 398] on link "View profile" at bounding box center [509, 397] width 73 height 16
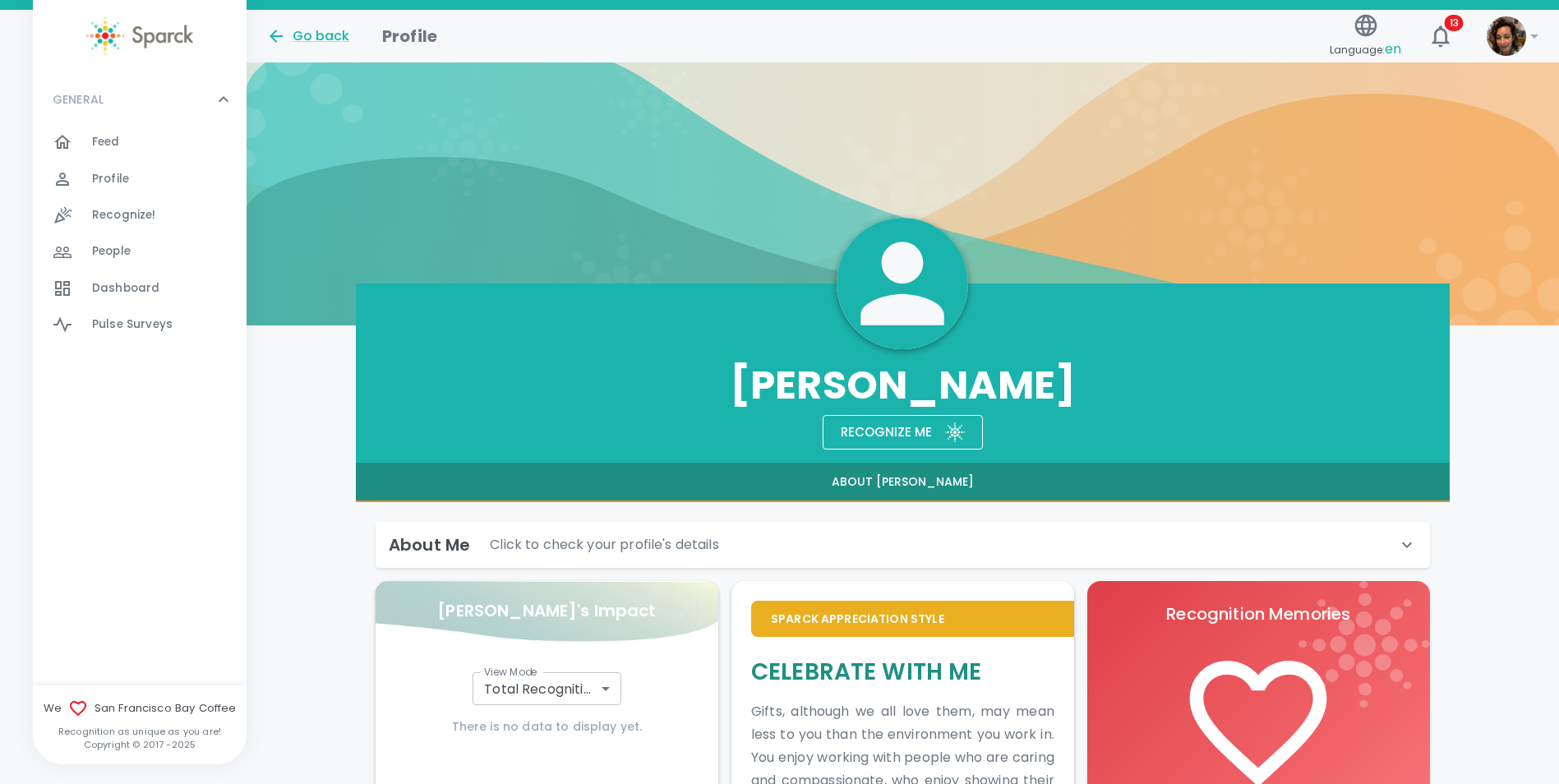
click at [305, 36] on div "Go back" at bounding box center [307, 35] width 83 height 20
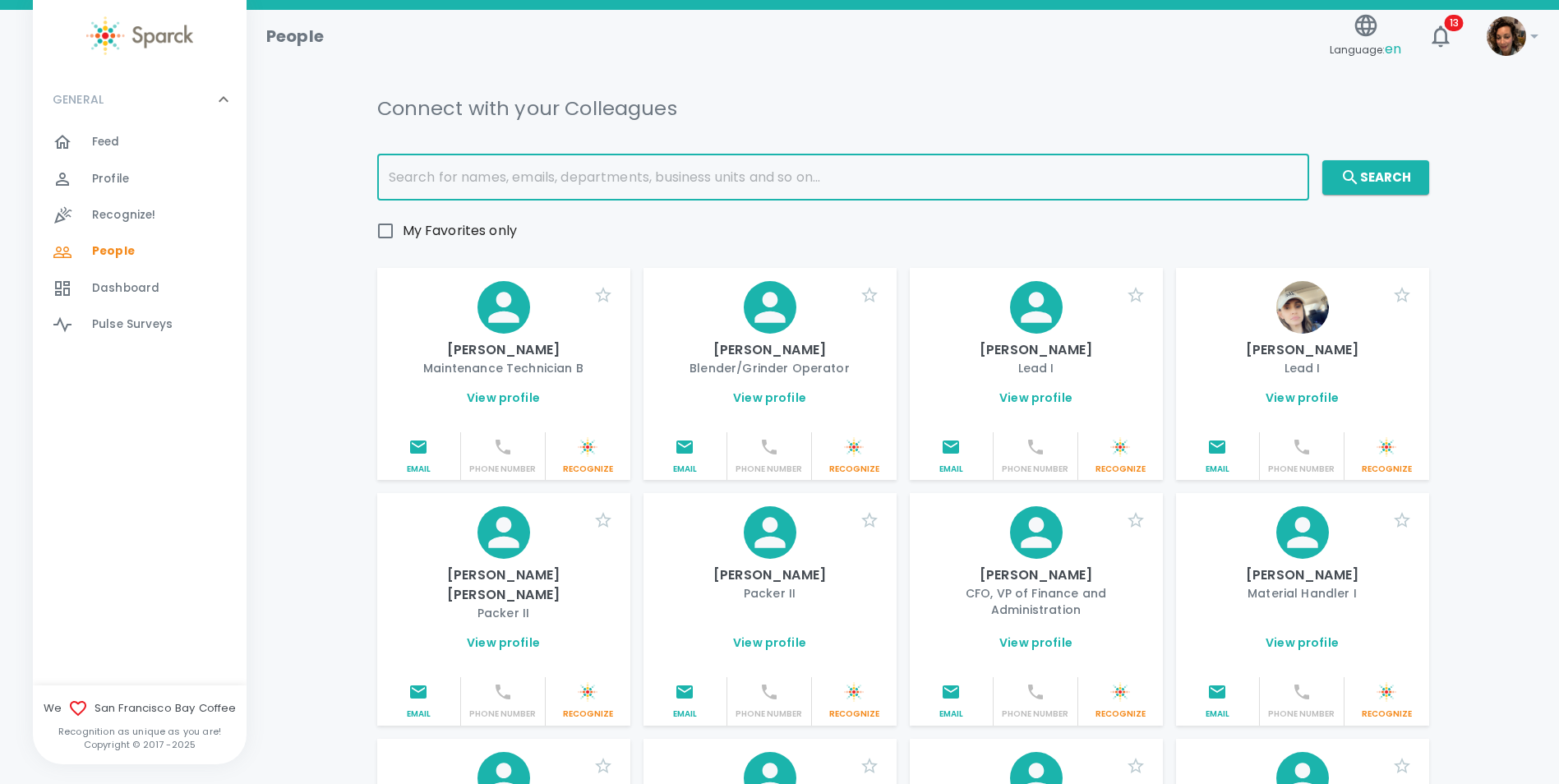
click at [448, 174] on input "text" at bounding box center [843, 177] width 932 height 46
type input "[PERSON_NAME]"
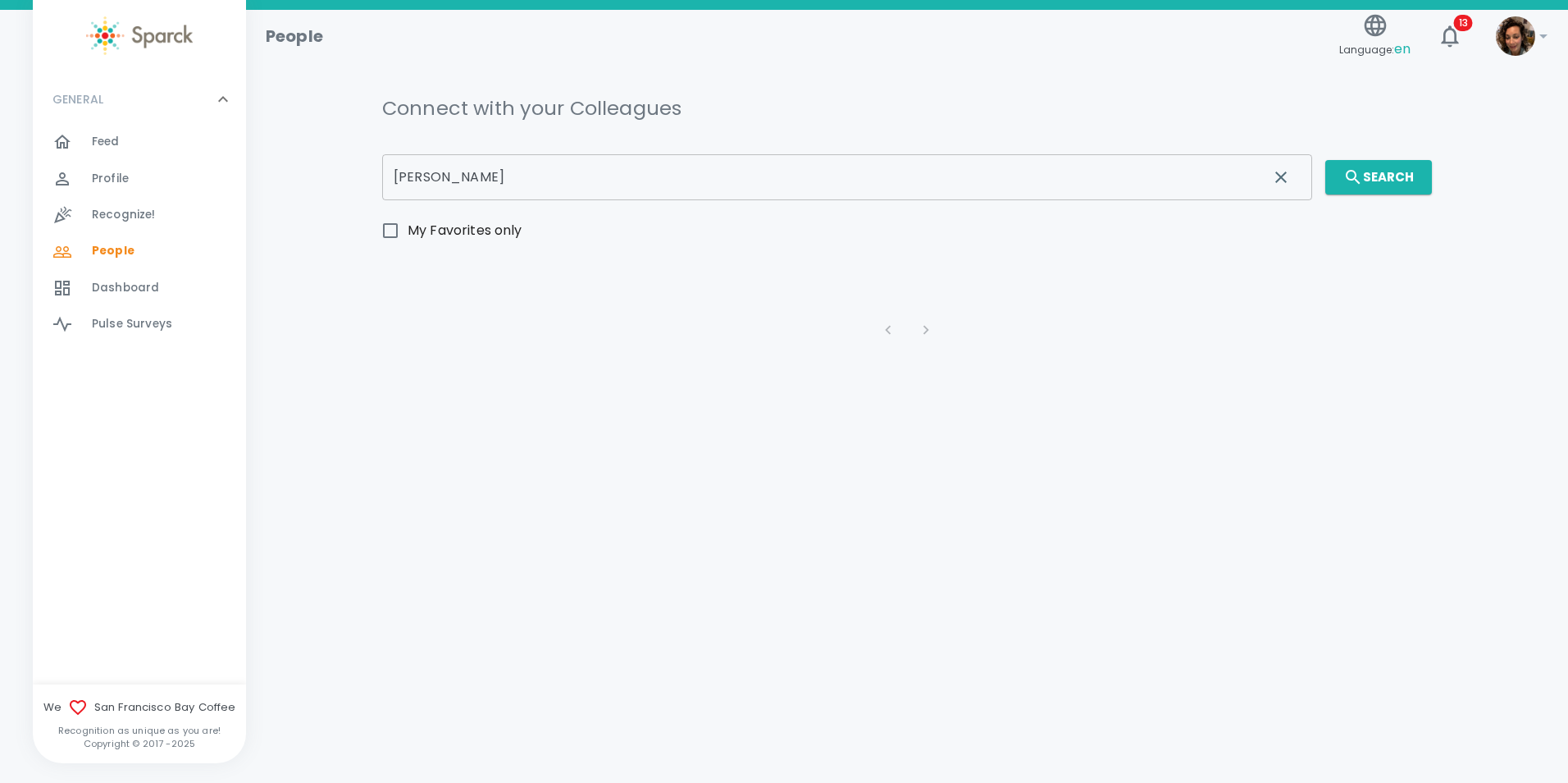
click at [829, 270] on div at bounding box center [900, 316] width 1063 height 98
click at [495, 172] on input "[PERSON_NAME]" at bounding box center [818, 177] width 872 height 46
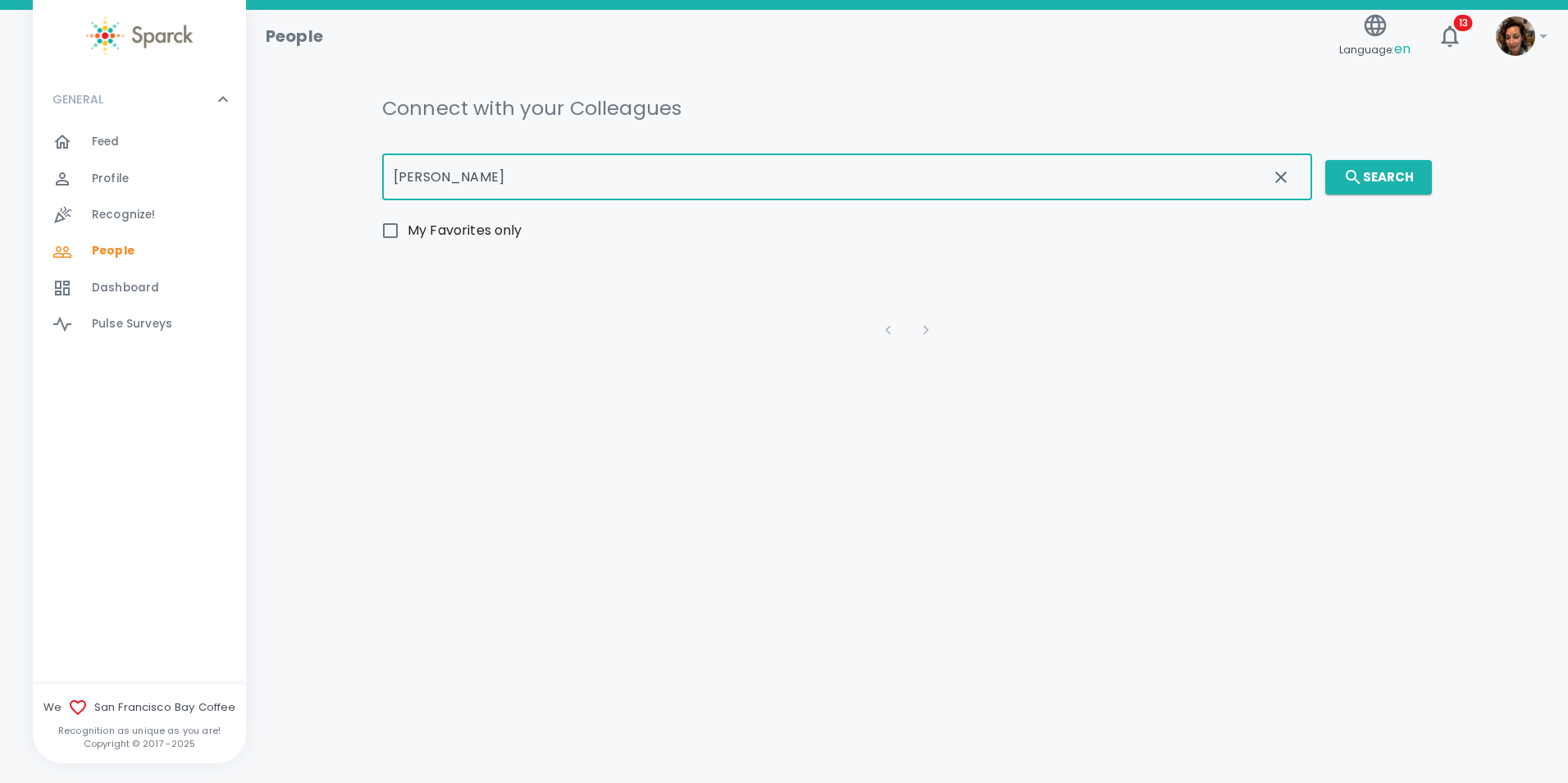
drag, startPoint x: 633, startPoint y: 173, endPoint x: 218, endPoint y: 180, distance: 415.1
click at [218, 180] on div "People Language: en 13 ! GENERAL 0 Feed 0 Profile 0 Recognize! 0 People 0 Dashb…" at bounding box center [784, 230] width 1568 height 442
click at [1511, 30] on img at bounding box center [1515, 36] width 40 height 40
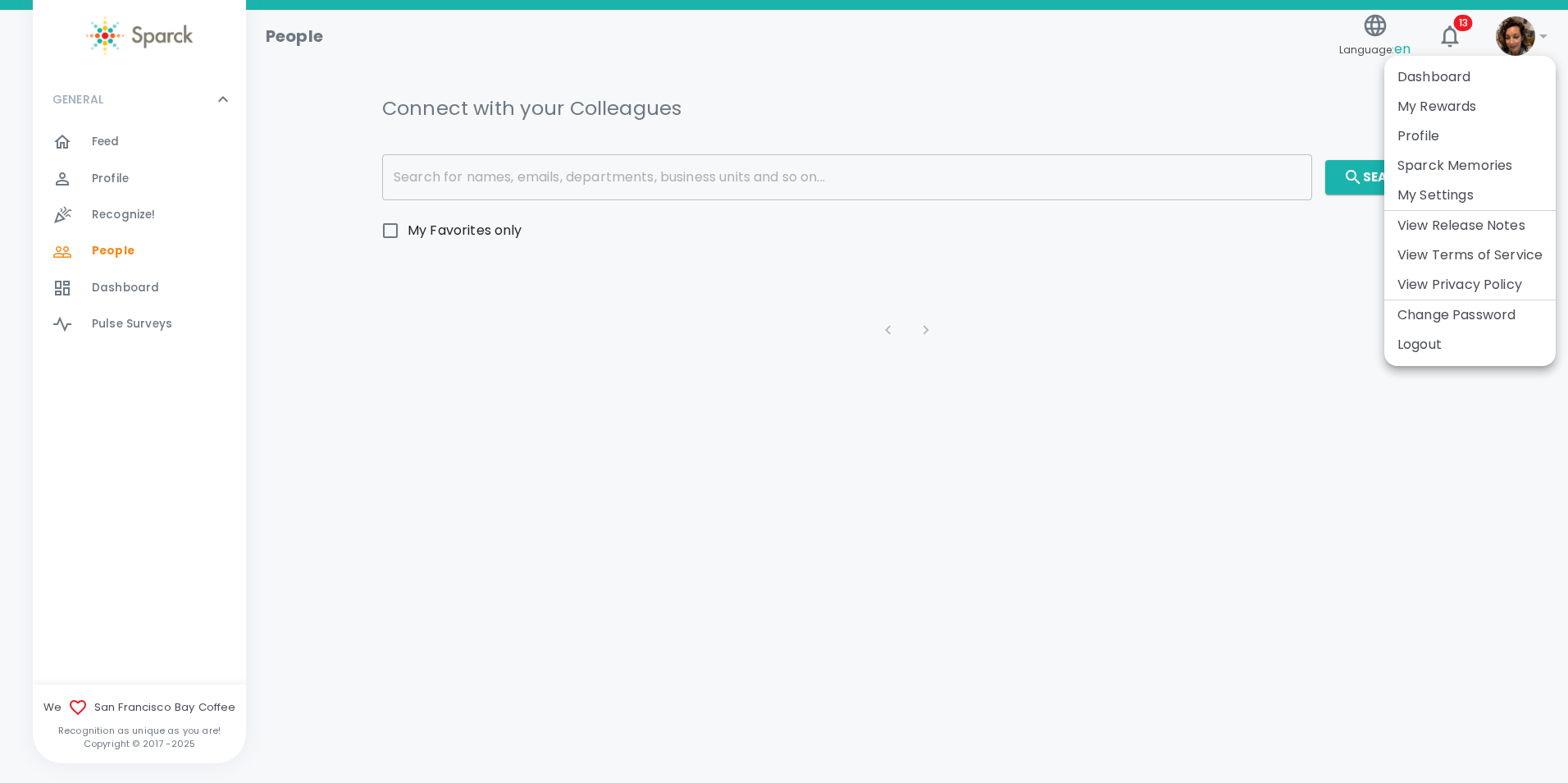
click at [1459, 77] on li "Dashboard" at bounding box center [1470, 77] width 172 height 29
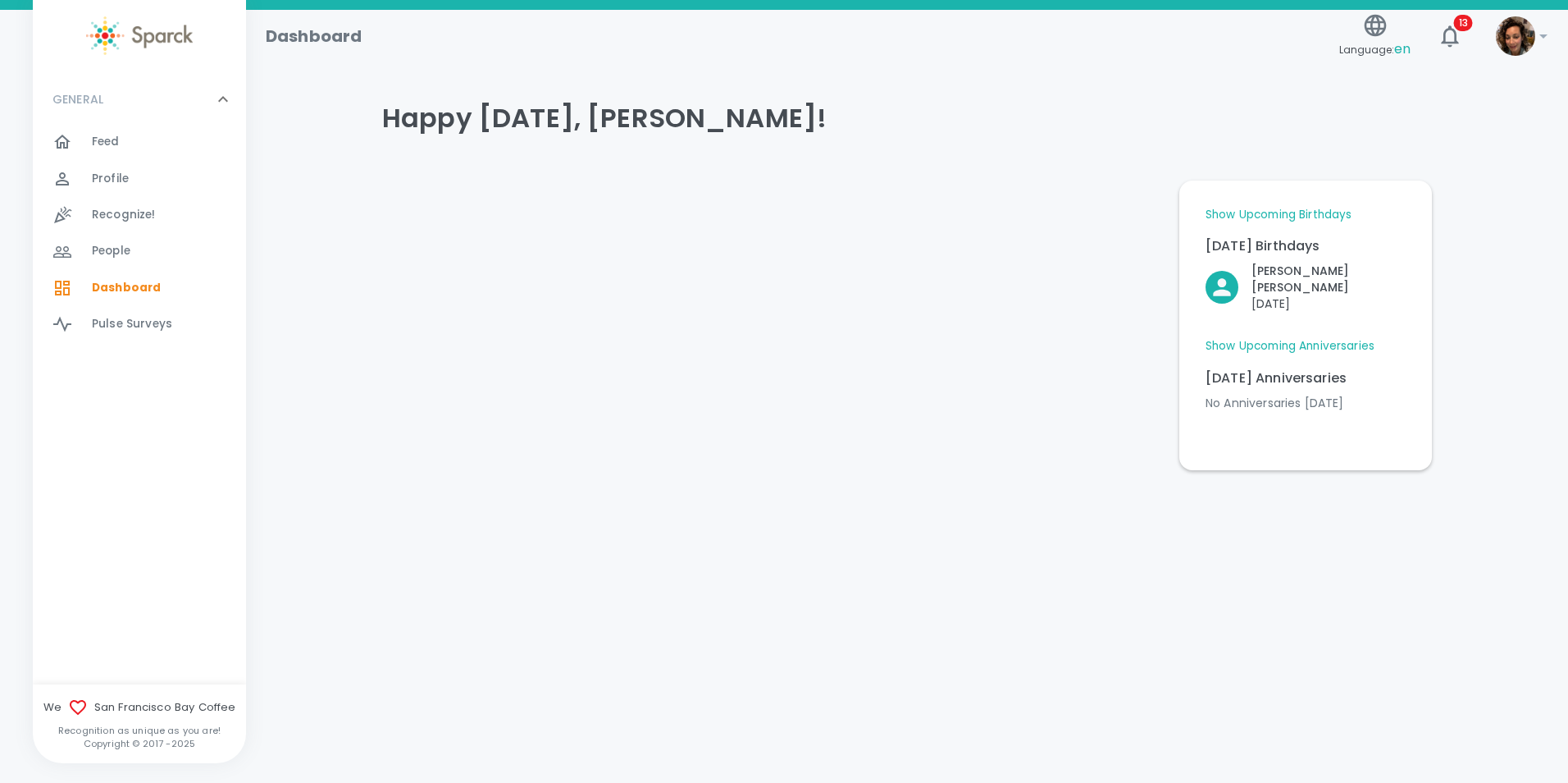
click at [1518, 37] on img at bounding box center [1515, 36] width 40 height 40
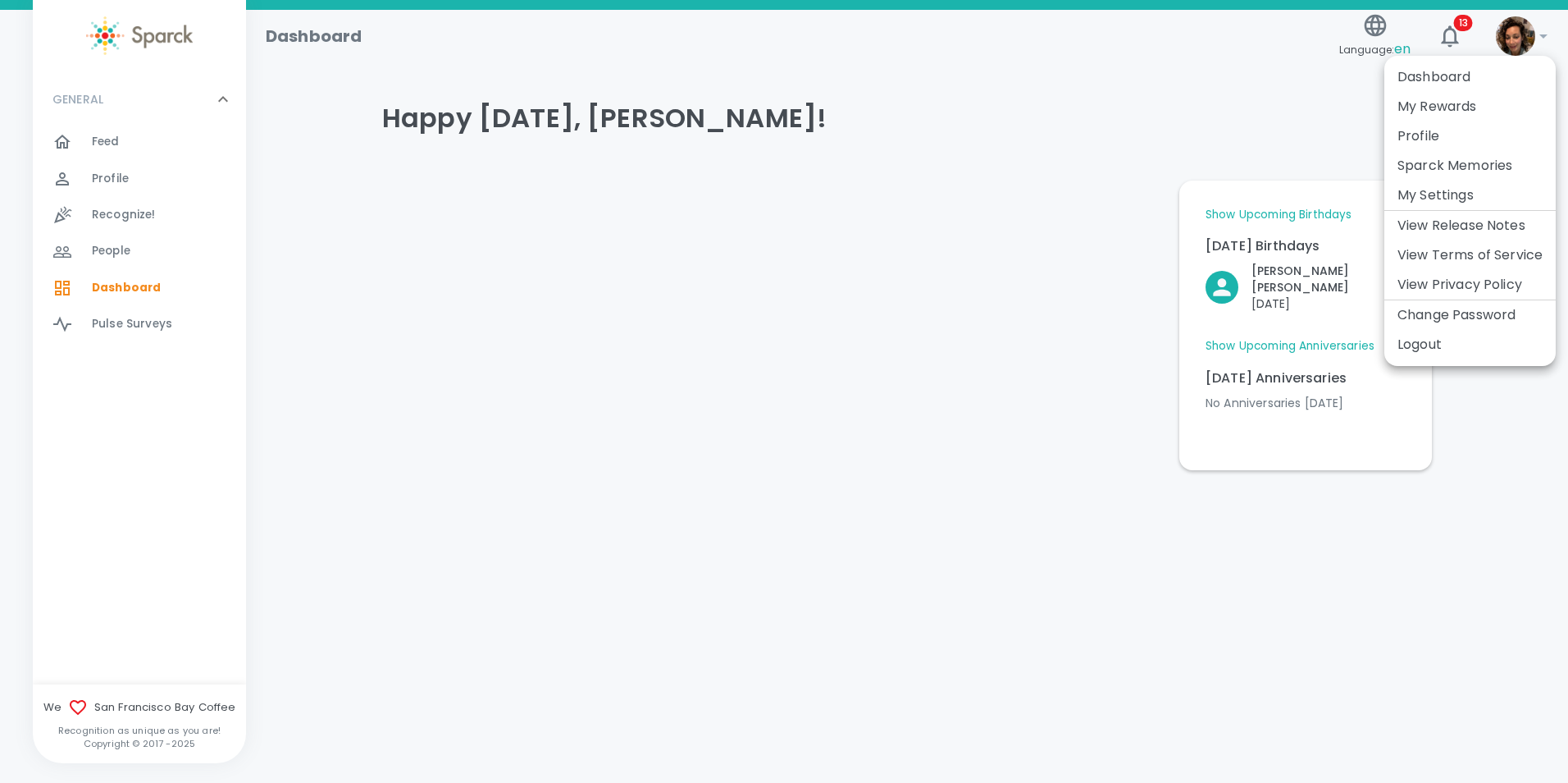
click at [1423, 130] on li "Profile" at bounding box center [1470, 136] width 172 height 29
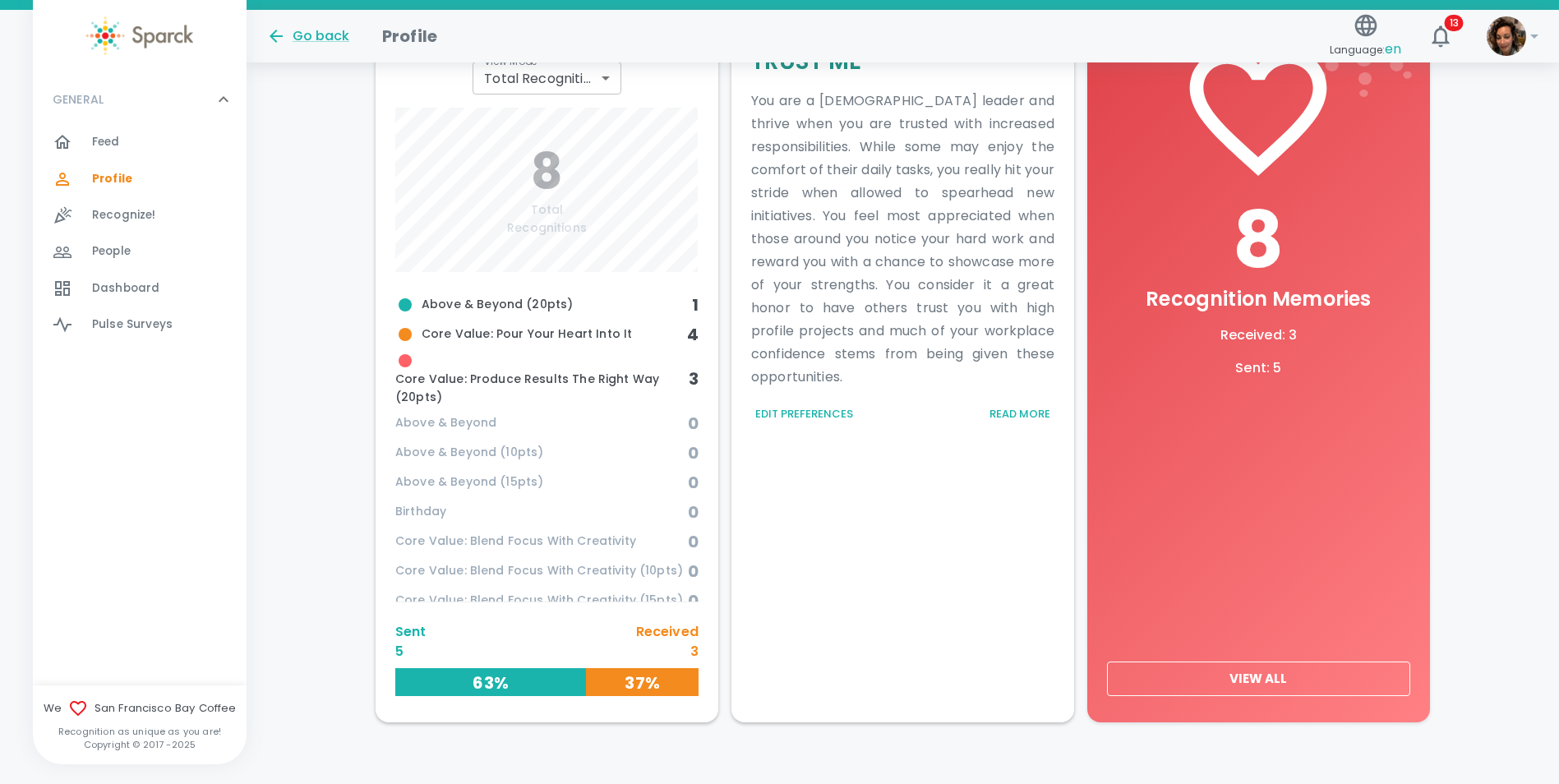
scroll to position [572, 0]
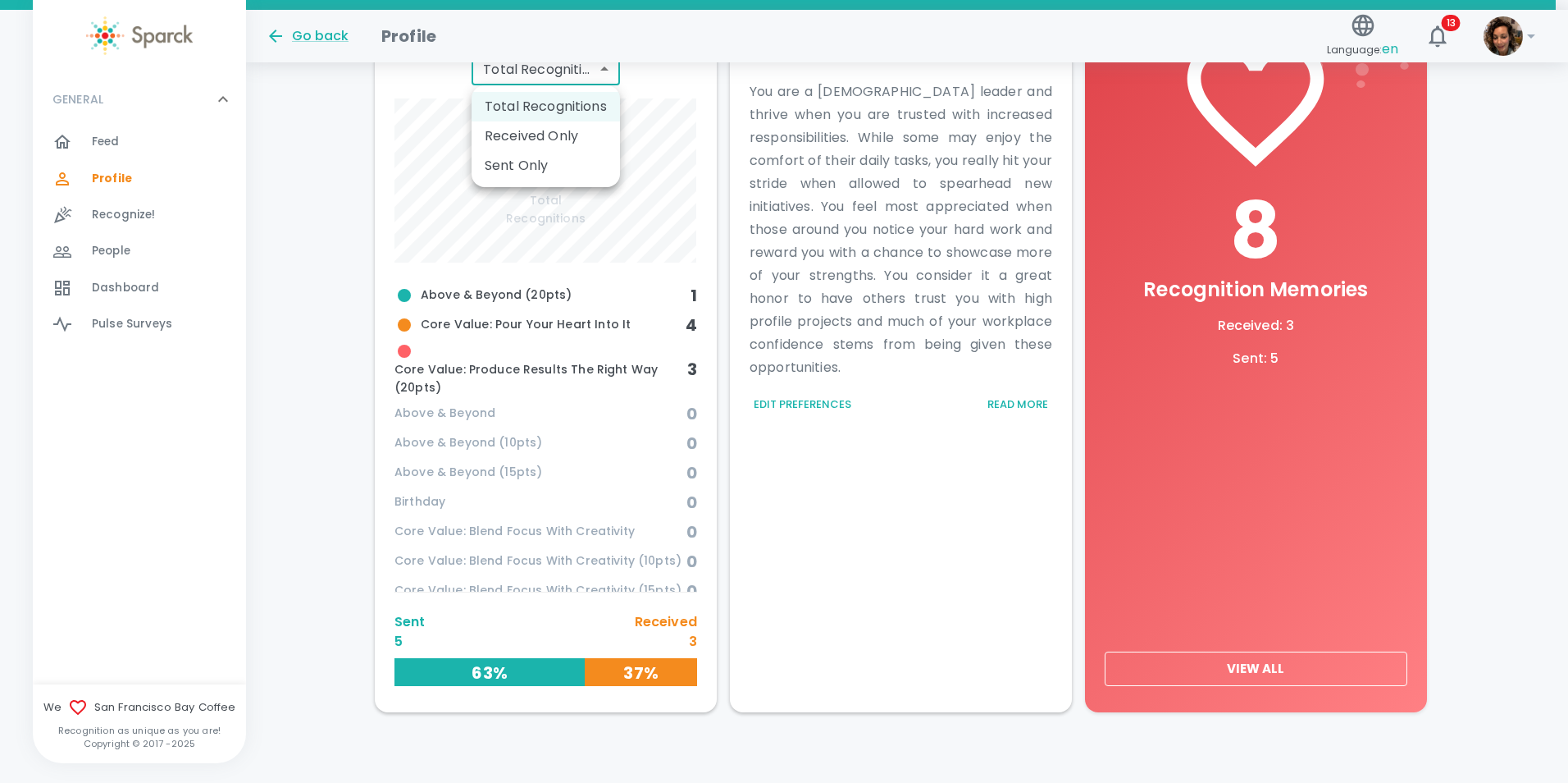
click at [603, 73] on body "Skip Navigation Go back Profile Language: en 13 ! GENERAL 0 Feed 0 Profile 0 Re…" at bounding box center [784, 113] width 1568 height 1369
click at [567, 136] on li "Received Only" at bounding box center [546, 136] width 148 height 29
type input "total_received"
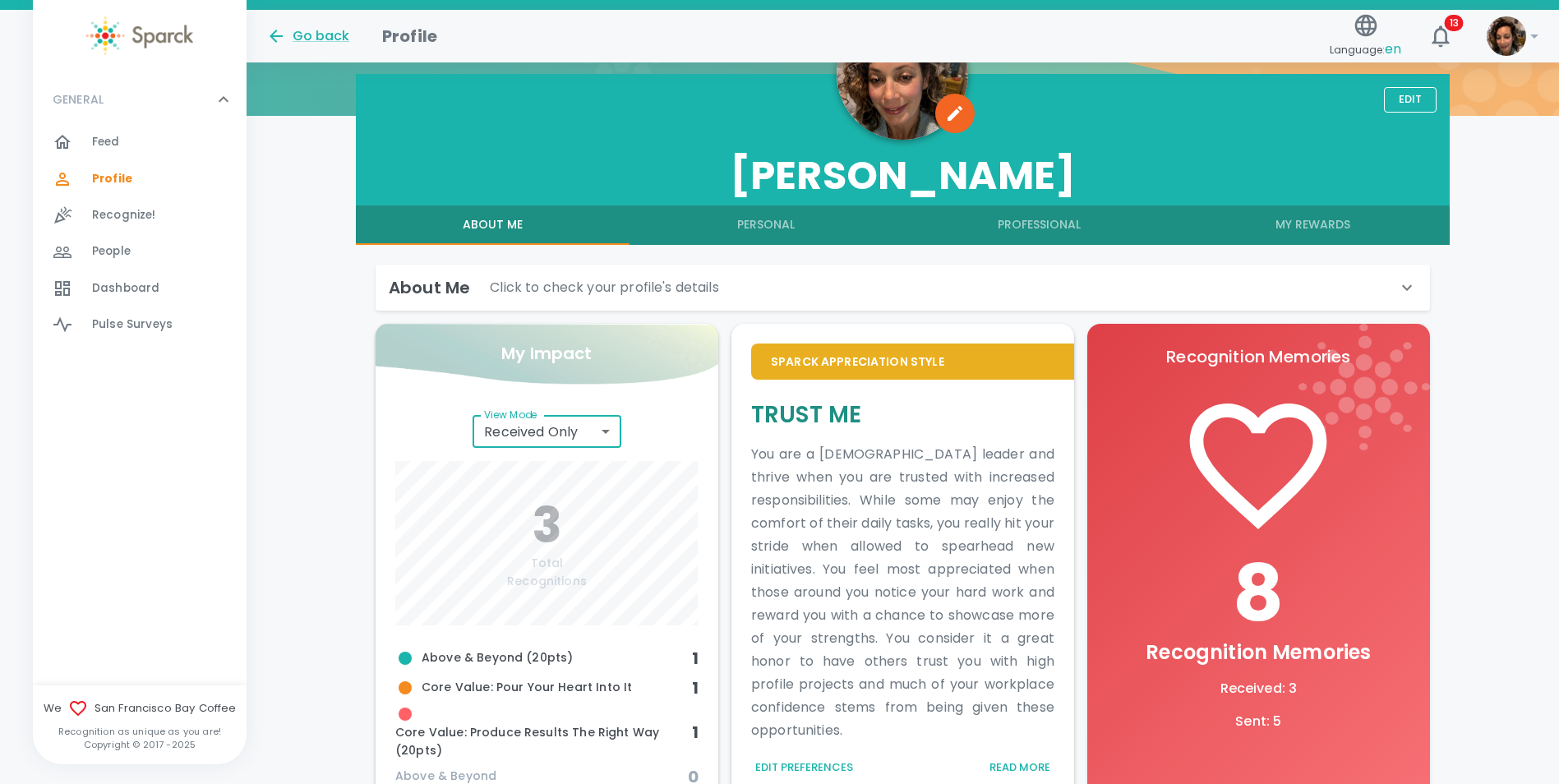
scroll to position [177, 0]
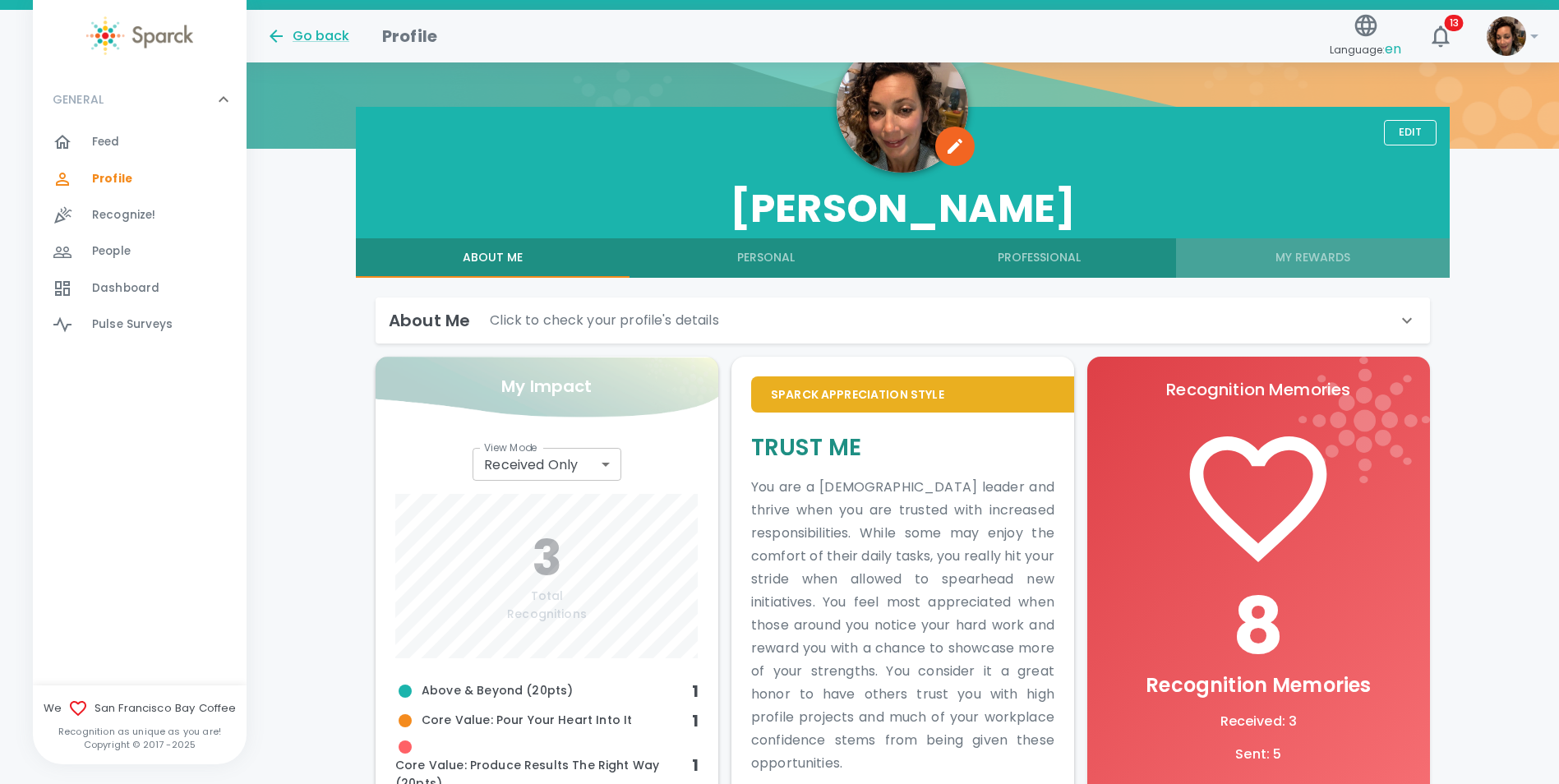
click at [1300, 254] on button "My Rewards" at bounding box center [1312, 258] width 274 height 40
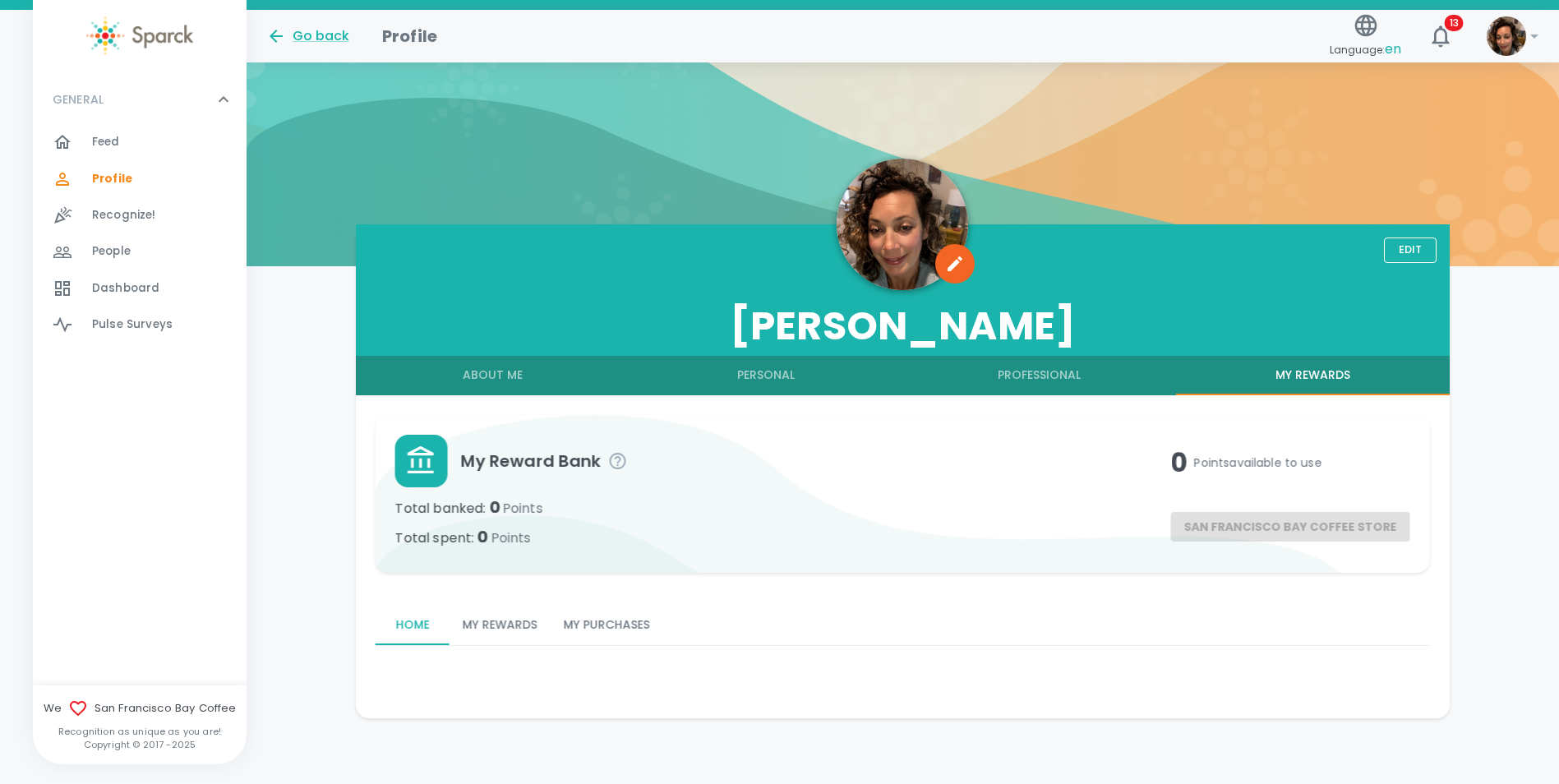
scroll to position [60, 0]
click at [482, 628] on button "My Rewards" at bounding box center [499, 625] width 101 height 40
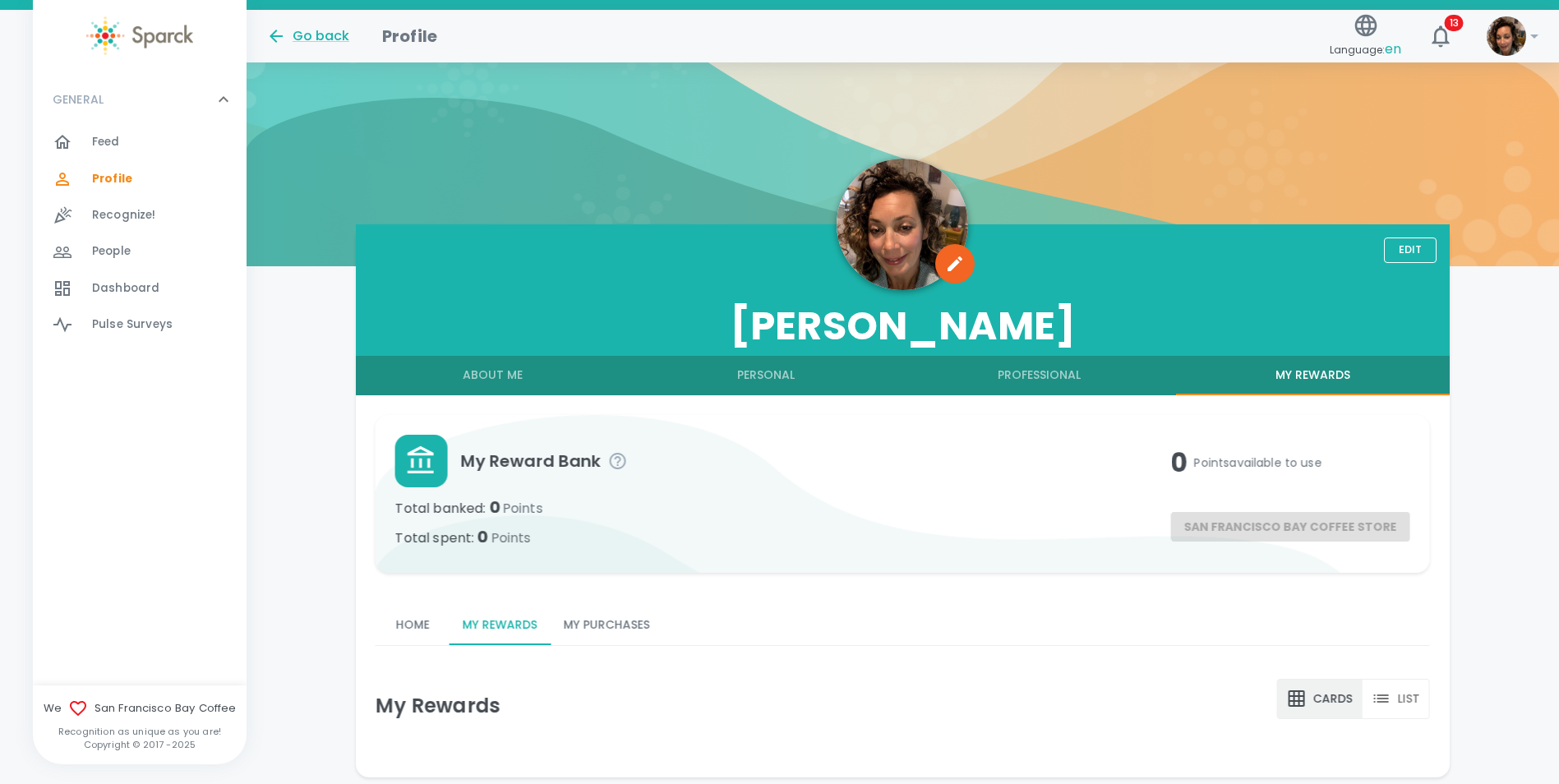
click at [617, 627] on button "My Purchases" at bounding box center [606, 625] width 112 height 40
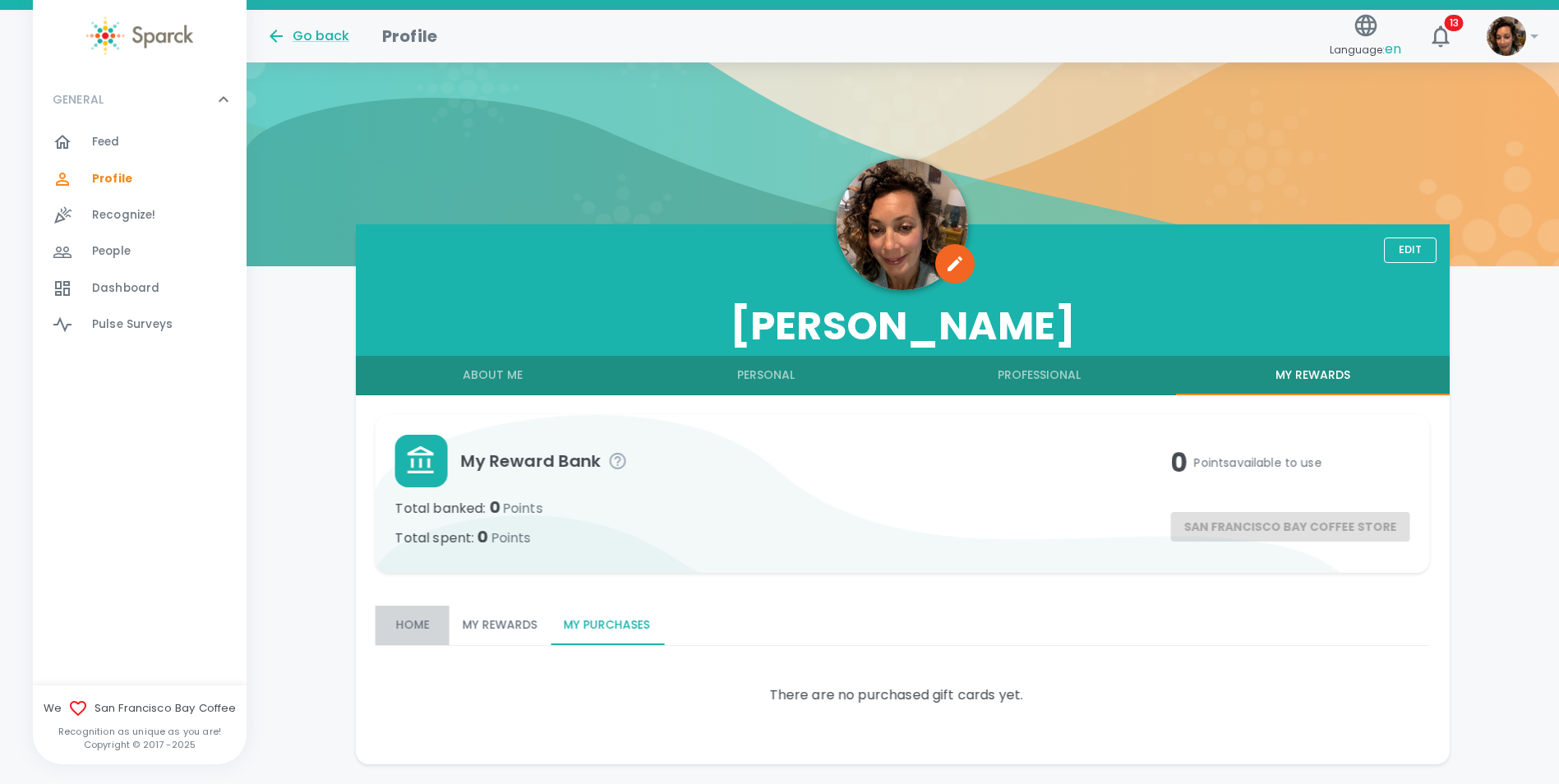
click at [431, 619] on button "Home" at bounding box center [413, 625] width 74 height 40
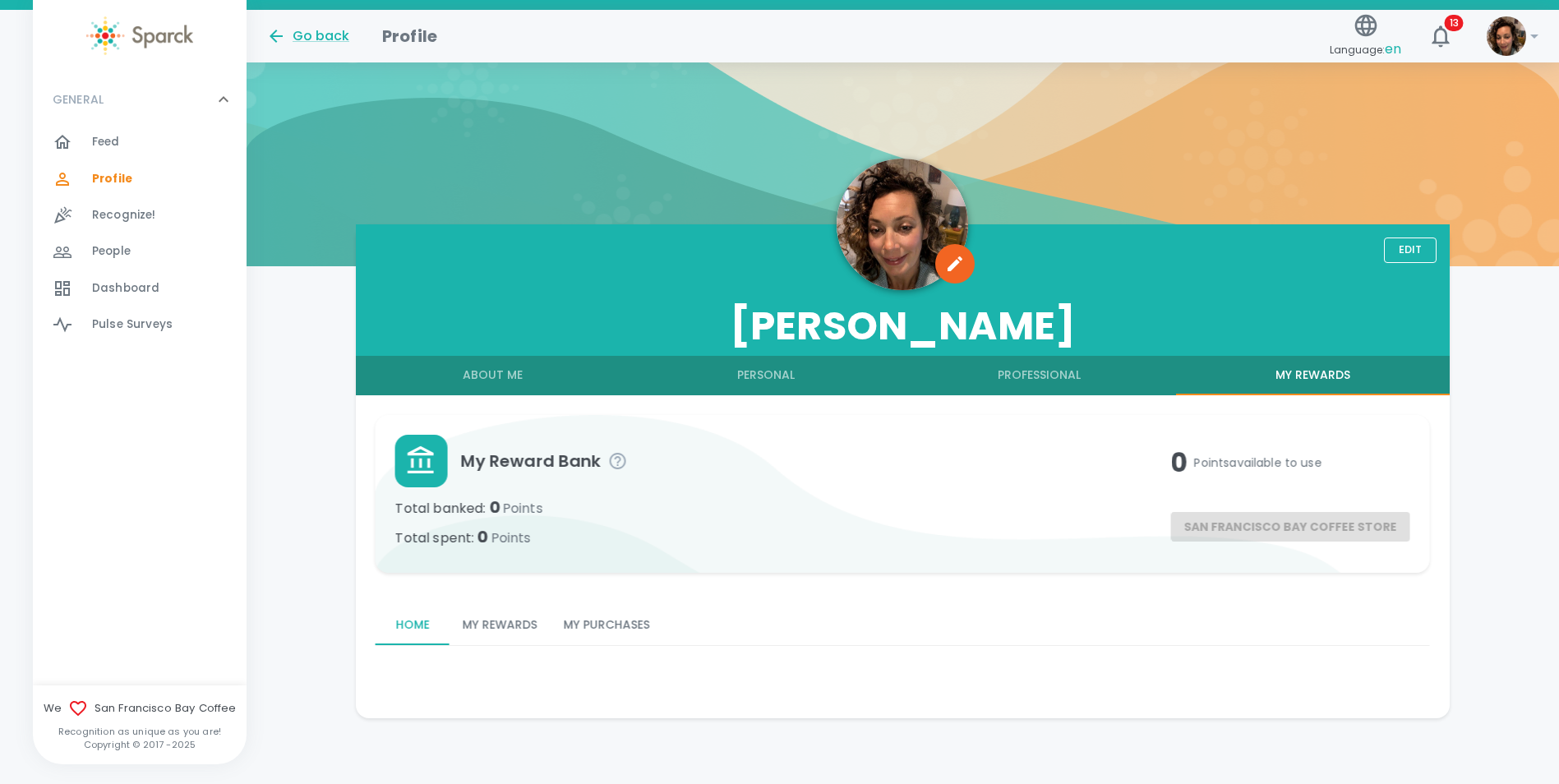
click at [482, 385] on button "About Me" at bounding box center [492, 376] width 274 height 40
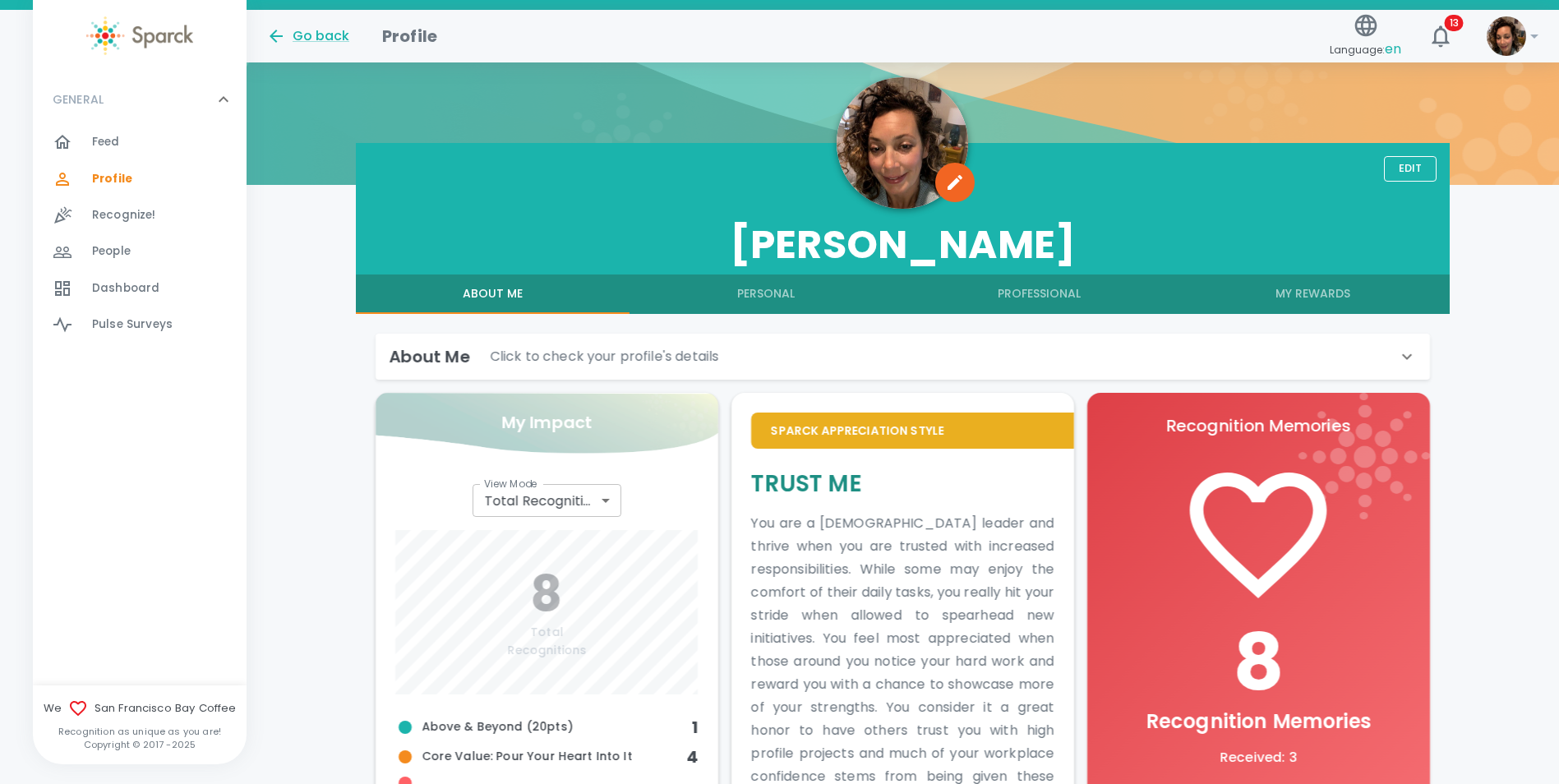
scroll to position [137, 0]
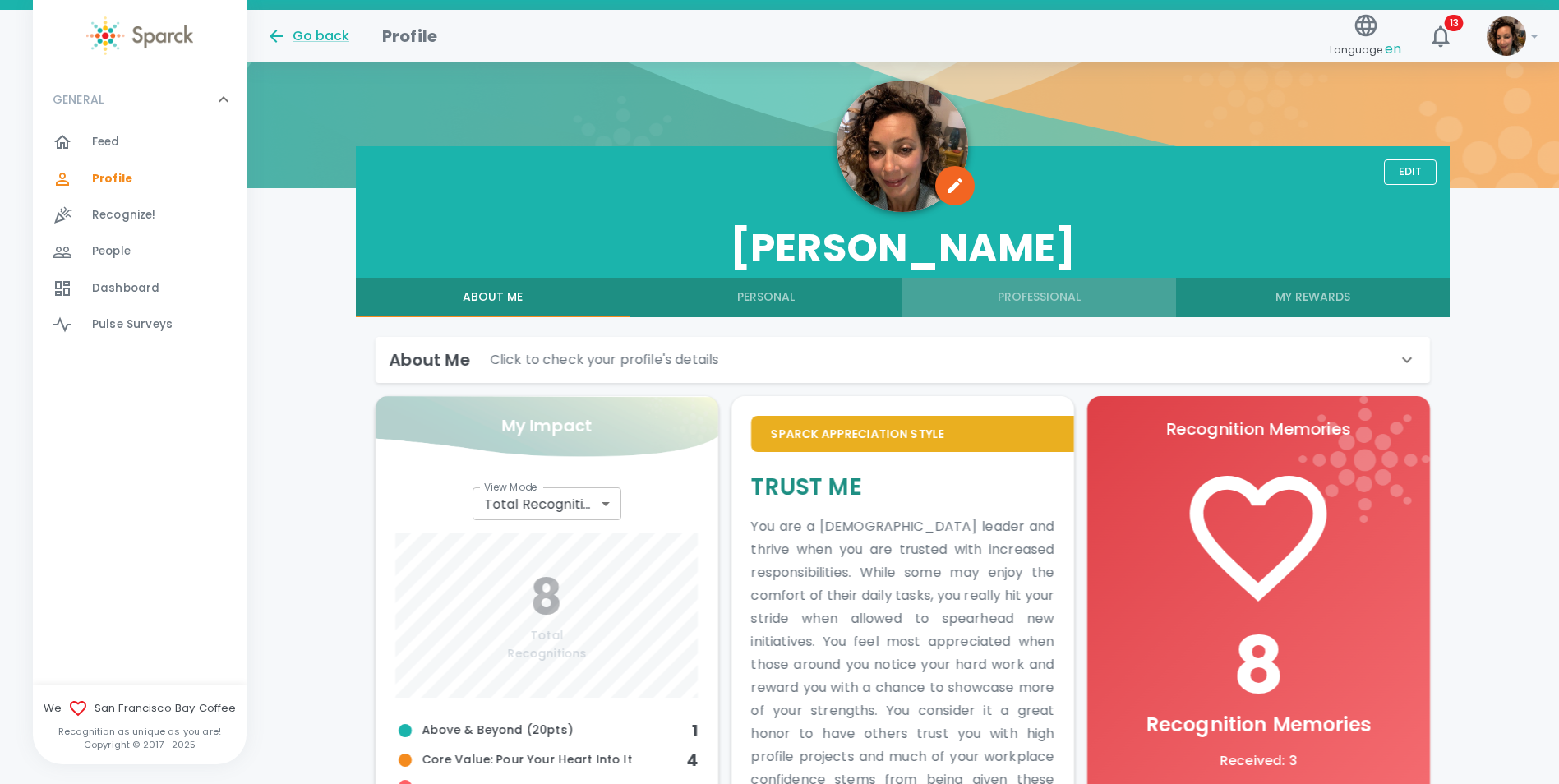
click at [1033, 289] on button "Professional" at bounding box center [1039, 298] width 274 height 40
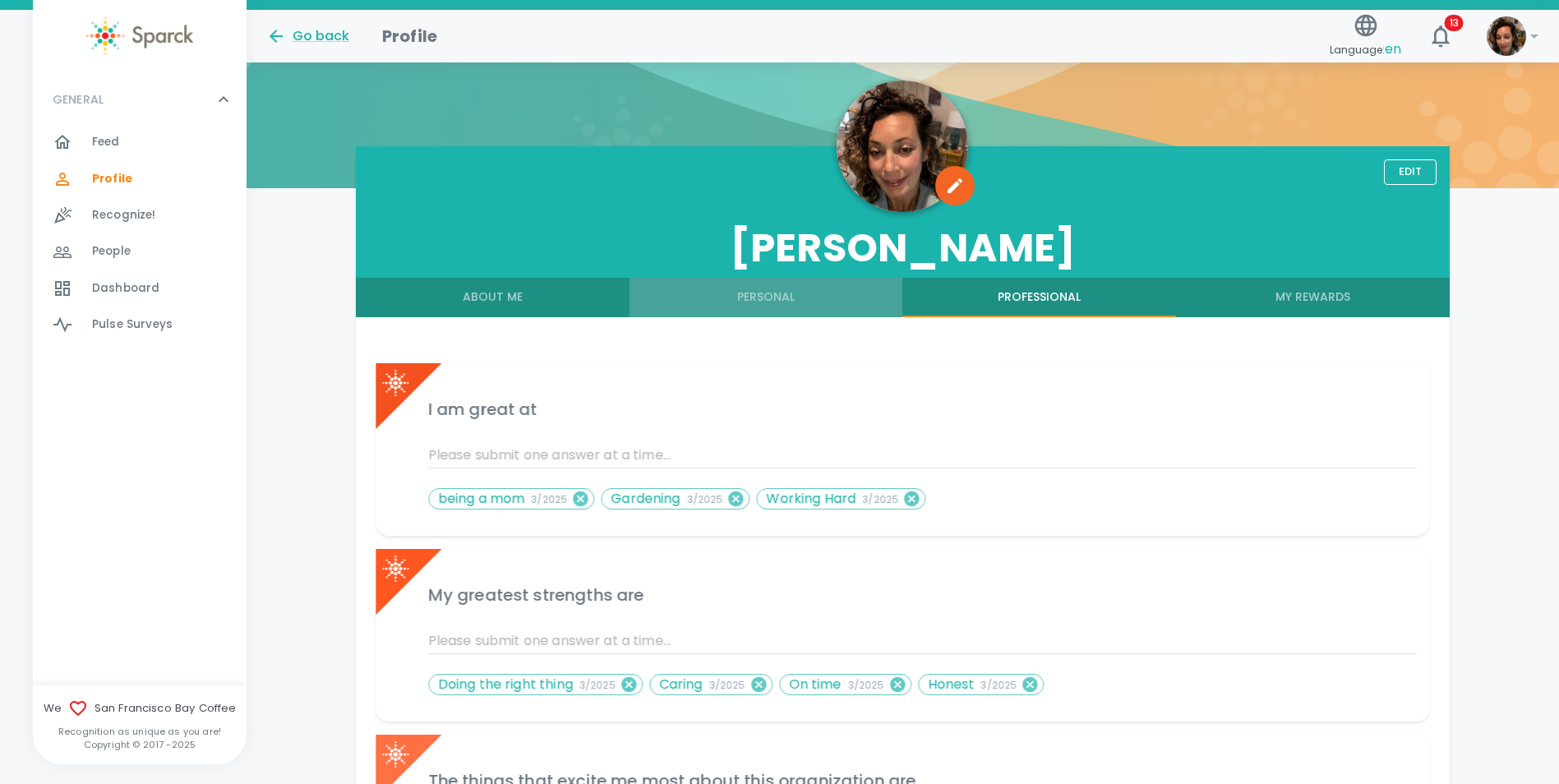
click at [752, 296] on button "Personal" at bounding box center [766, 298] width 274 height 40
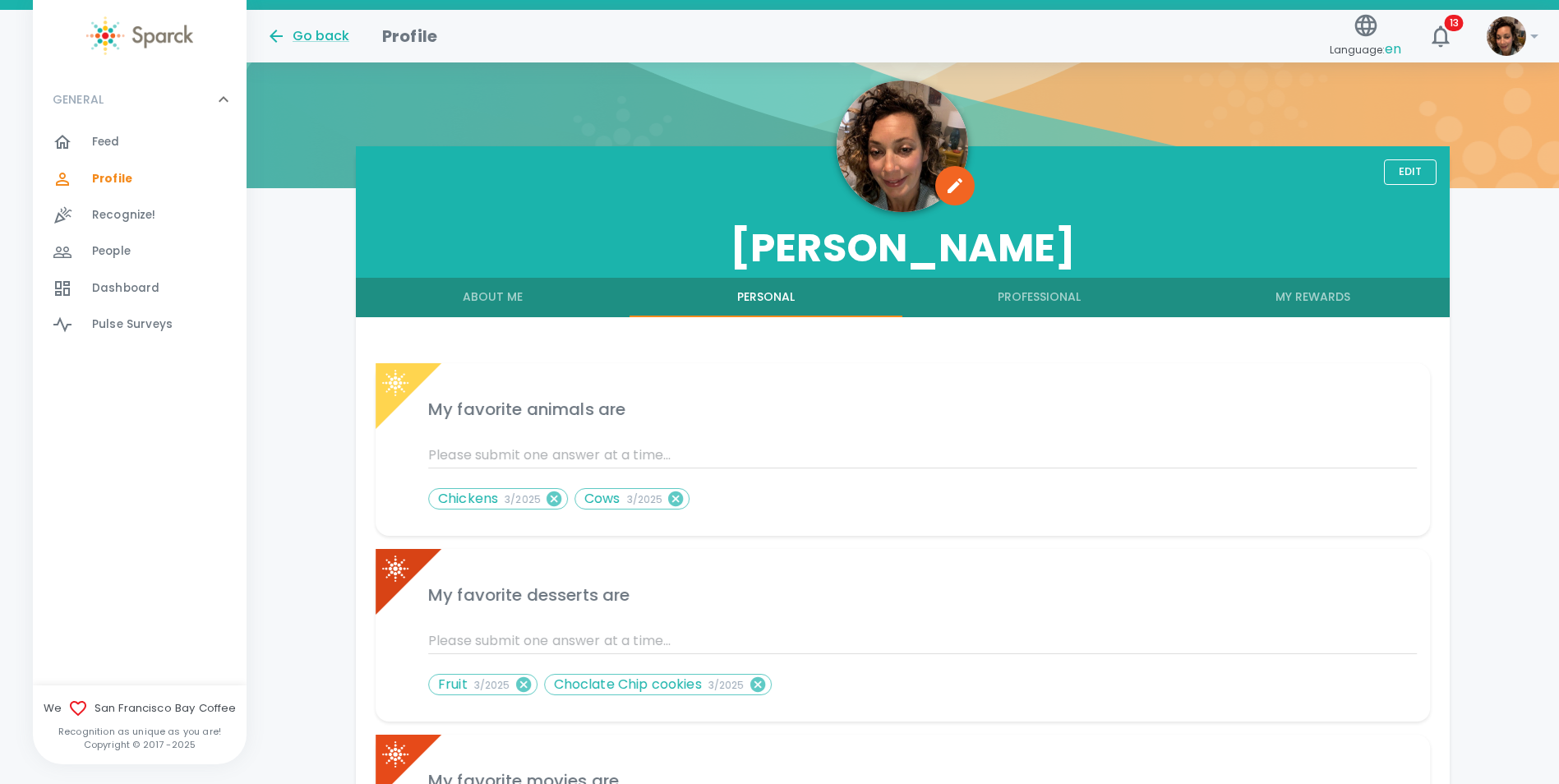
click at [491, 299] on button "About Me" at bounding box center [492, 298] width 274 height 40
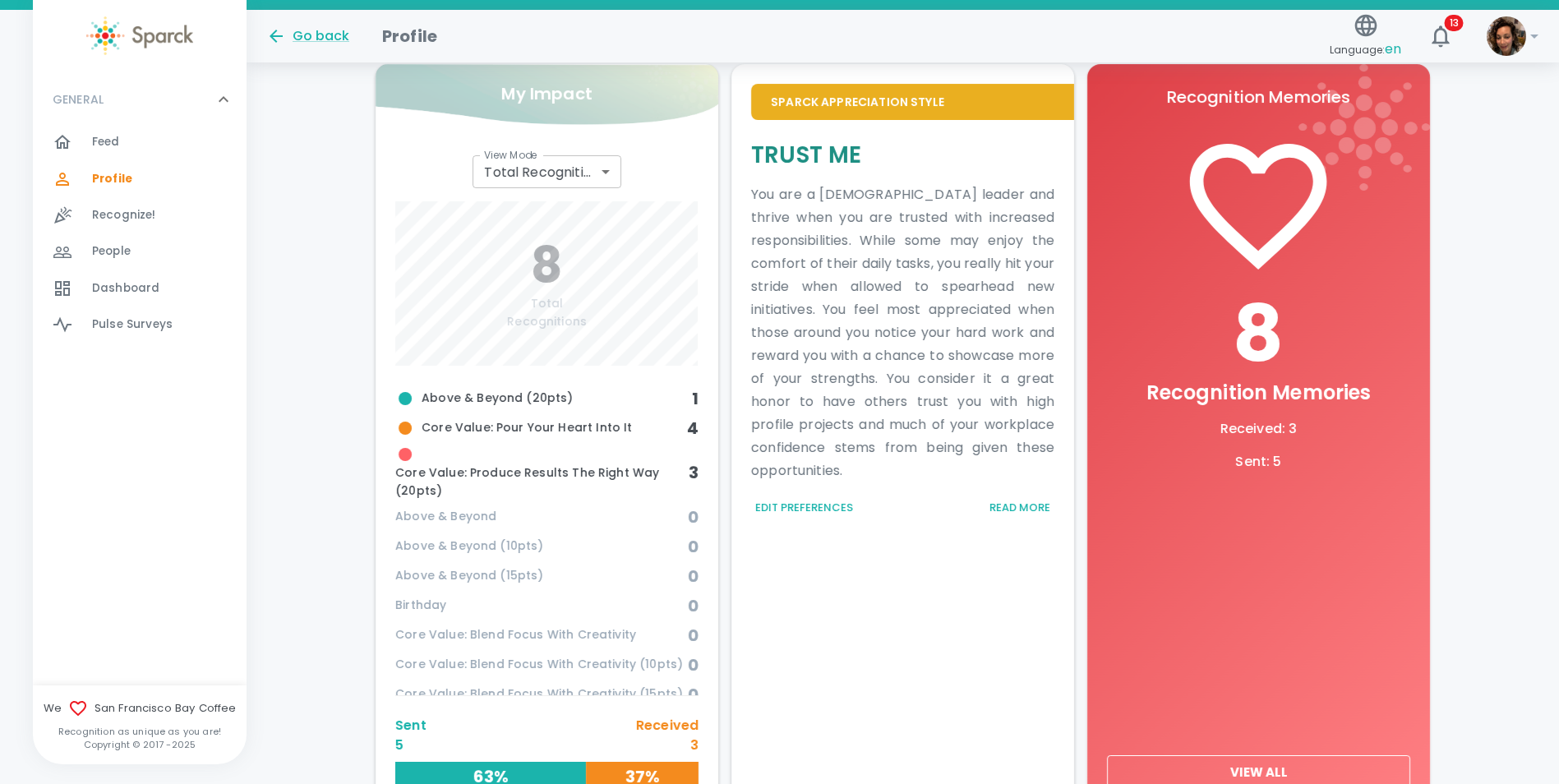
scroll to position [12, 0]
